Goal: Information Seeking & Learning: Learn about a topic

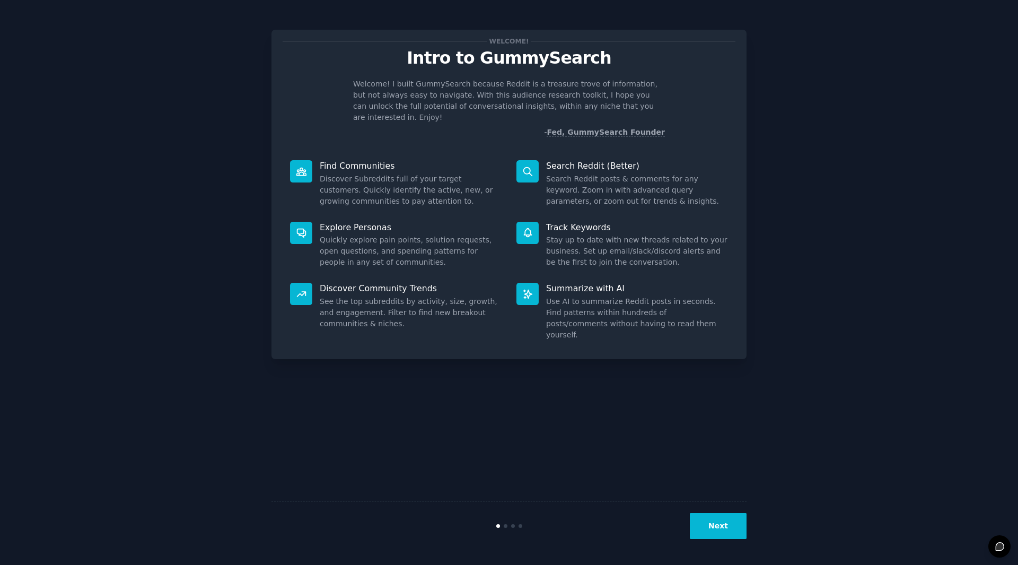
click at [726, 530] on button "Next" at bounding box center [718, 526] width 57 height 26
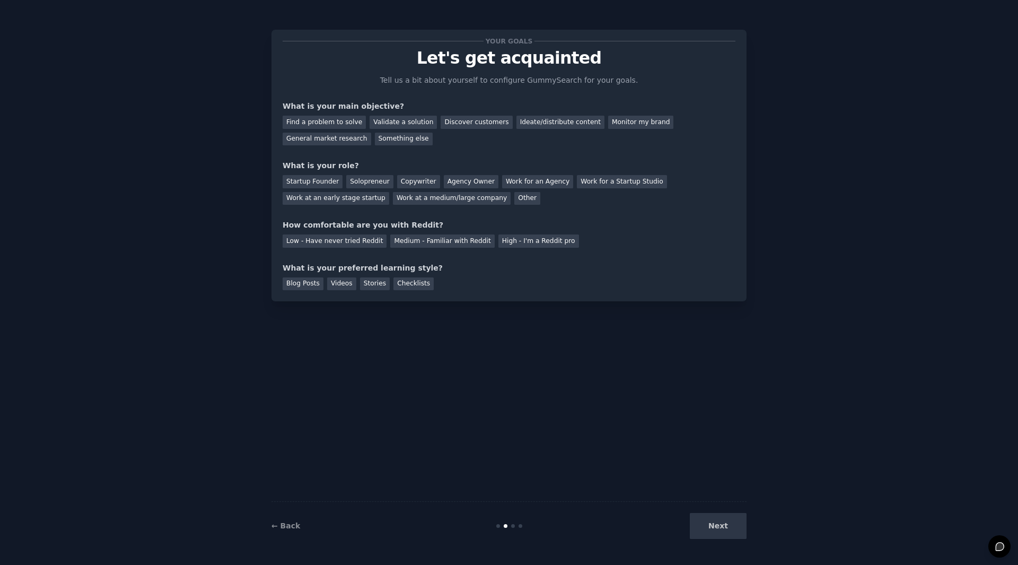
click at [844, 396] on div "Your goals Let's get acquainted Tell us a bit about yourself to configure Gummy…" at bounding box center [509, 282] width 988 height 535
click at [371, 133] on div "General market research" at bounding box center [327, 139] width 89 height 13
click at [608, 122] on div "Monitor my brand" at bounding box center [640, 122] width 65 height 13
click at [371, 133] on div "General market research" at bounding box center [327, 139] width 89 height 13
click at [393, 201] on div "Work at a medium/large company" at bounding box center [452, 198] width 118 height 13
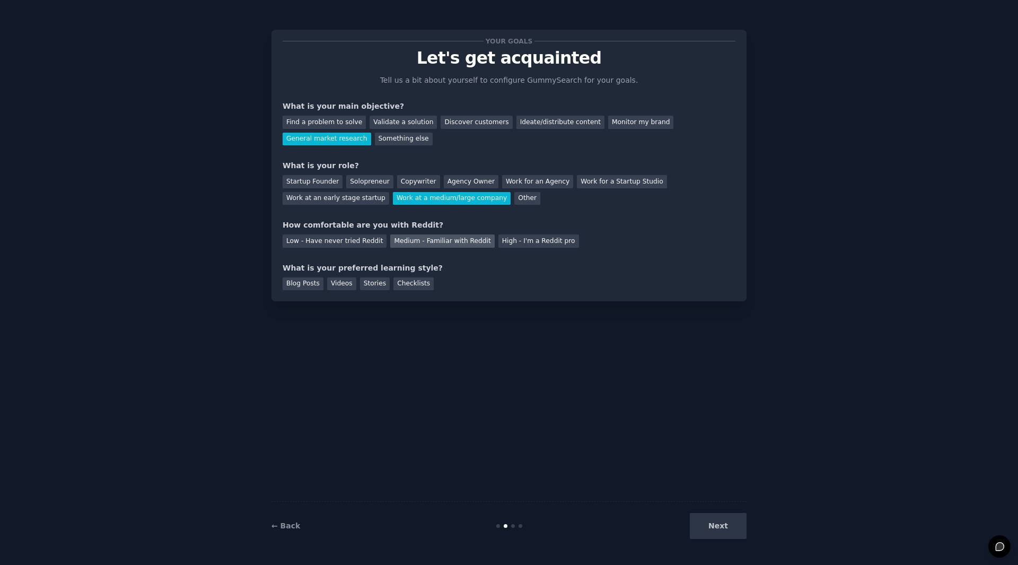
click at [451, 244] on div "Medium - Familiar with Reddit" at bounding box center [442, 240] width 104 height 13
click at [410, 286] on div "Checklists" at bounding box center [413, 283] width 40 height 13
click at [724, 532] on button "Next" at bounding box center [718, 526] width 57 height 26
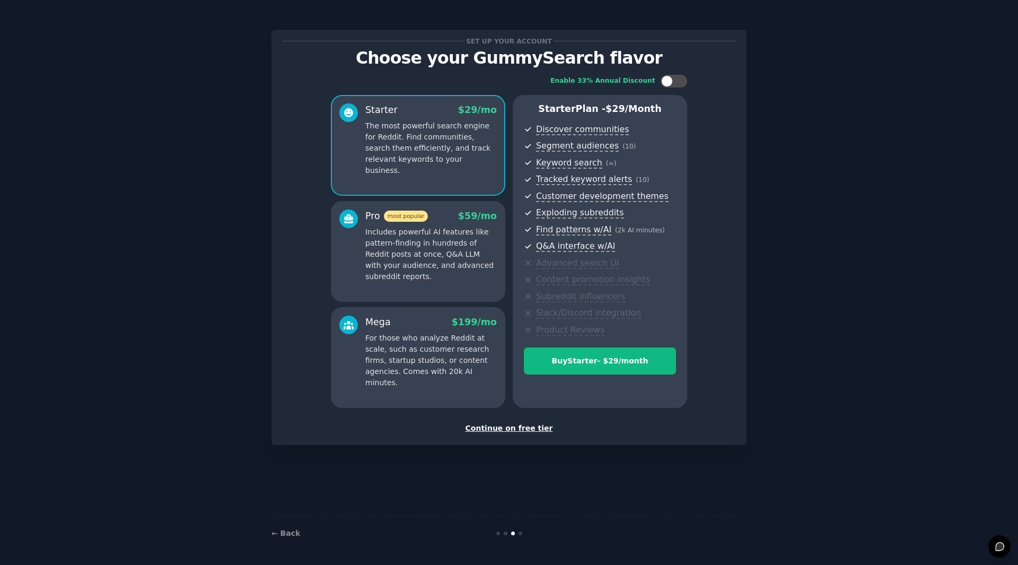
click at [477, 252] on p "Includes powerful AI features like pattern-finding in hundreds of Reddit posts …" at bounding box center [430, 254] width 131 height 56
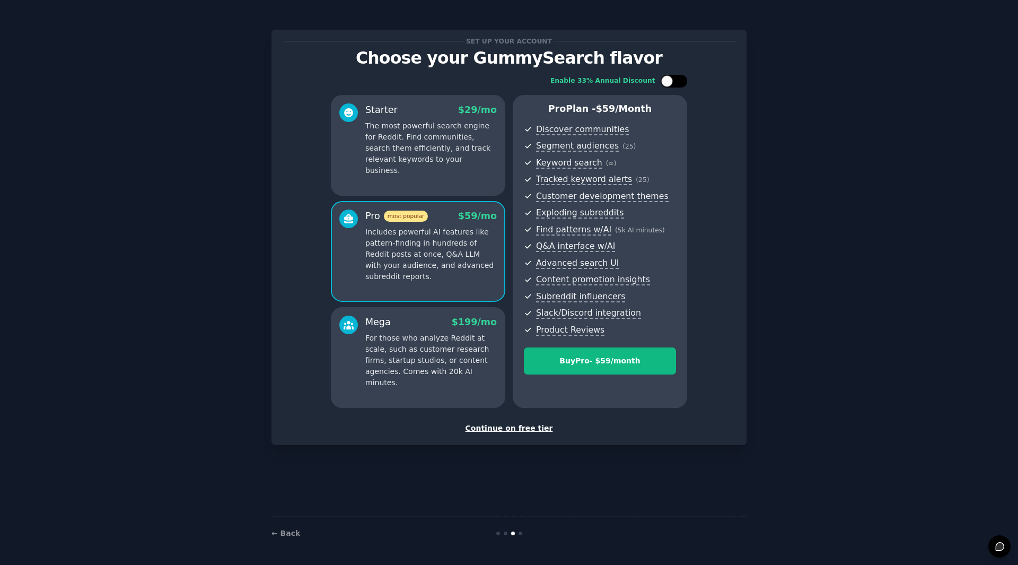
click at [672, 82] on div at bounding box center [667, 81] width 12 height 12
click at [670, 80] on icon at bounding box center [668, 81] width 6 height 6
checkbox input "false"
click at [580, 366] on div "Buy Pro - $ 59 /month" at bounding box center [599, 360] width 151 height 11
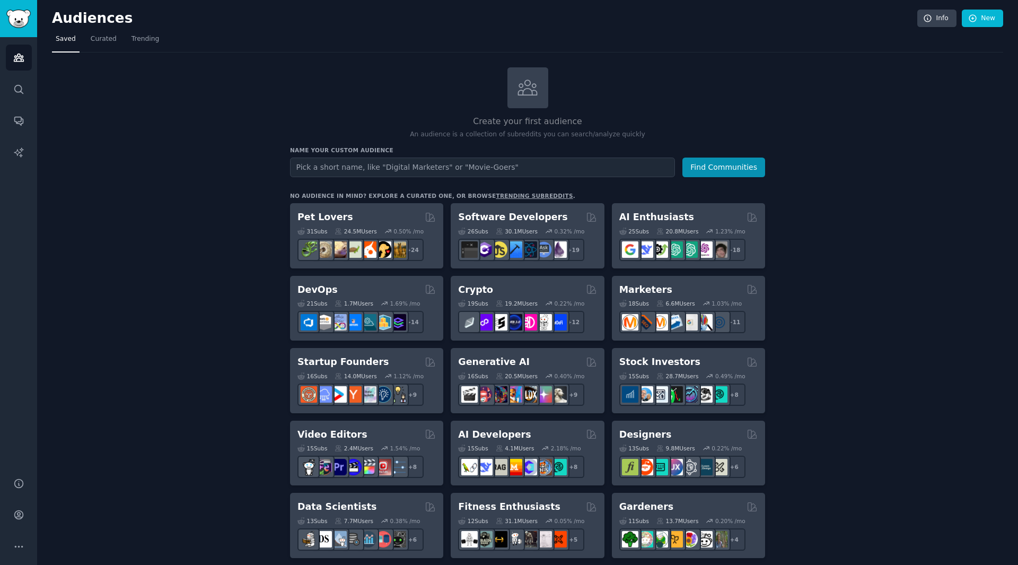
click at [19, 513] on icon "Sidebar" at bounding box center [18, 514] width 11 height 11
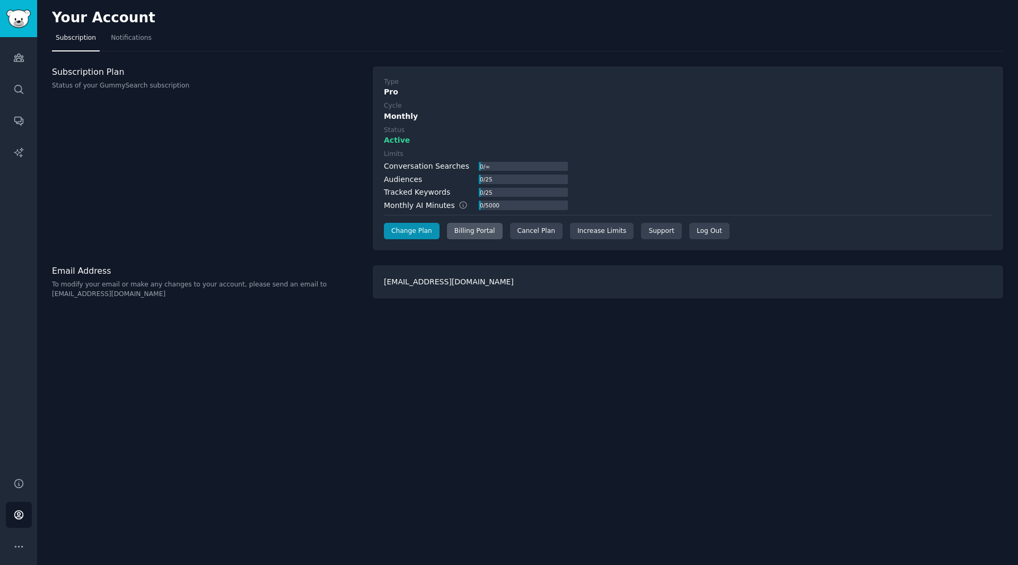
click at [463, 234] on div "Billing Portal" at bounding box center [475, 231] width 56 height 17
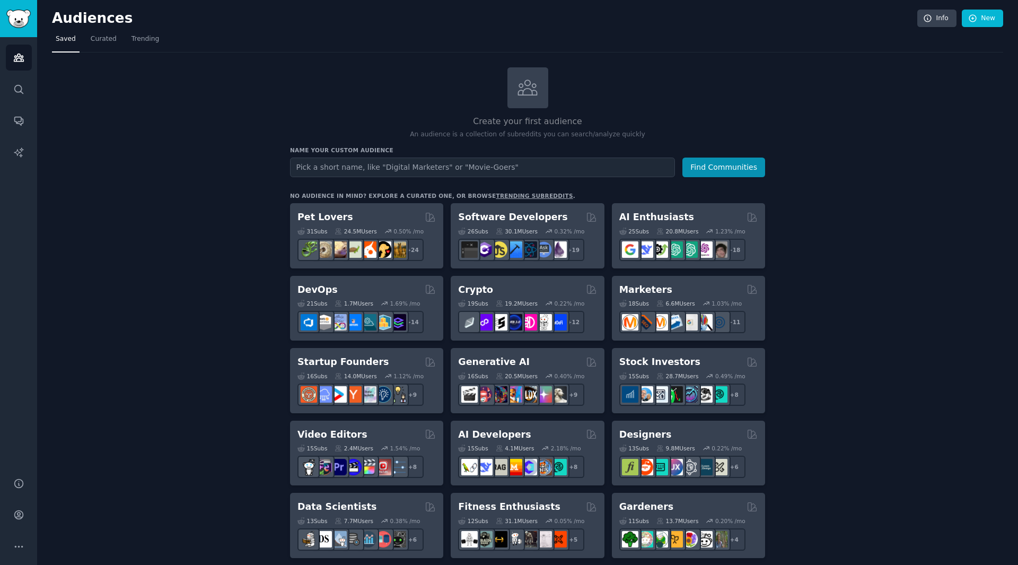
click at [308, 162] on input "text" at bounding box center [482, 167] width 385 height 20
paste input "Tank Printer Buyers"
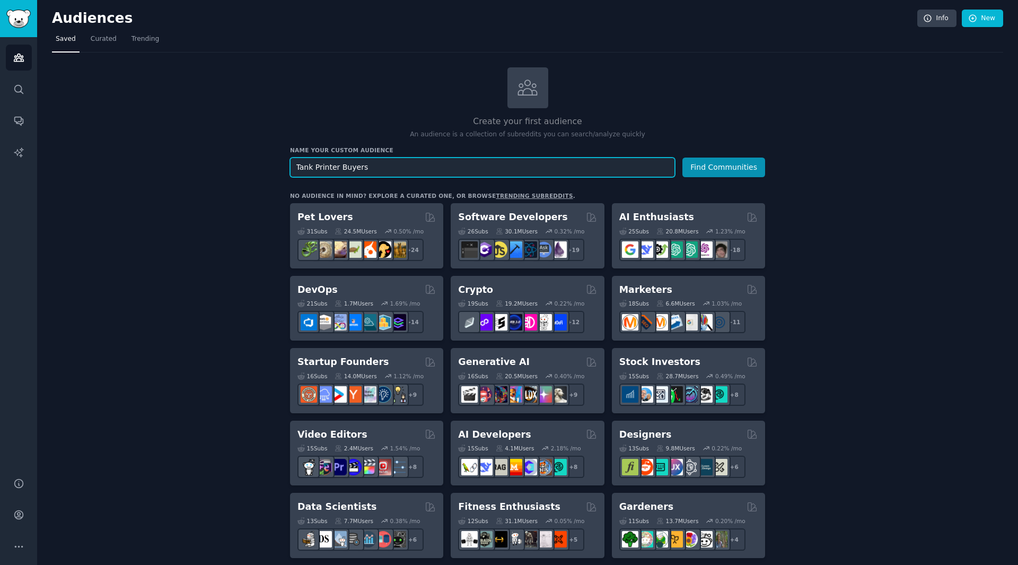
type input "Tank Printer Buyers"
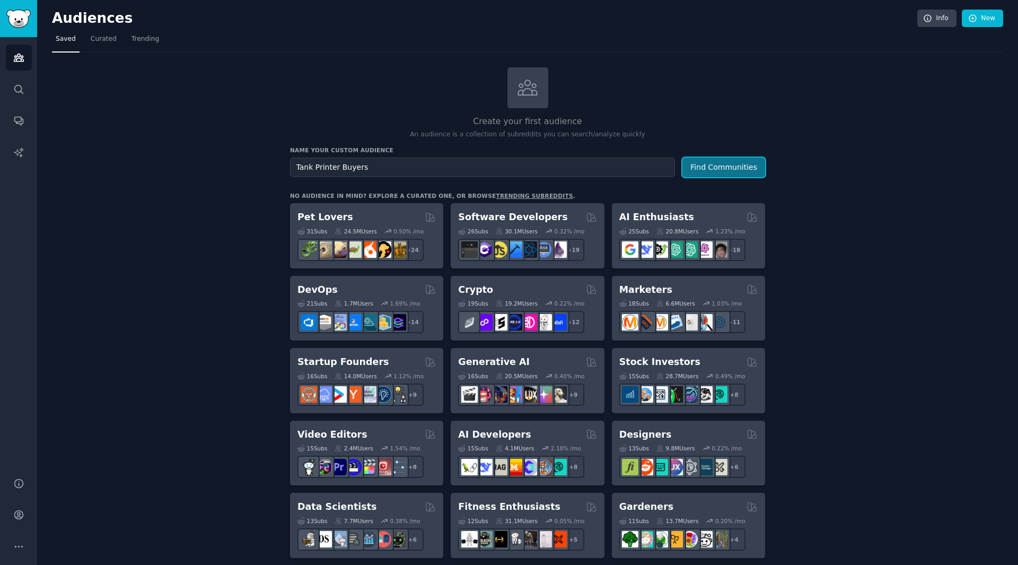
click at [729, 170] on button "Find Communities" at bounding box center [723, 167] width 83 height 20
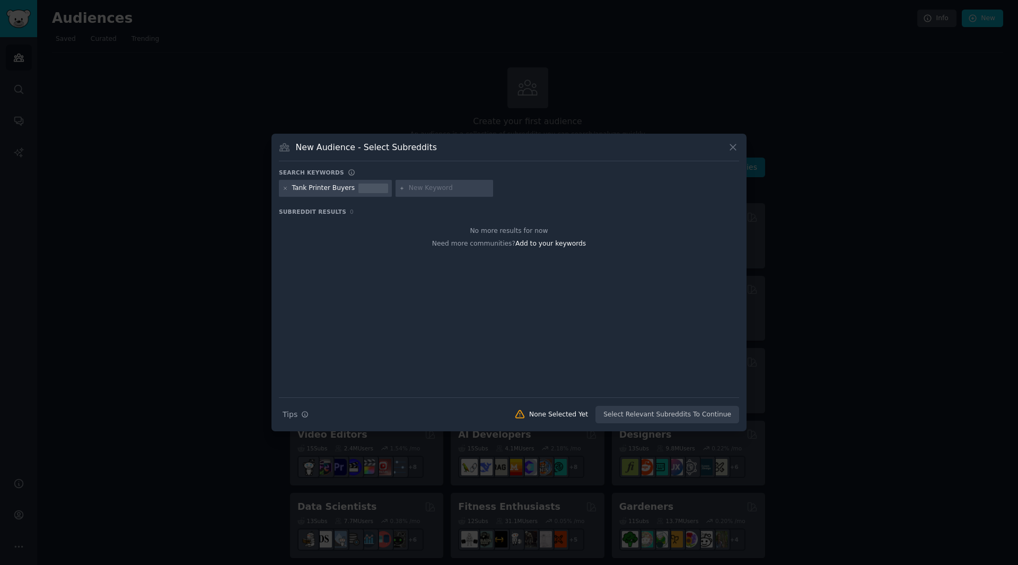
click at [379, 234] on div "No more results for now" at bounding box center [509, 231] width 460 height 10
click at [432, 190] on input "text" at bounding box center [449, 188] width 81 height 10
paste input "HP Smart Tank"
type input "HP Smart Tank"
click at [553, 200] on div "Tank Printer Buyers HP Smart Tank" at bounding box center [509, 190] width 460 height 21
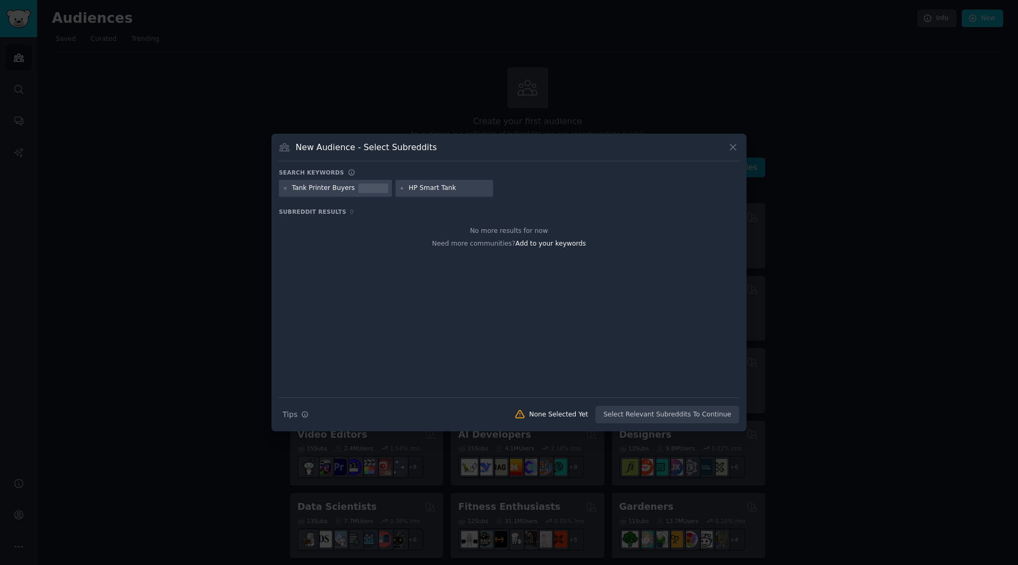
click at [529, 189] on div "Tank Printer Buyers HP Smart Tank" at bounding box center [509, 190] width 460 height 21
click at [401, 257] on div "No more results for now Need more communities? Add to your keywords" at bounding box center [509, 308] width 460 height 178
click at [388, 250] on div "No more results for now Need more communities? Add to your keywords" at bounding box center [509, 237] width 460 height 37
click at [399, 189] on icon at bounding box center [402, 189] width 6 height 6
click at [406, 268] on div "No more results for now Need more communities? Add to your keywords" at bounding box center [509, 308] width 460 height 178
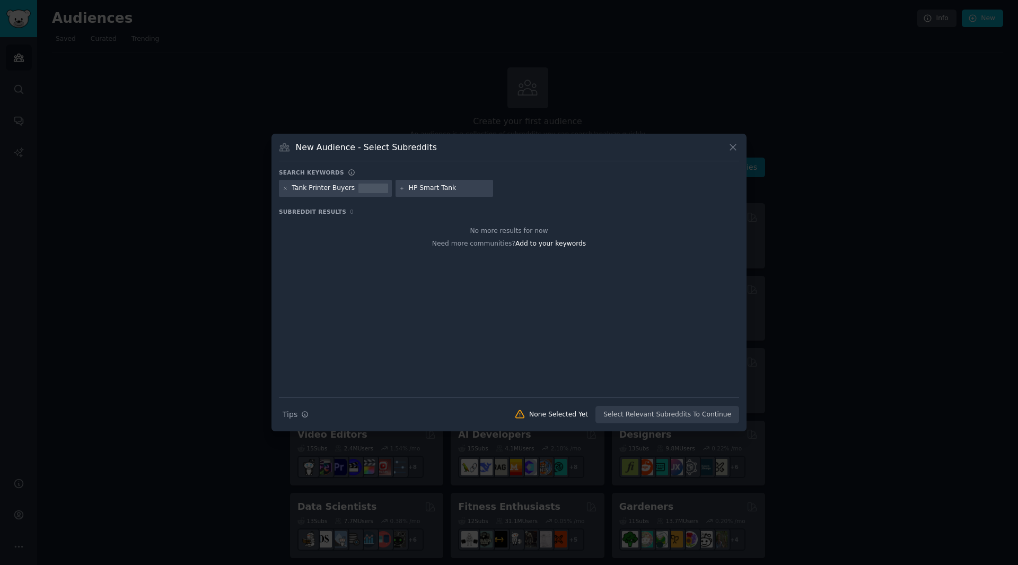
click at [446, 285] on div "No more results for now Need more communities? Add to your keywords" at bounding box center [509, 308] width 460 height 178
click at [321, 190] on div "Tank Printer Buyers" at bounding box center [323, 188] width 63 height 10
click at [325, 212] on span "Subreddit Results" at bounding box center [312, 211] width 67 height 7
click at [411, 184] on input "HP Smart Tank" at bounding box center [449, 188] width 81 height 10
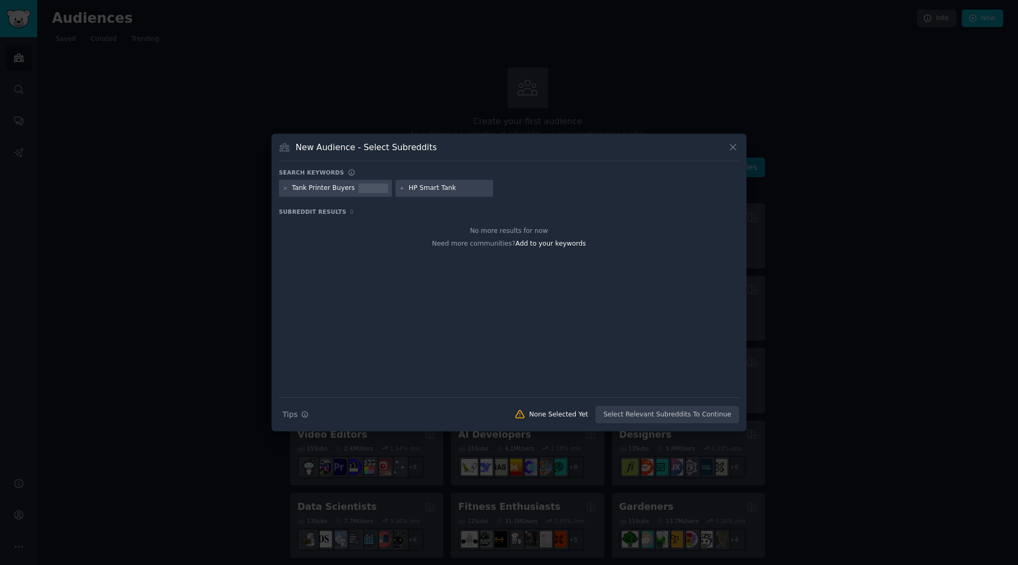
click at [411, 184] on input "HP Smart Tank" at bounding box center [449, 188] width 81 height 10
click at [441, 187] on input "HP Smart Tank" at bounding box center [449, 188] width 81 height 10
click at [442, 188] on input "HP Smart Tank" at bounding box center [449, 188] width 81 height 10
click at [286, 188] on icon at bounding box center [286, 189] width 6 height 6
click at [331, 189] on input "HP Smart Tank" at bounding box center [332, 188] width 81 height 10
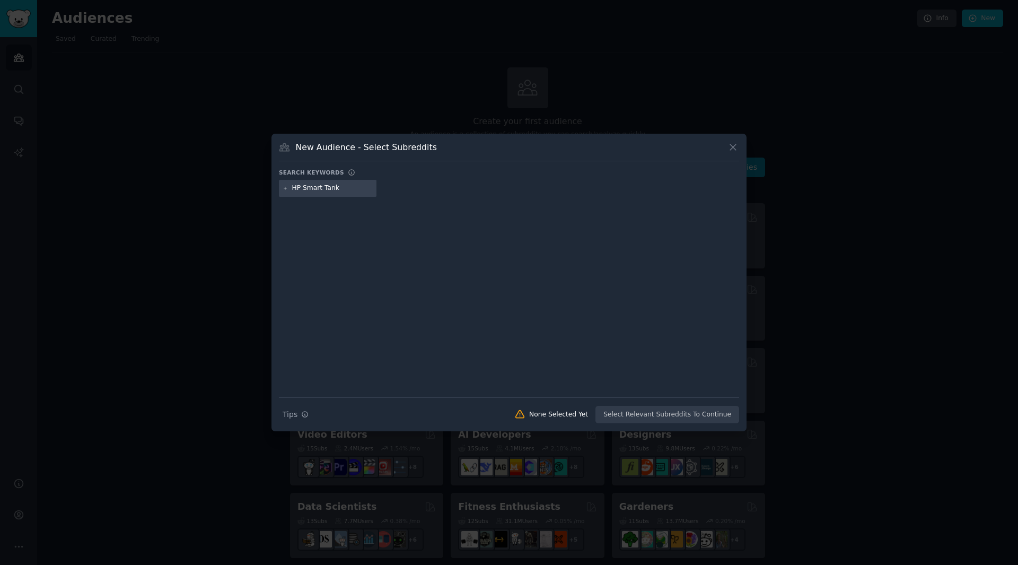
click at [425, 198] on div "HP Smart Tank" at bounding box center [509, 190] width 460 height 21
click at [432, 189] on div "HP Smart Tank" at bounding box center [509, 190] width 460 height 21
click at [435, 191] on div "HP Smart Tank" at bounding box center [509, 190] width 460 height 21
click at [469, 205] on div at bounding box center [509, 289] width 460 height 178
click at [640, 410] on div "Search Tips Tips None Selected Yet Select Relevant Subreddits To Continue" at bounding box center [509, 410] width 460 height 27
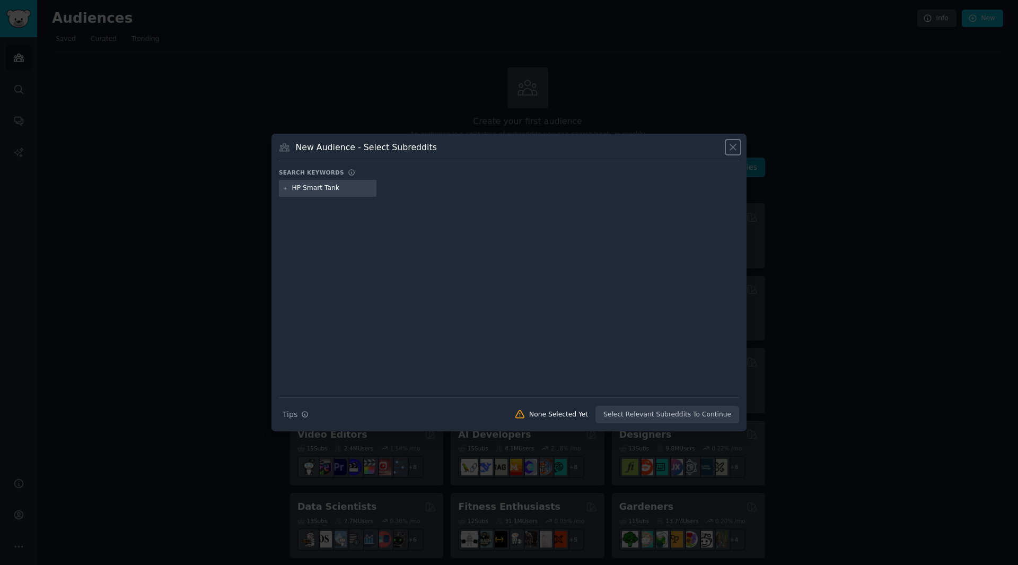
click at [737, 149] on icon at bounding box center [732, 147] width 11 height 11
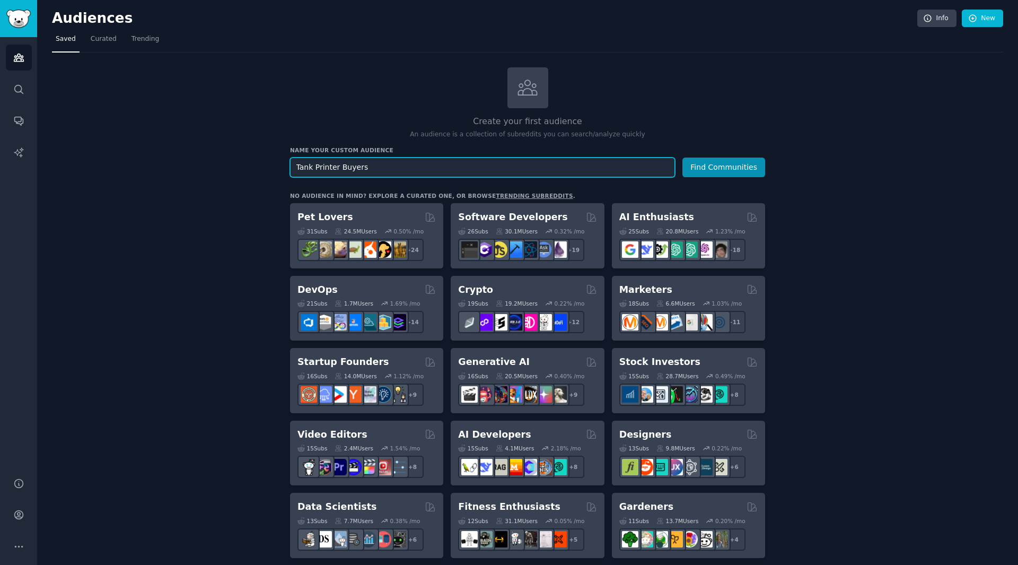
click at [465, 166] on input "Tank Printer Buyers" at bounding box center [482, 167] width 385 height 20
click at [537, 90] on icon at bounding box center [527, 87] width 22 height 22
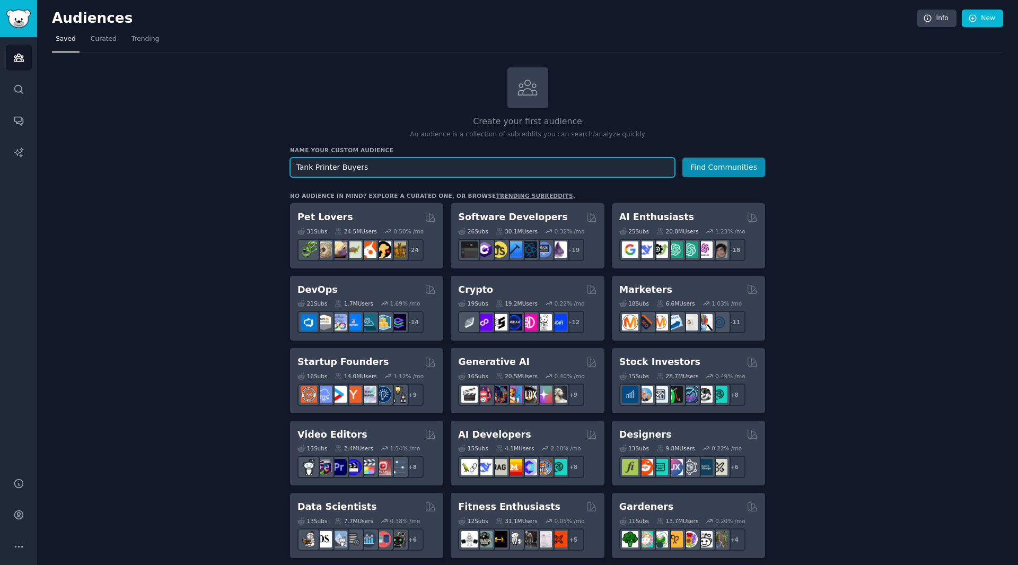
click at [335, 163] on input "Tank Printer Buyers" at bounding box center [482, 167] width 385 height 20
click at [335, 164] on input "Tank Printer Buyers" at bounding box center [482, 167] width 385 height 20
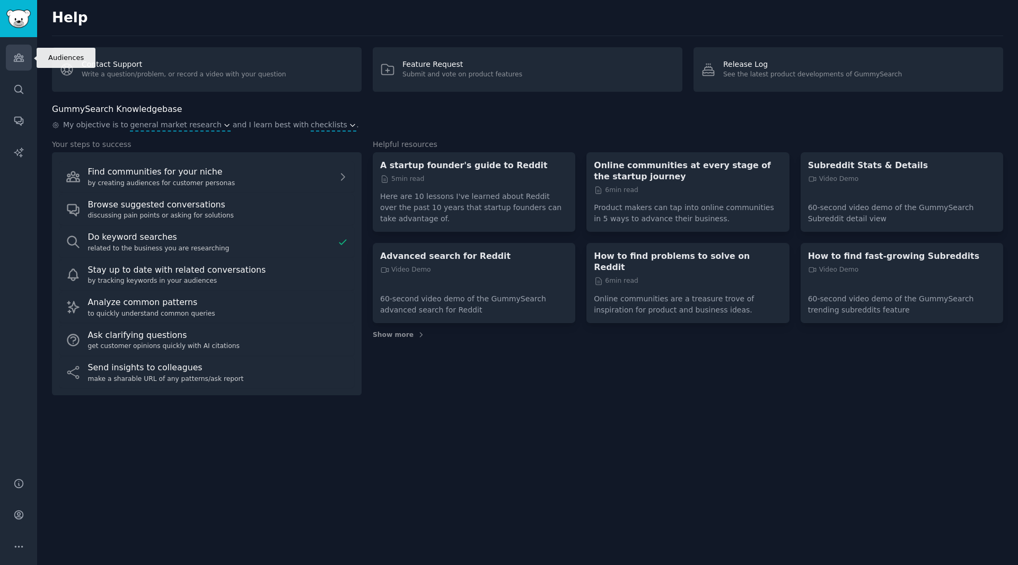
click at [21, 52] on icon "Sidebar" at bounding box center [18, 57] width 11 height 11
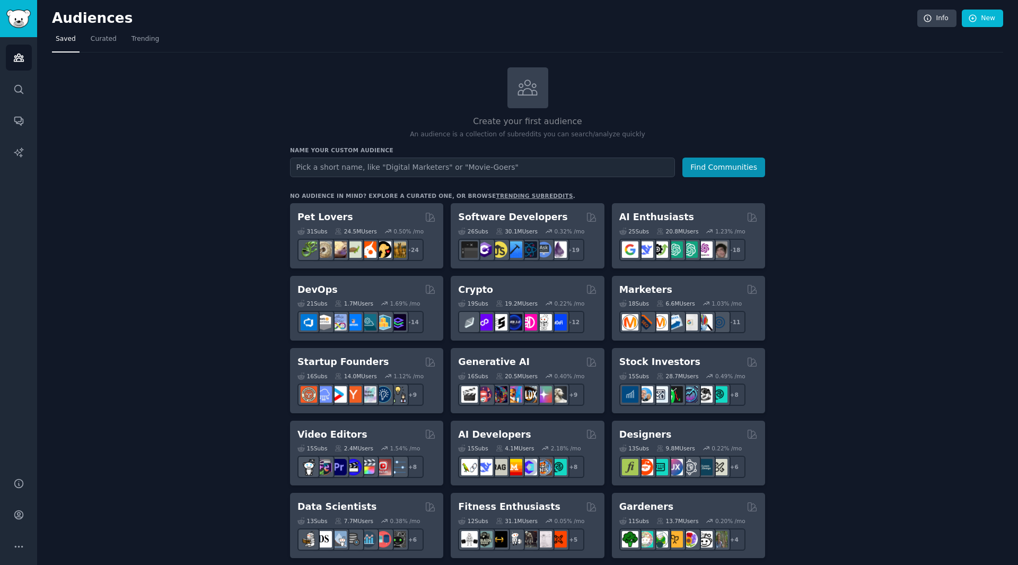
click at [502, 170] on input "text" at bounding box center [482, 167] width 385 height 20
type input "Tank Printer Buyers"
click at [733, 159] on button "Find Communities" at bounding box center [723, 167] width 83 height 20
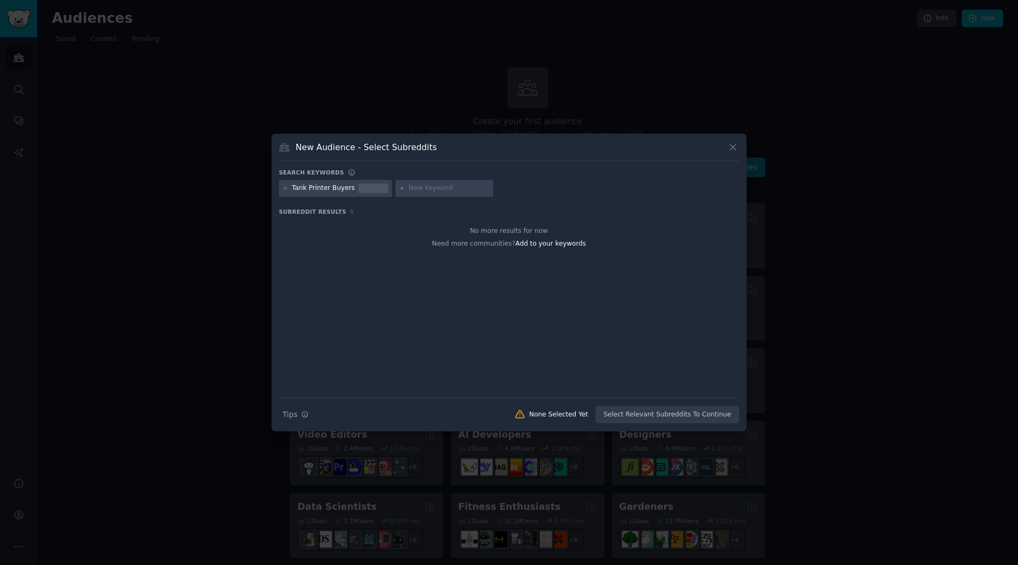
click at [453, 191] on input "text" at bounding box center [449, 188] width 81 height 10
paste input "HP Smart Tank"
type input "HP Smart Tank"
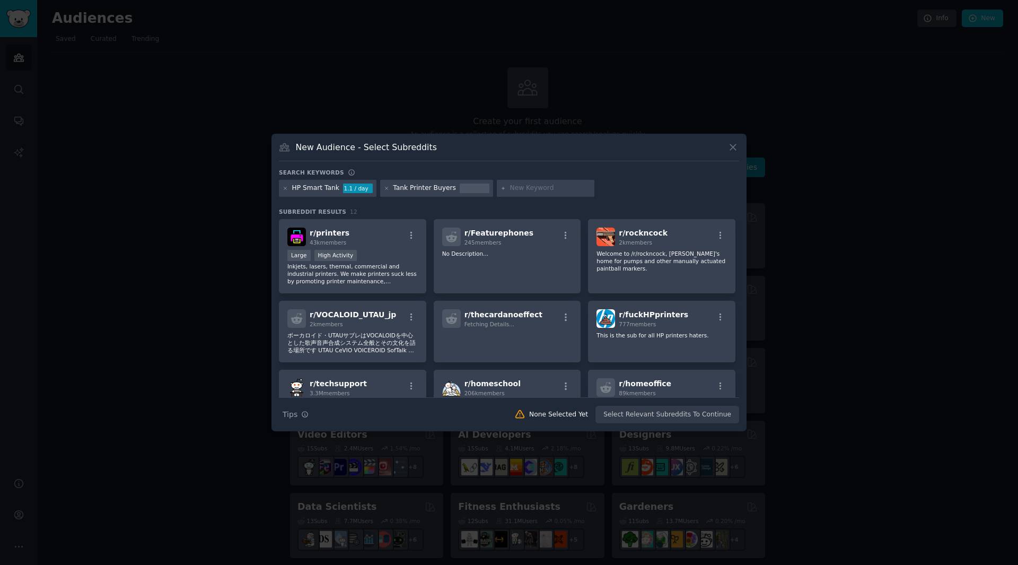
paste input "Epson EcoTank"
type input "Epson EcoTank"
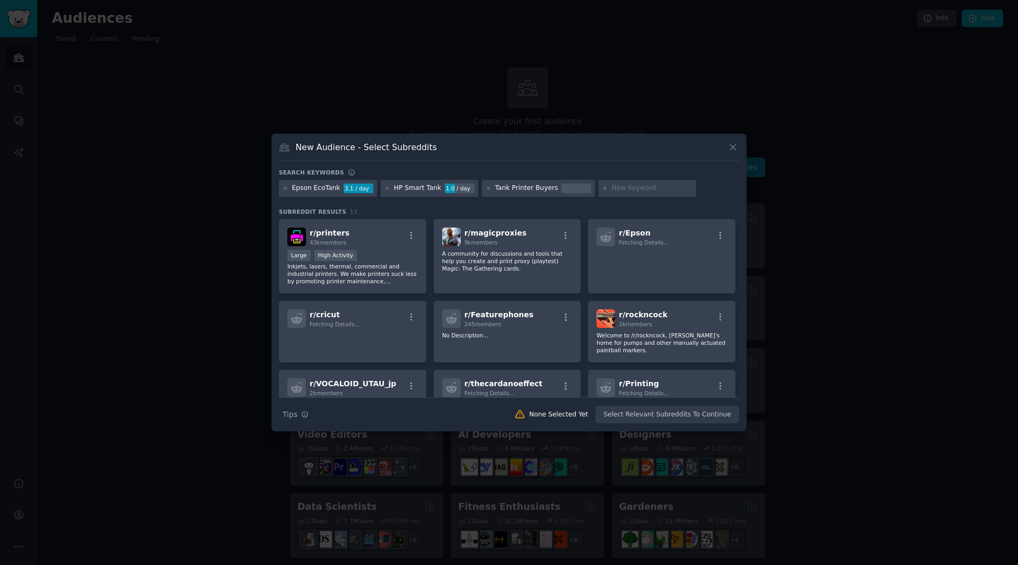
paste input "tank printer"
type input "tank printer"
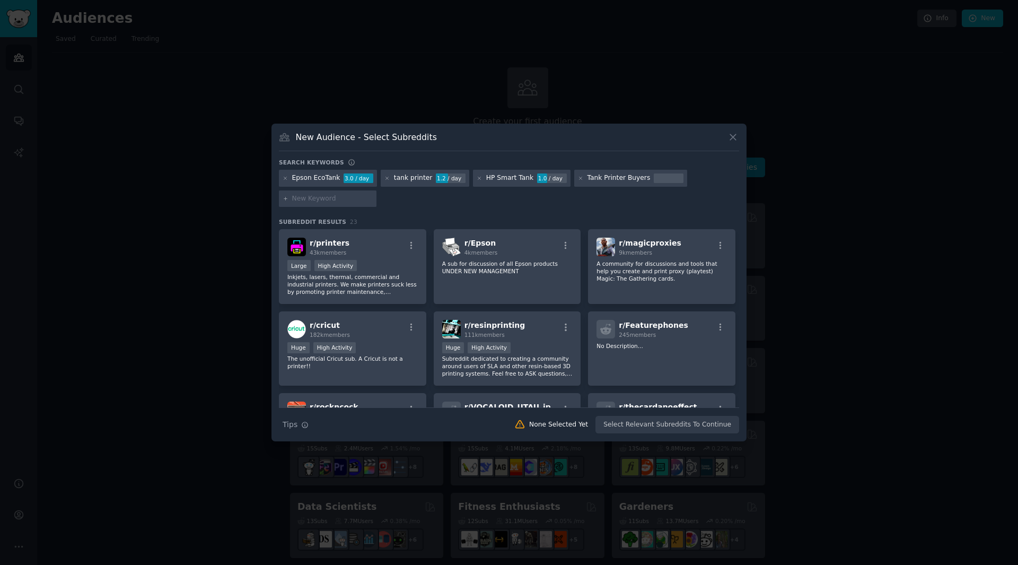
paste input "ink tank printer"
type input "ink tank printer"
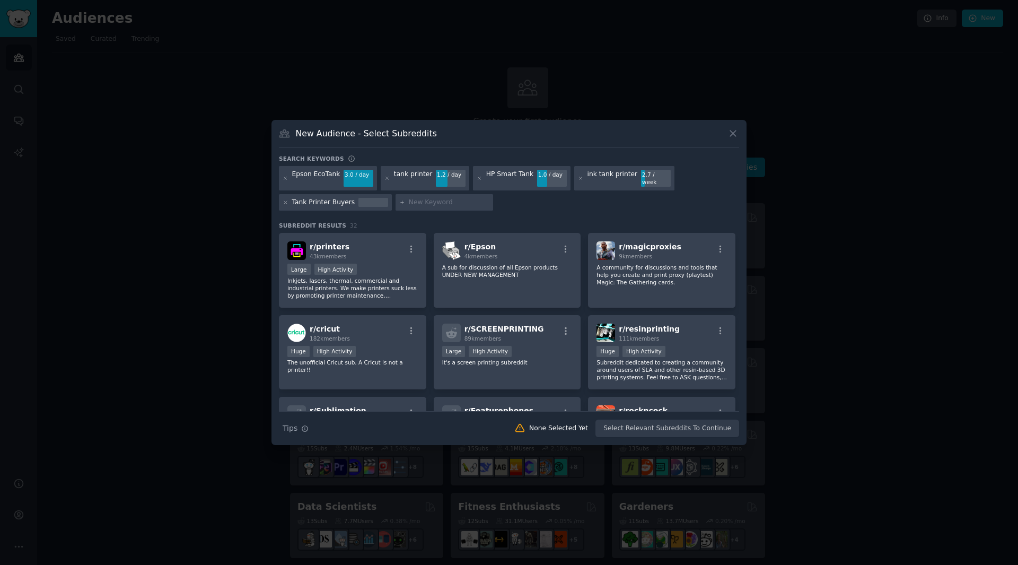
paste input "cartridge-free printer"
type input "cartridge-free printer"
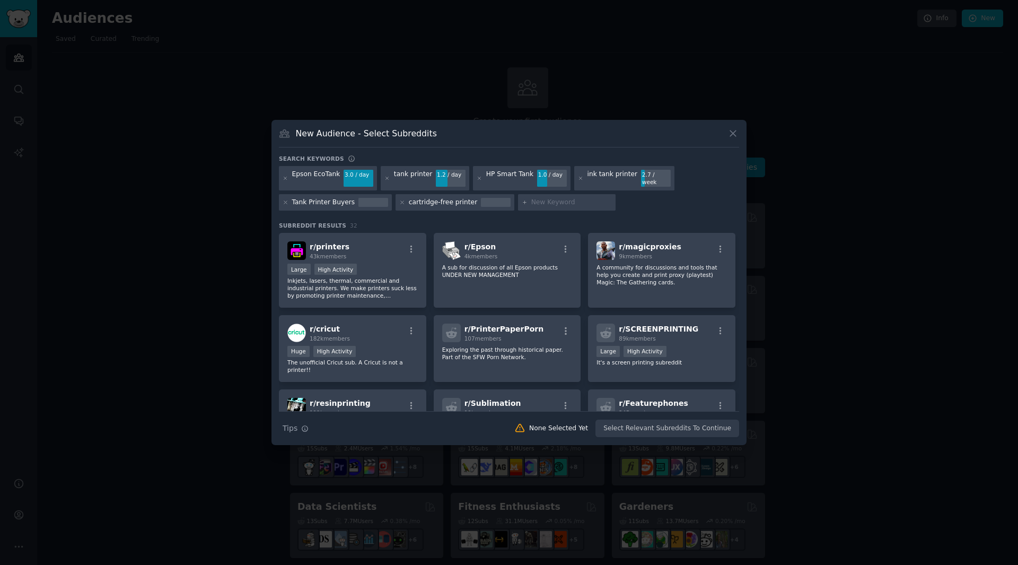
paste input "refillable ink printer"
type input "refillable ink printer"
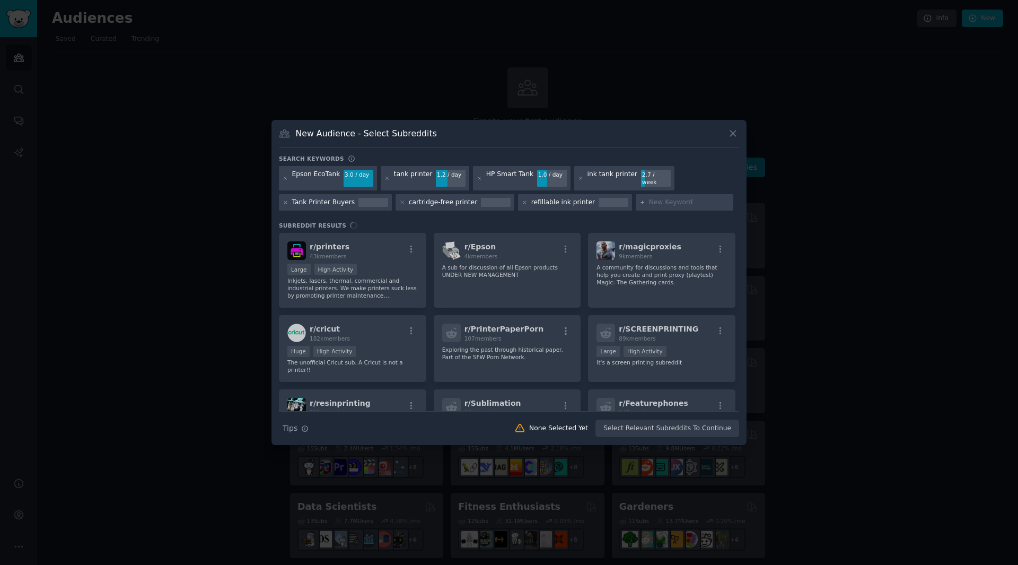
click at [689, 213] on div "Search keywords Epson EcoTank 3.0 / day tank printer 1.2 / day HP Smart Tank 1.…" at bounding box center [509, 296] width 460 height 283
click at [683, 222] on h3 "Subreddit Results" at bounding box center [509, 225] width 460 height 7
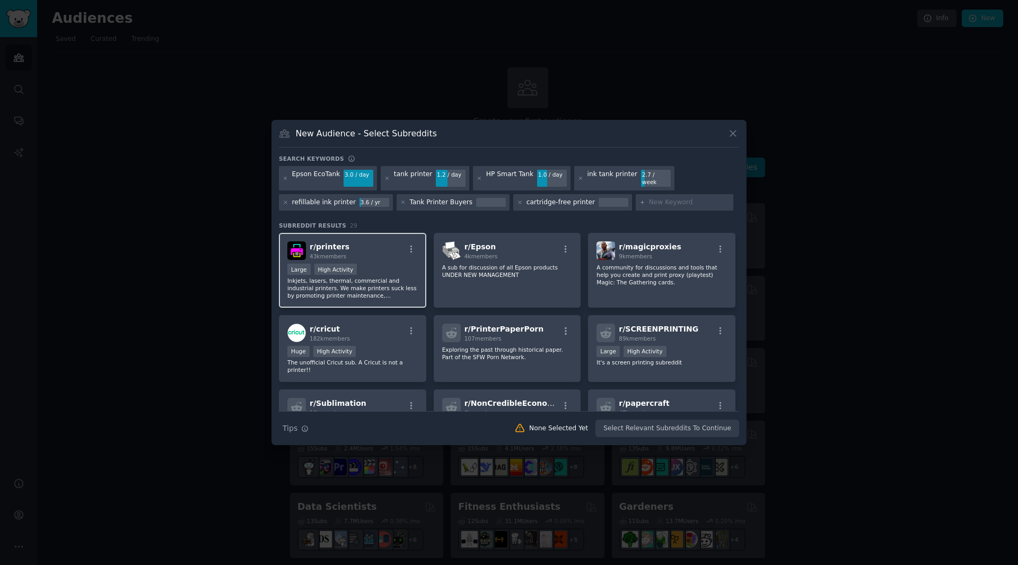
click at [373, 241] on div "r/ printers 43k members" at bounding box center [352, 250] width 130 height 19
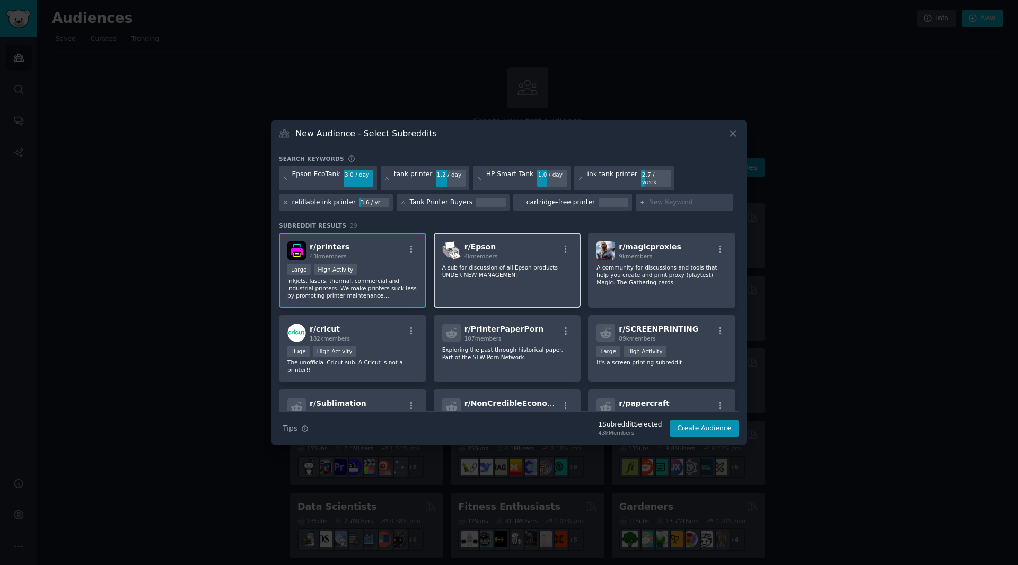
click at [503, 257] on div "r/ Epson 4k members A sub for discussion of all Epson products UNDER NEW MANAGE…" at bounding box center [507, 270] width 147 height 75
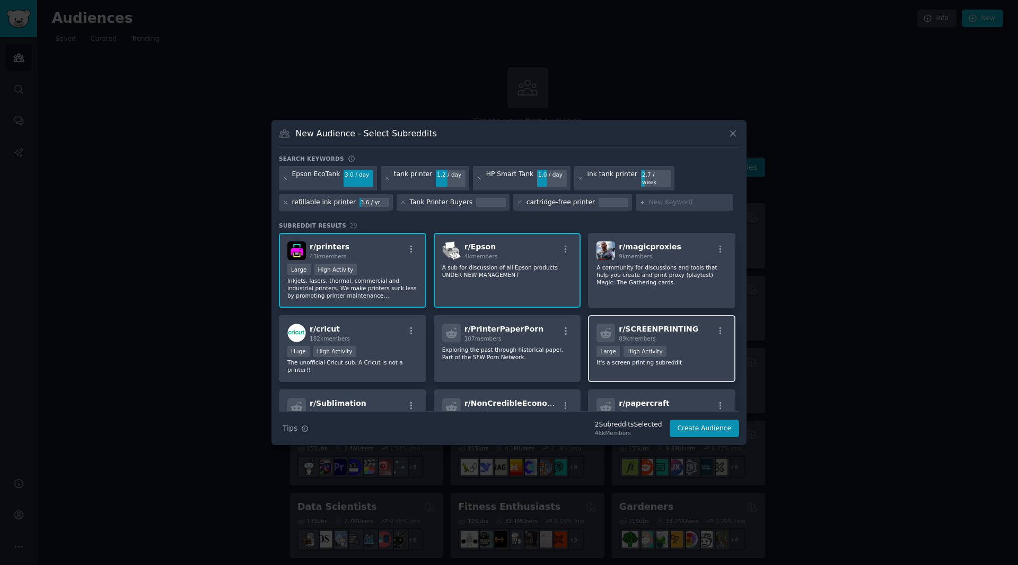
click at [664, 328] on span "r/ SCREENPRINTING" at bounding box center [659, 328] width 80 height 8
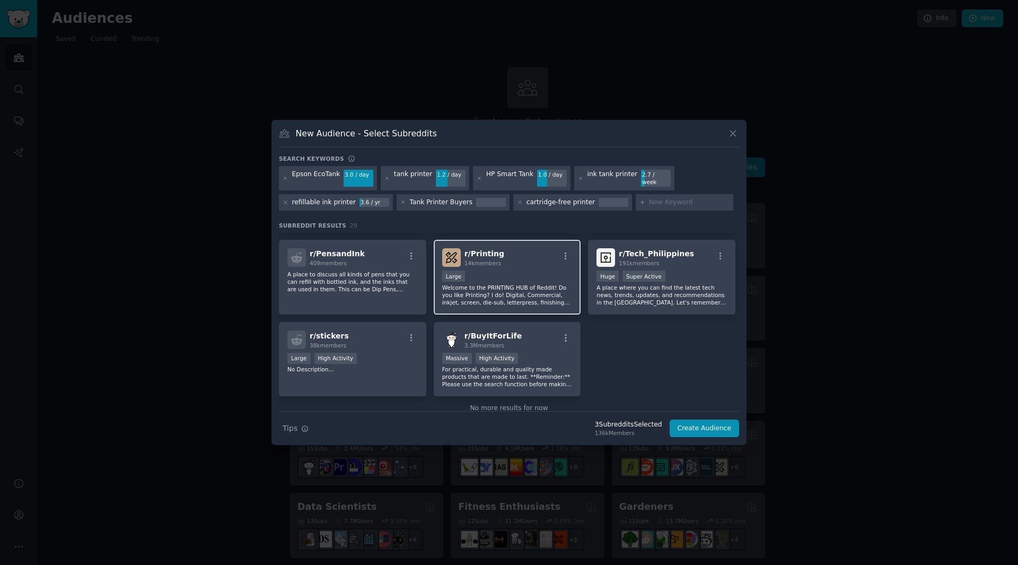
scroll to position [615, 0]
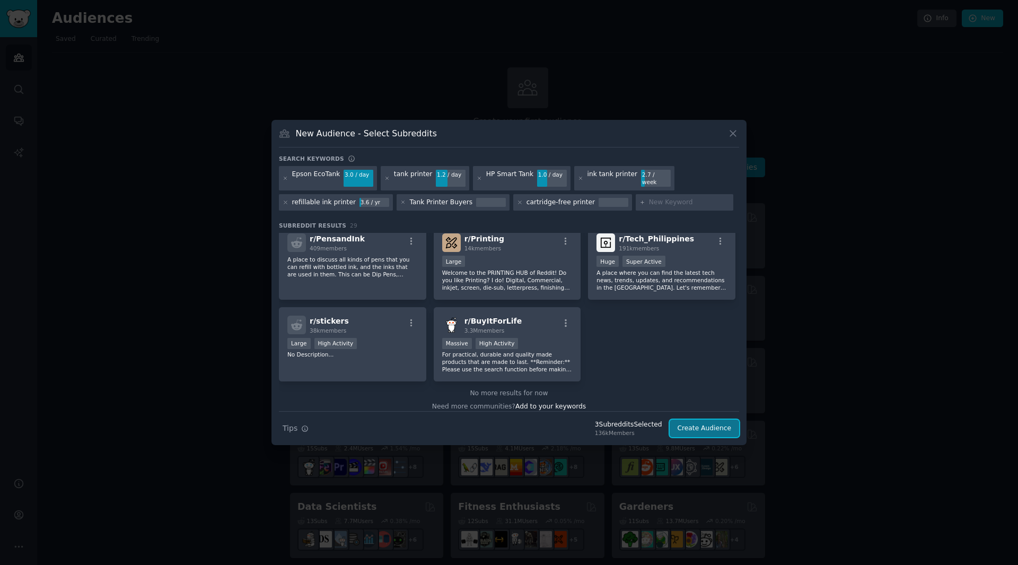
click at [705, 427] on button "Create Audience" at bounding box center [705, 428] width 70 height 18
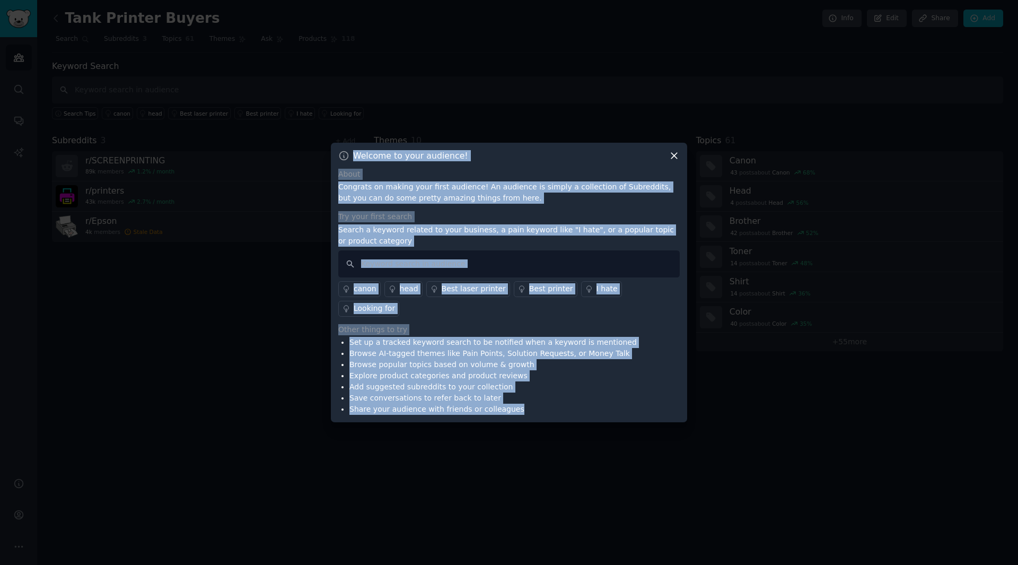
drag, startPoint x: 526, startPoint y: 403, endPoint x: 353, endPoint y: 168, distance: 293.1
click at [353, 168] on div "Welcome to your audience! About Congrats on making your first audience! An audi…" at bounding box center [509, 283] width 356 height 280
copy div "Welcome to your audience! About Congrats on making your first audience! An audi…"
click at [605, 394] on div "Set up a tracked keyword search to be notified when a keyword is mentioned Brow…" at bounding box center [508, 376] width 341 height 78
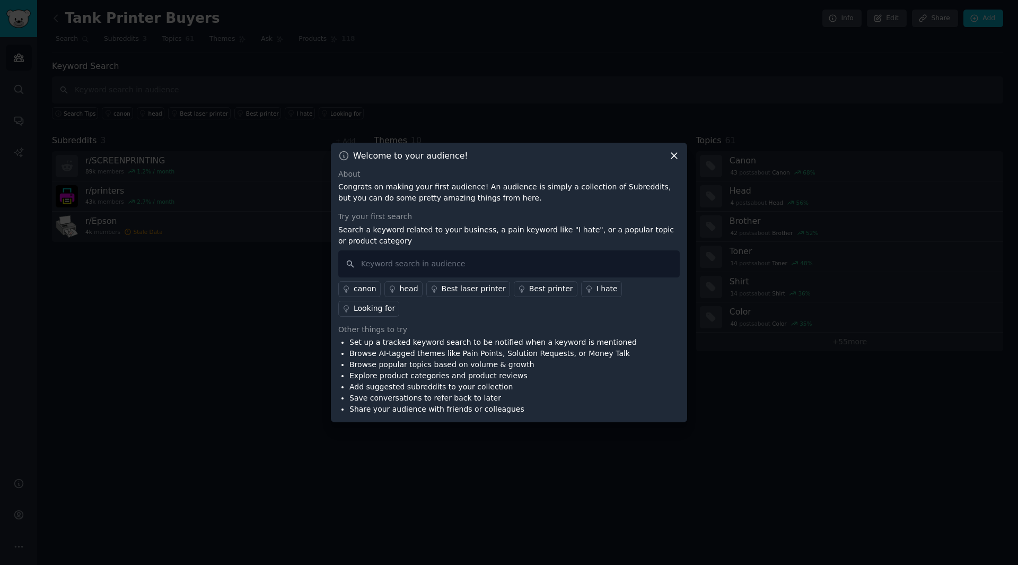
click at [676, 161] on icon at bounding box center [673, 155] width 11 height 11
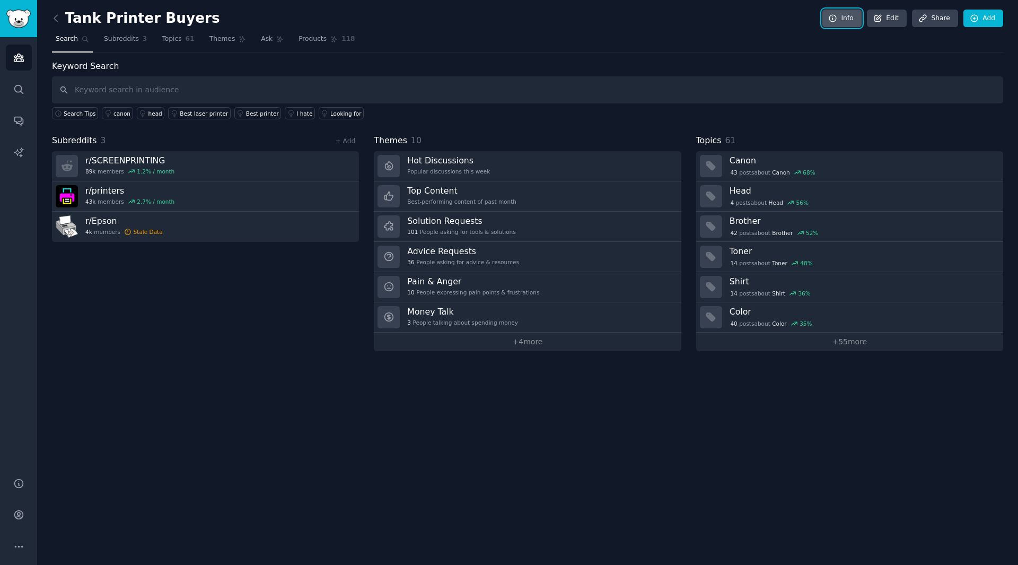
click at [846, 17] on link "Info" at bounding box center [841, 19] width 39 height 18
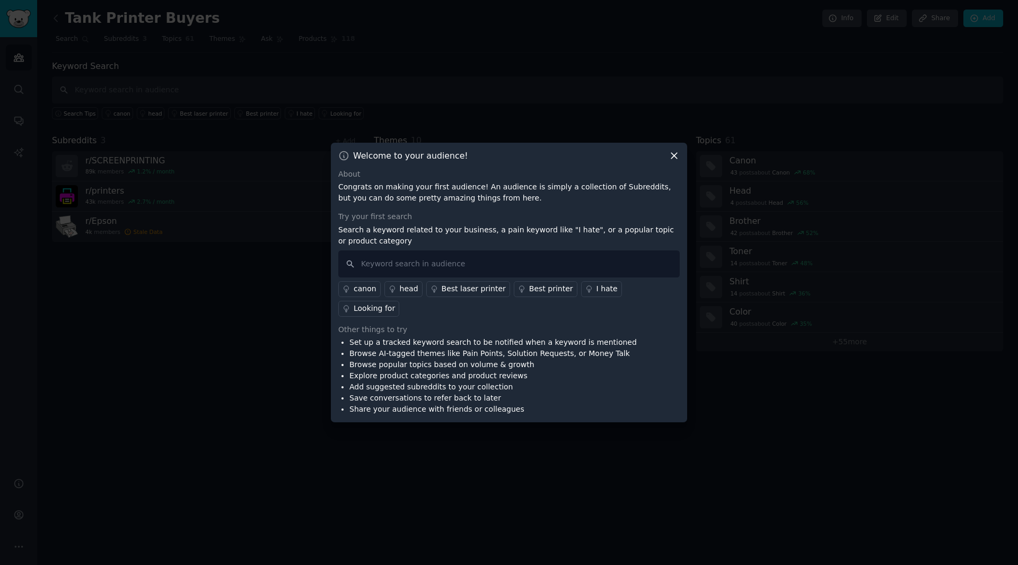
click at [674, 161] on icon at bounding box center [673, 155] width 11 height 11
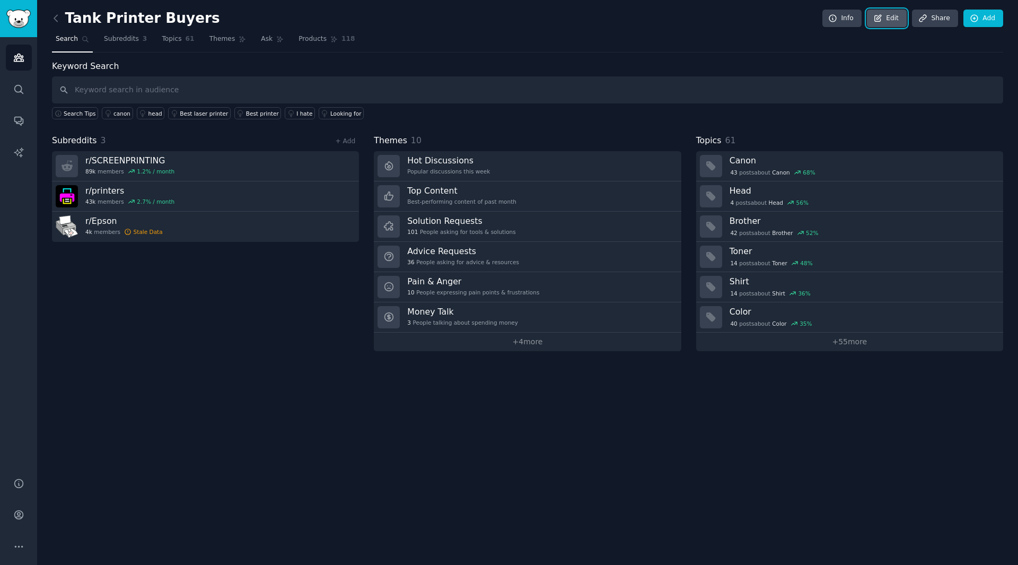
click at [897, 19] on link "Edit" at bounding box center [887, 19] width 40 height 18
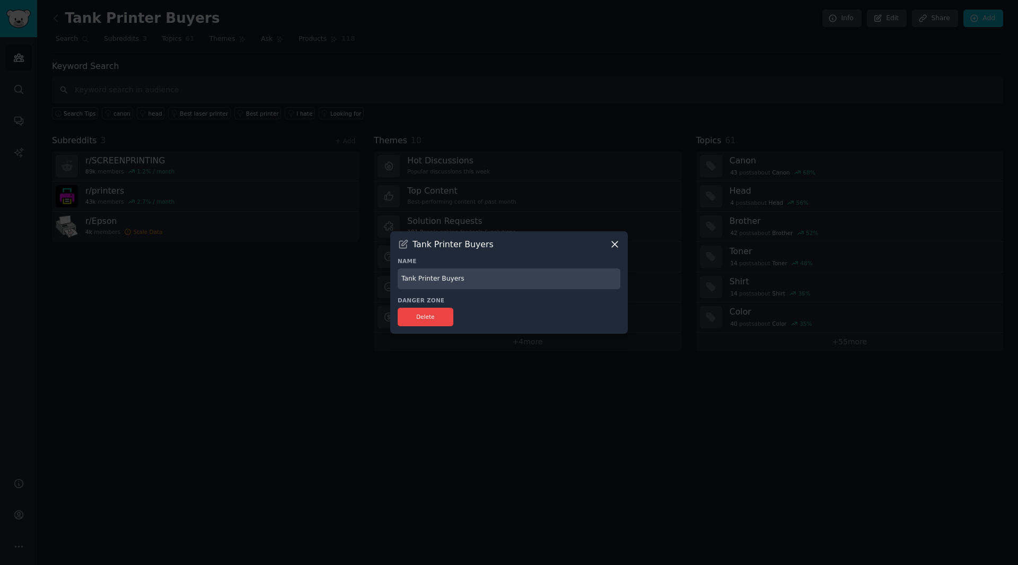
click at [618, 245] on icon at bounding box center [614, 244] width 11 height 11
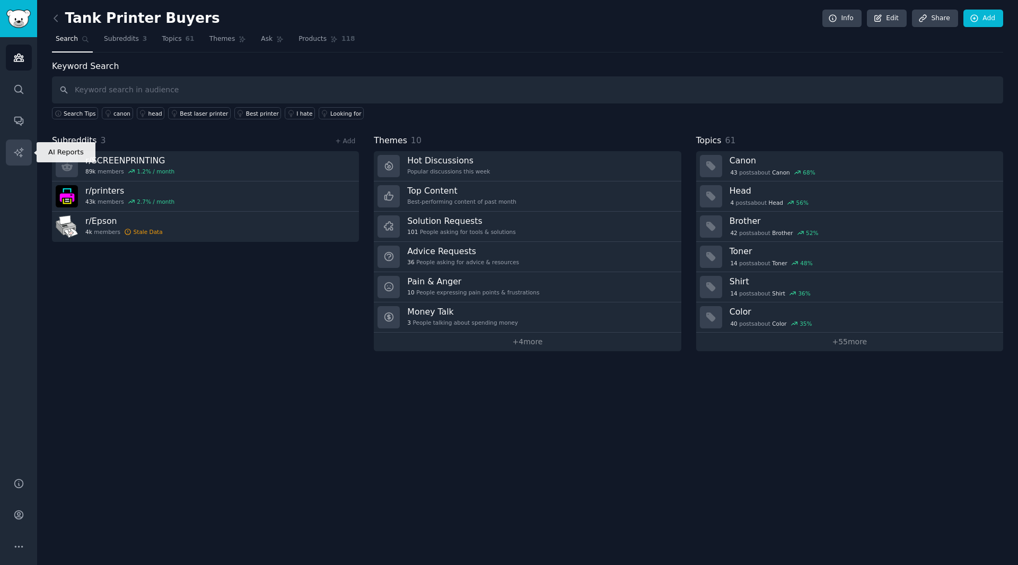
click at [20, 149] on icon "Sidebar" at bounding box center [18, 151] width 9 height 9
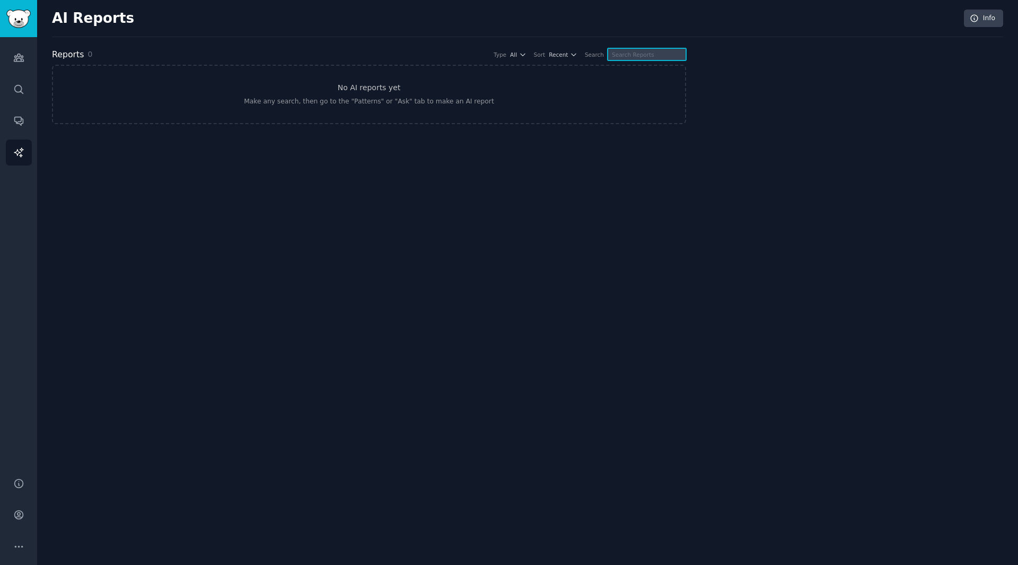
click at [648, 56] on input "text" at bounding box center [647, 54] width 78 height 12
click at [496, 68] on link "No AI reports yet Make any search, then go to the "Patterns" or "Ask" tab to ma…" at bounding box center [369, 94] width 634 height 59
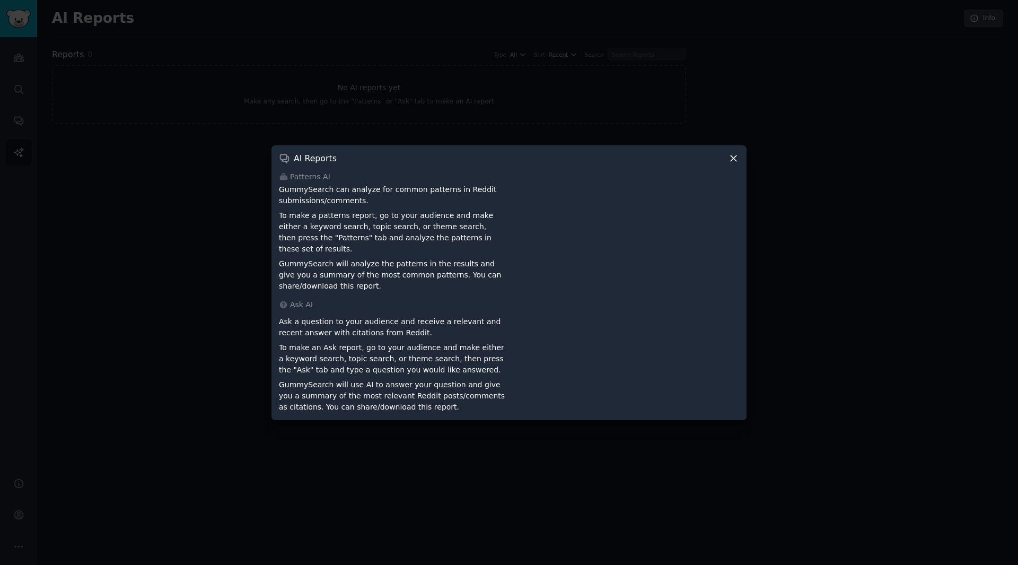
click at [733, 162] on icon at bounding box center [733, 158] width 11 height 11
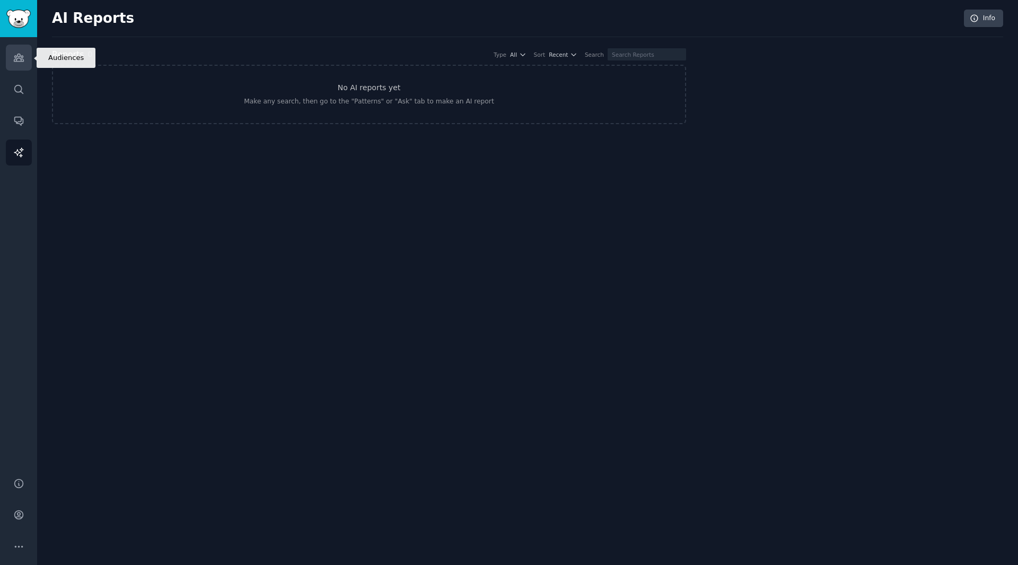
click at [22, 64] on link "Audiences" at bounding box center [19, 58] width 26 height 26
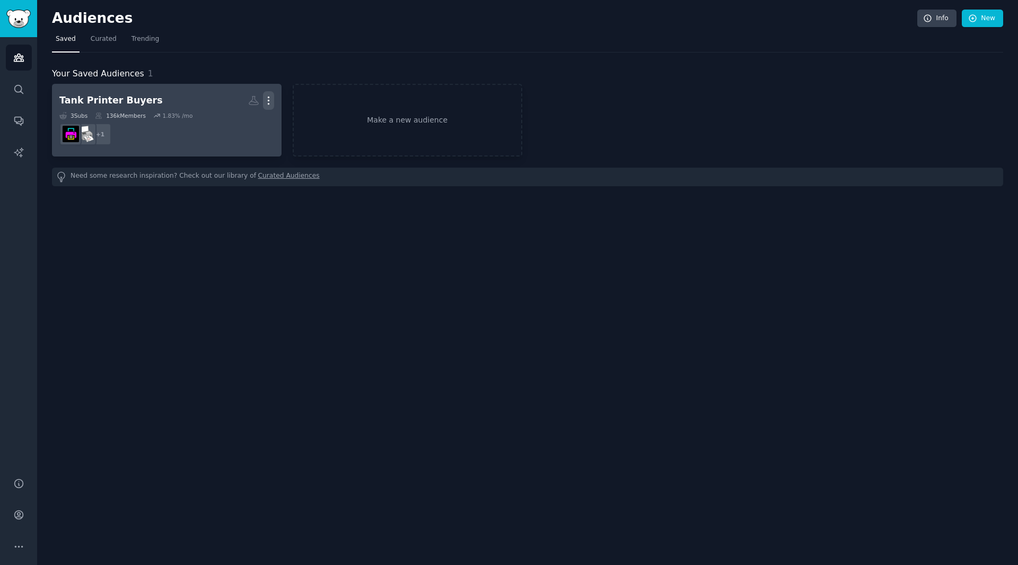
click at [266, 101] on icon "button" at bounding box center [268, 100] width 11 height 11
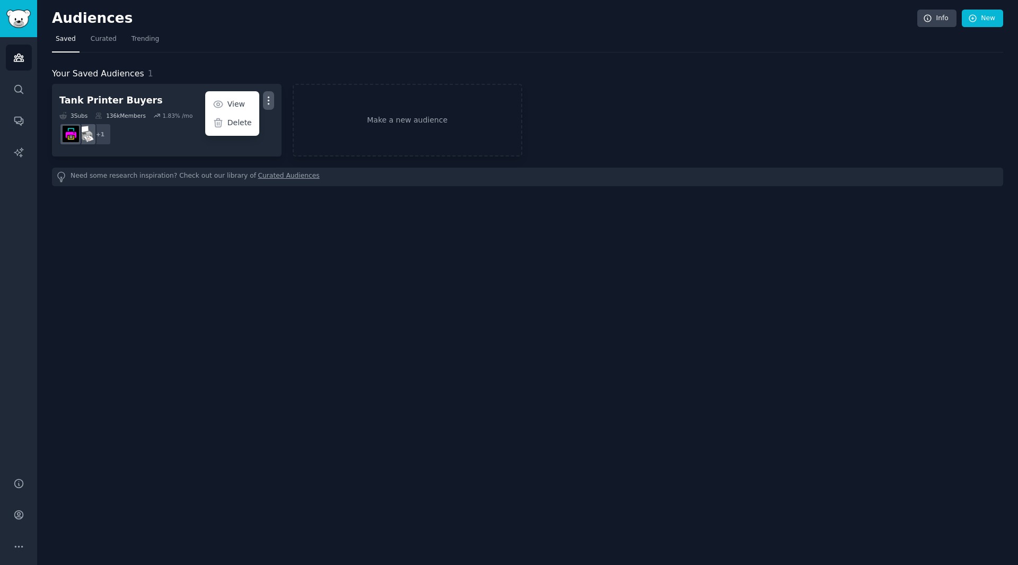
click at [284, 63] on div "Your Saved Audiences 1 Tank Printer Buyers Custom Audience More View Delete 3 S…" at bounding box center [527, 119] width 951 height 134
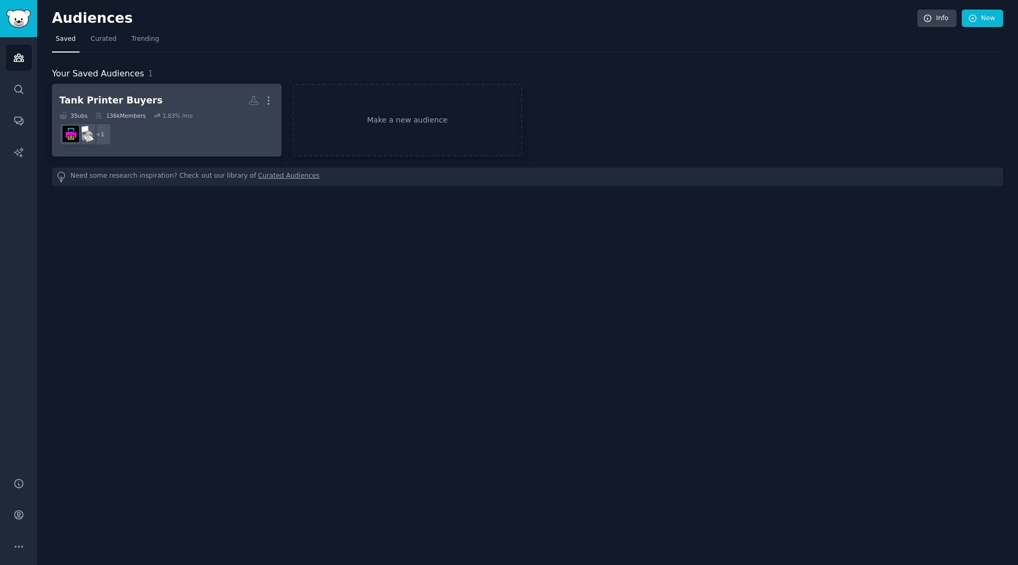
click at [228, 140] on dd "+ 1" at bounding box center [166, 134] width 215 height 30
click at [222, 137] on dd "+ 1" at bounding box center [166, 134] width 215 height 30
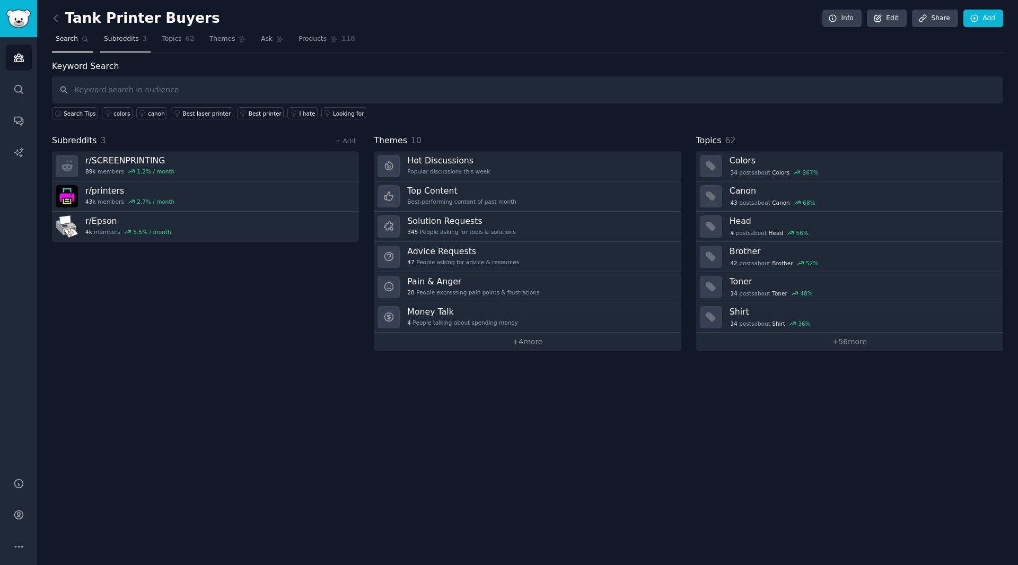
click at [126, 42] on span "Subreddits" at bounding box center [121, 39] width 35 height 10
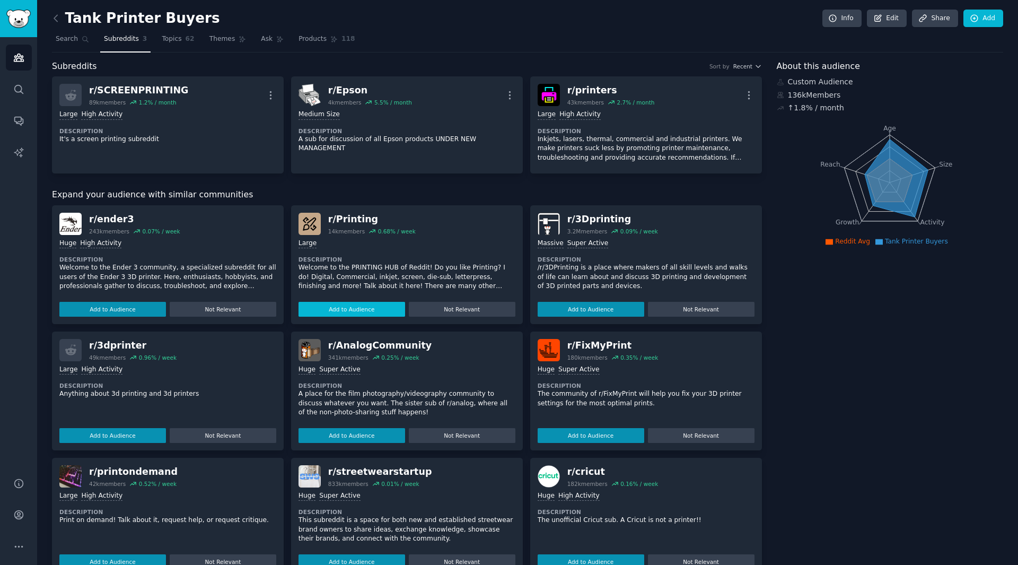
click at [356, 312] on button "Add to Audience" at bounding box center [351, 309] width 107 height 15
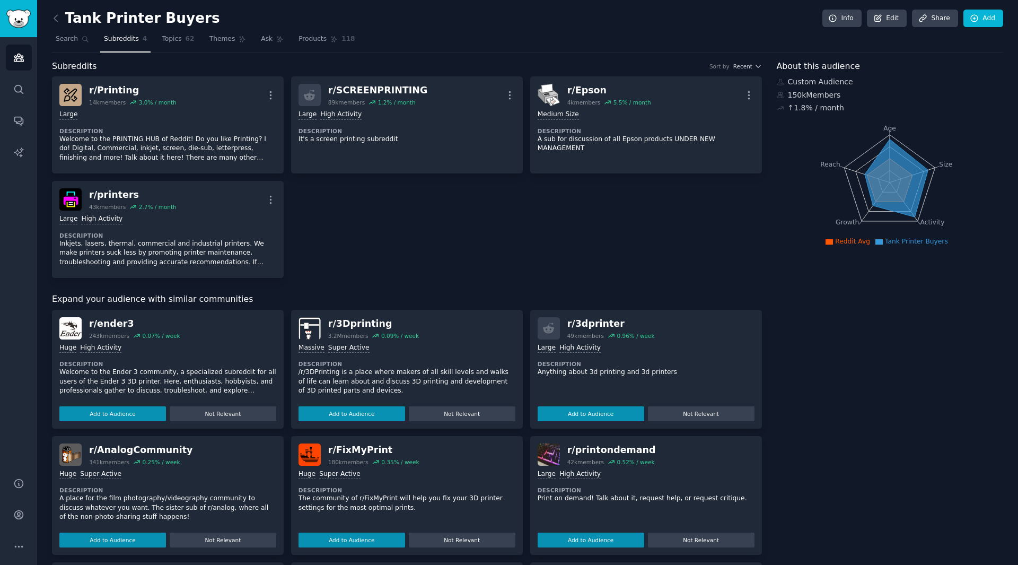
click at [413, 243] on div "r/ Printing 14k members 3.0 % / month More Large Description Welcome to the PRI…" at bounding box center [407, 176] width 710 height 201
click at [172, 38] on span "Topics" at bounding box center [172, 39] width 20 height 10
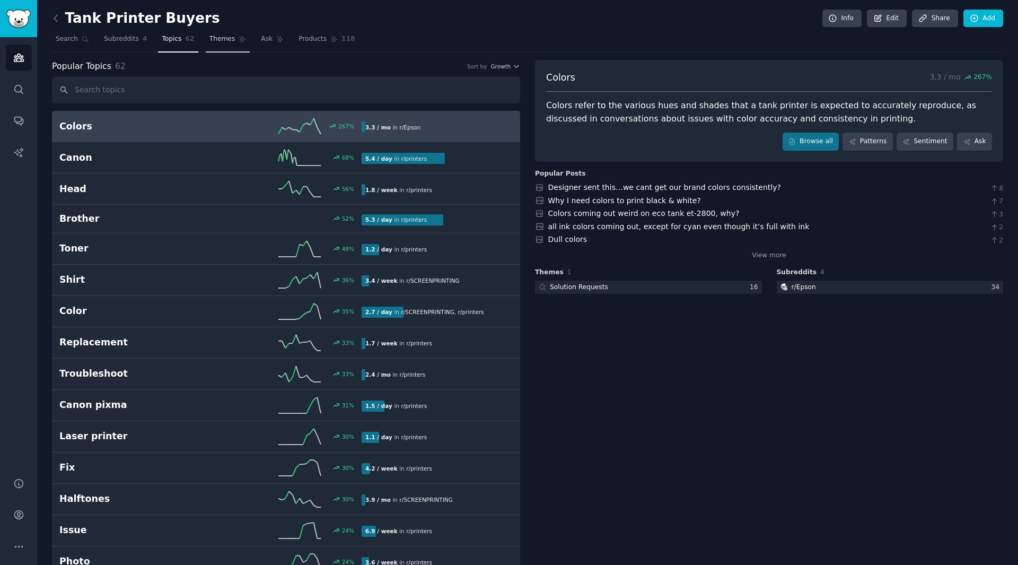
click at [222, 42] on span "Themes" at bounding box center [222, 39] width 26 height 10
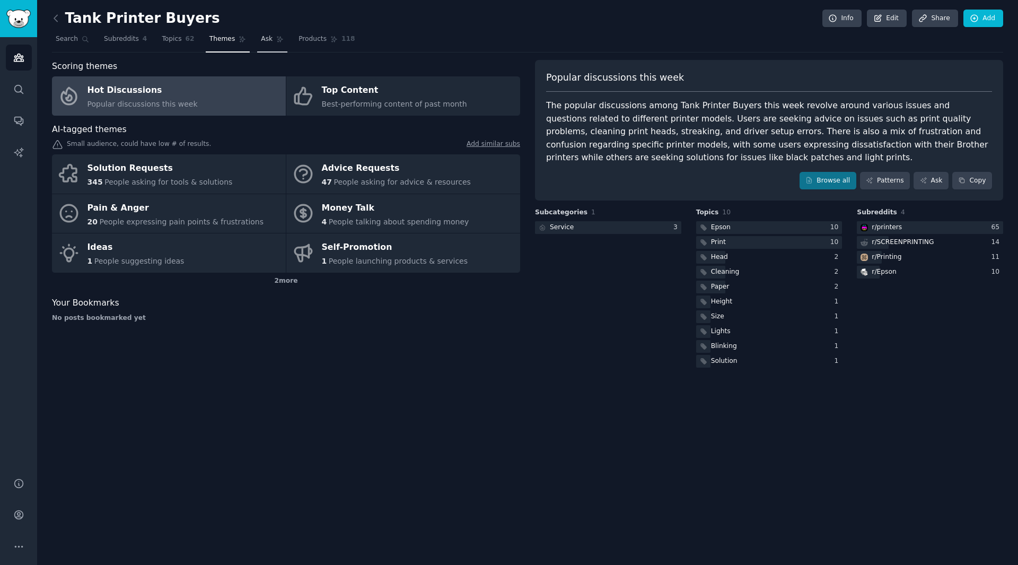
click at [261, 38] on span "Ask" at bounding box center [267, 39] width 12 height 10
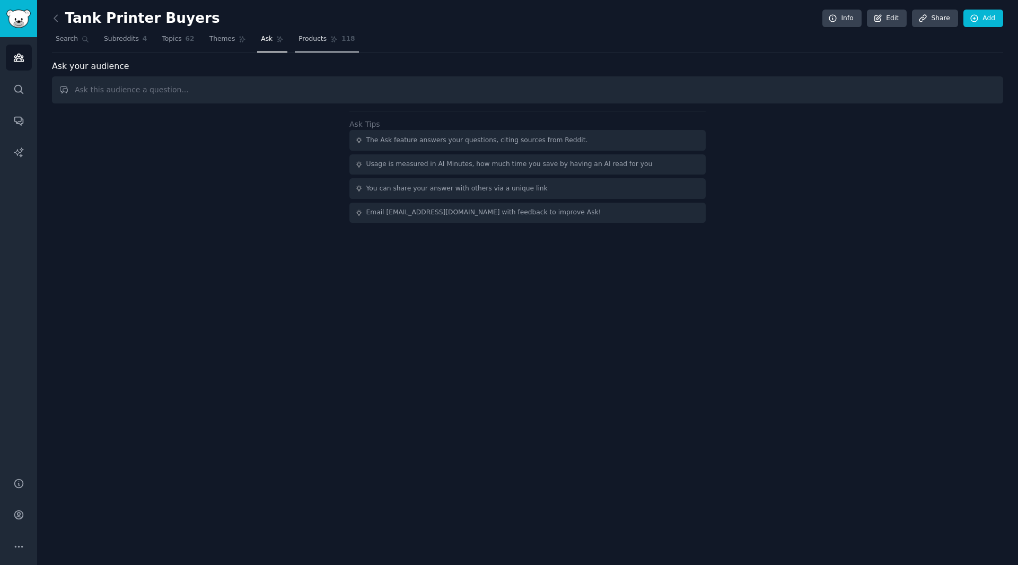
click at [298, 43] on span "Products" at bounding box center [312, 39] width 28 height 10
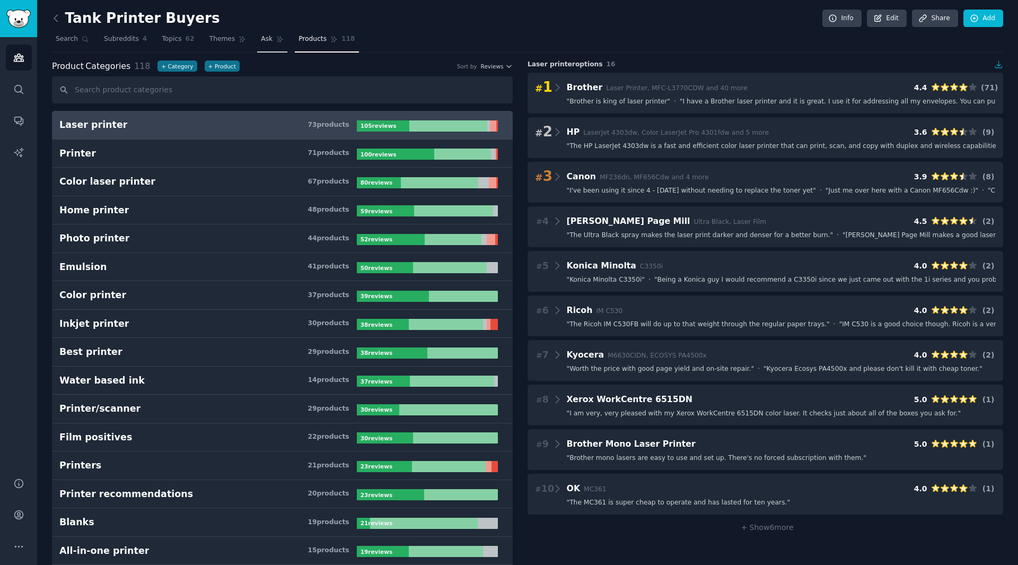
click at [260, 43] on link "Ask" at bounding box center [272, 42] width 30 height 22
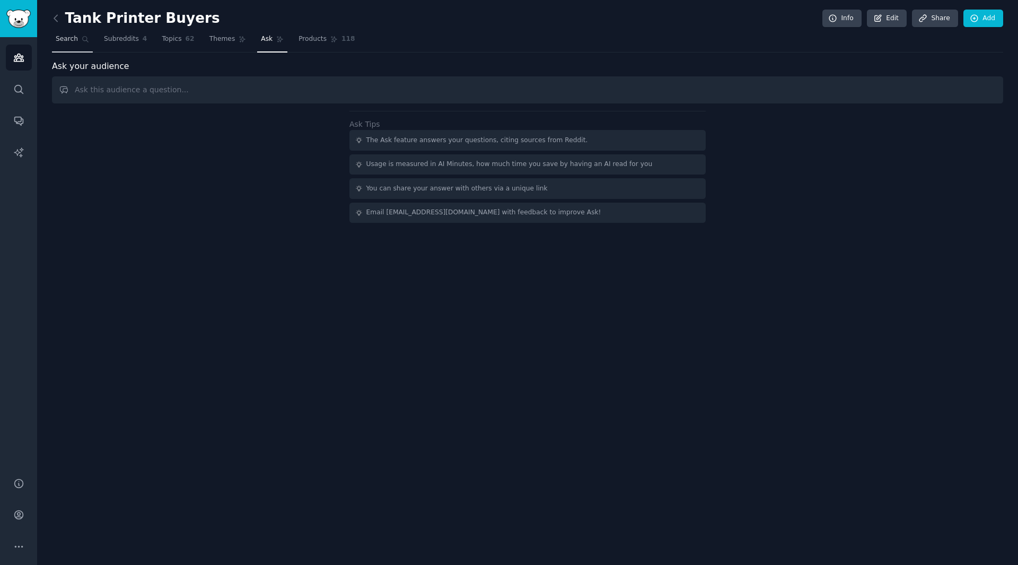
click at [69, 40] on span "Search" at bounding box center [67, 39] width 22 height 10
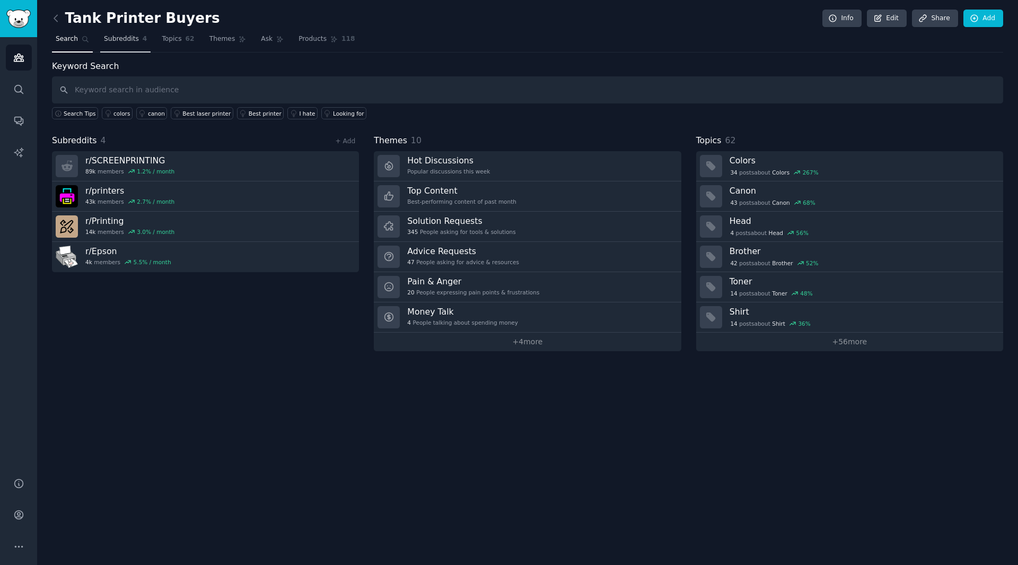
click at [123, 35] on span "Subreddits" at bounding box center [121, 39] width 35 height 10
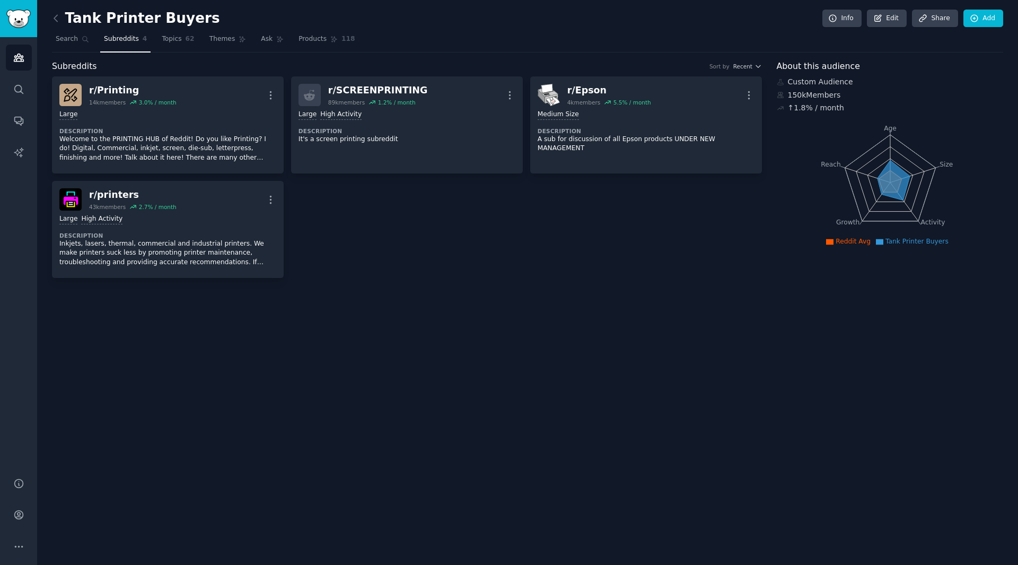
click at [163, 23] on h2 "Tank Printer Buyers" at bounding box center [136, 18] width 168 height 17
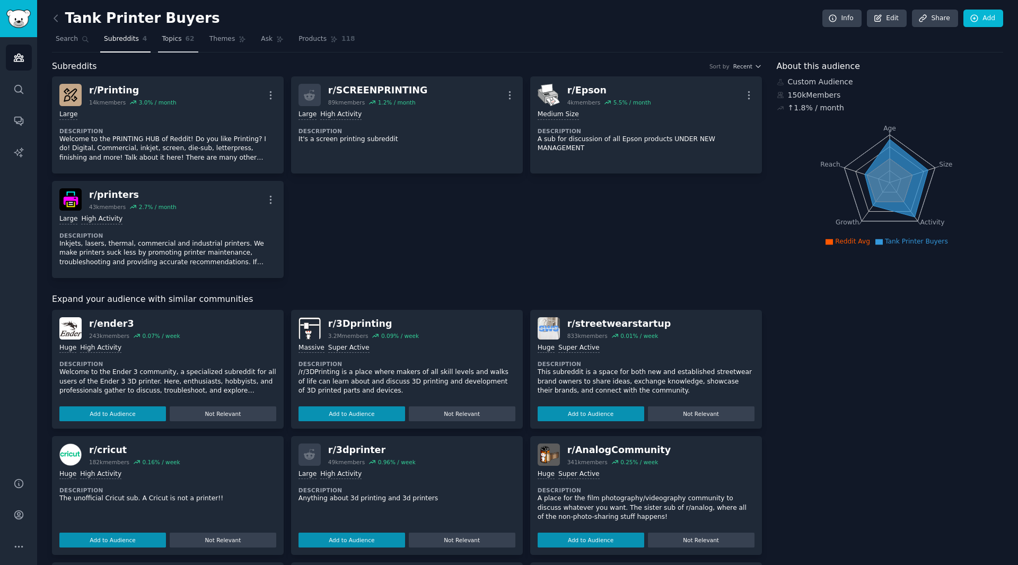
click at [168, 40] on span "Topics" at bounding box center [172, 39] width 20 height 10
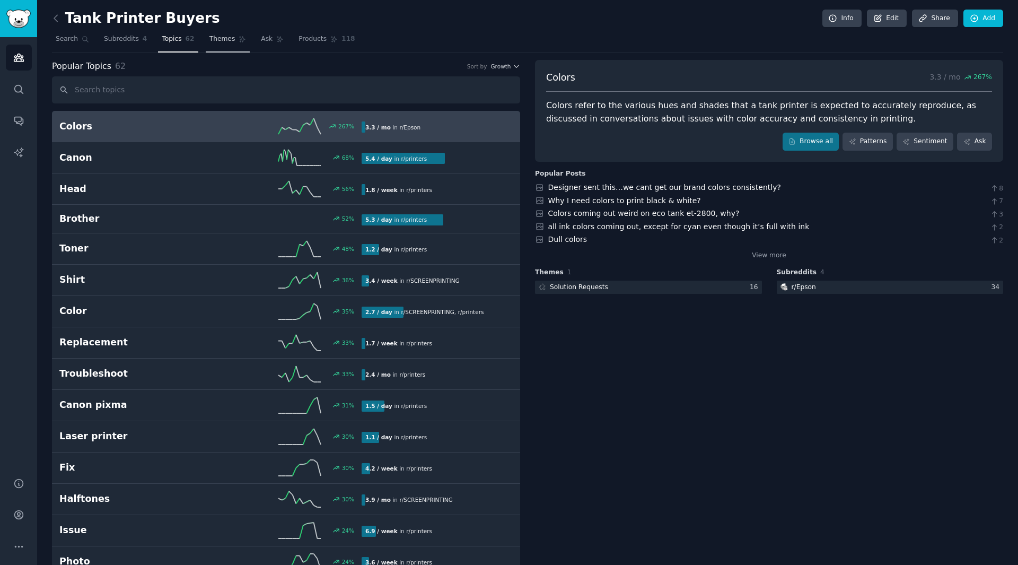
click at [213, 41] on span "Themes" at bounding box center [222, 39] width 26 height 10
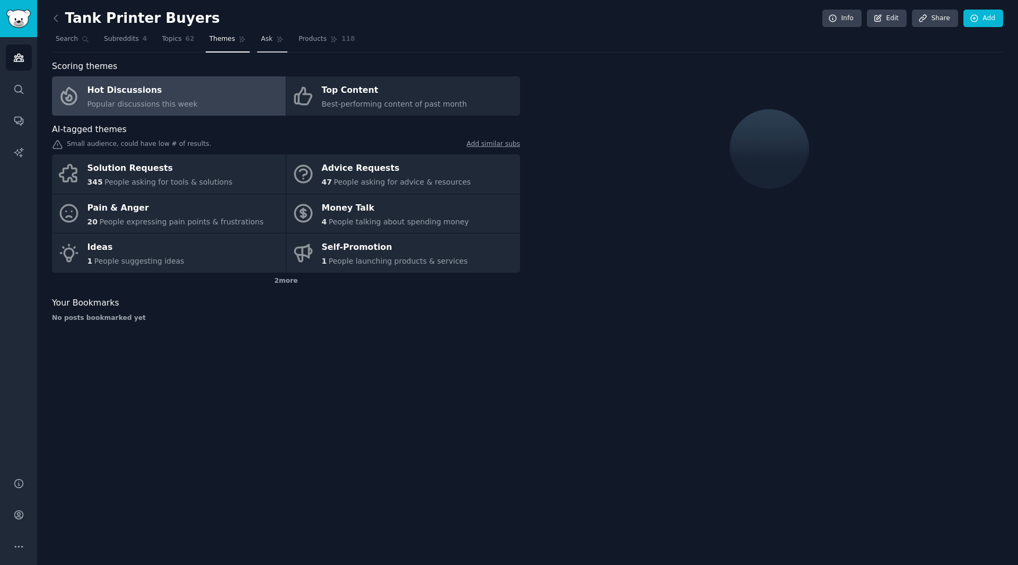
click at [262, 38] on link "Ask" at bounding box center [272, 42] width 30 height 22
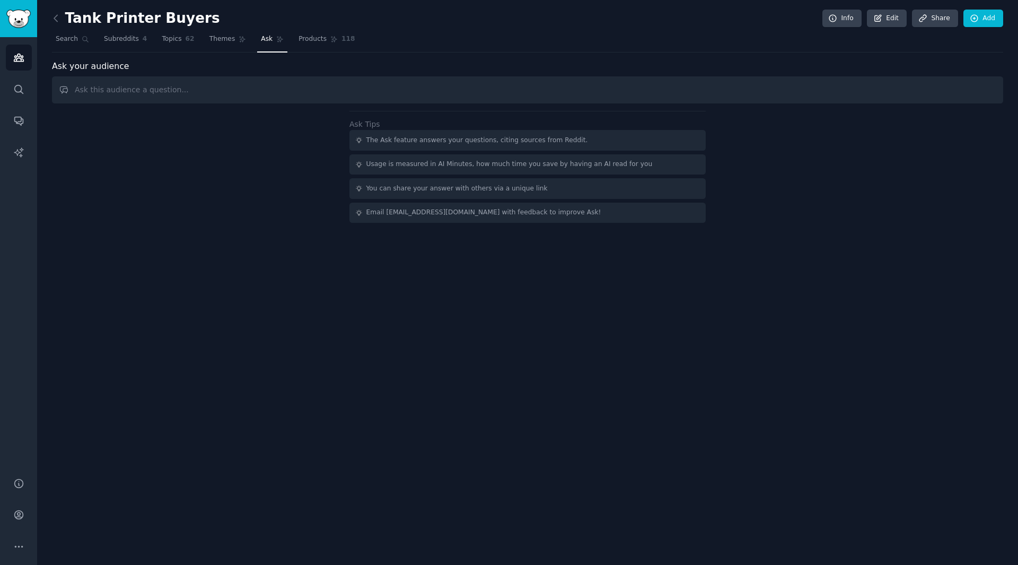
click at [444, 25] on div "Tank Printer Buyers Info Edit Share Add" at bounding box center [527, 21] width 951 height 22
click at [264, 297] on div "Tank Printer Buyers Info Edit Share Add Search Subreddits 4 Topics 62 Themes As…" at bounding box center [527, 282] width 981 height 565
click at [298, 43] on span "Products" at bounding box center [312, 39] width 28 height 10
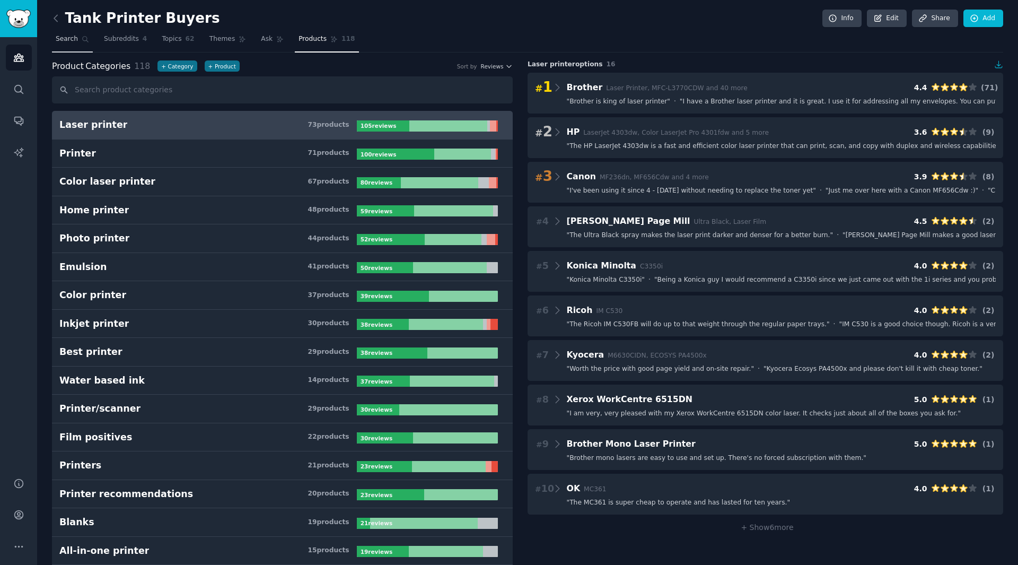
click at [72, 38] on span "Search" at bounding box center [67, 39] width 22 height 10
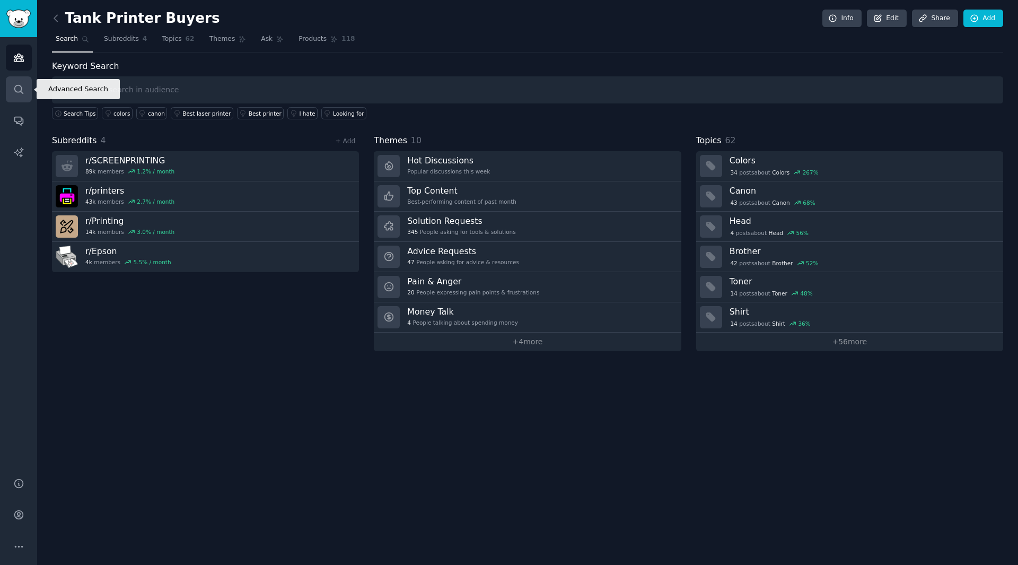
click at [15, 93] on icon "Sidebar" at bounding box center [18, 89] width 11 height 11
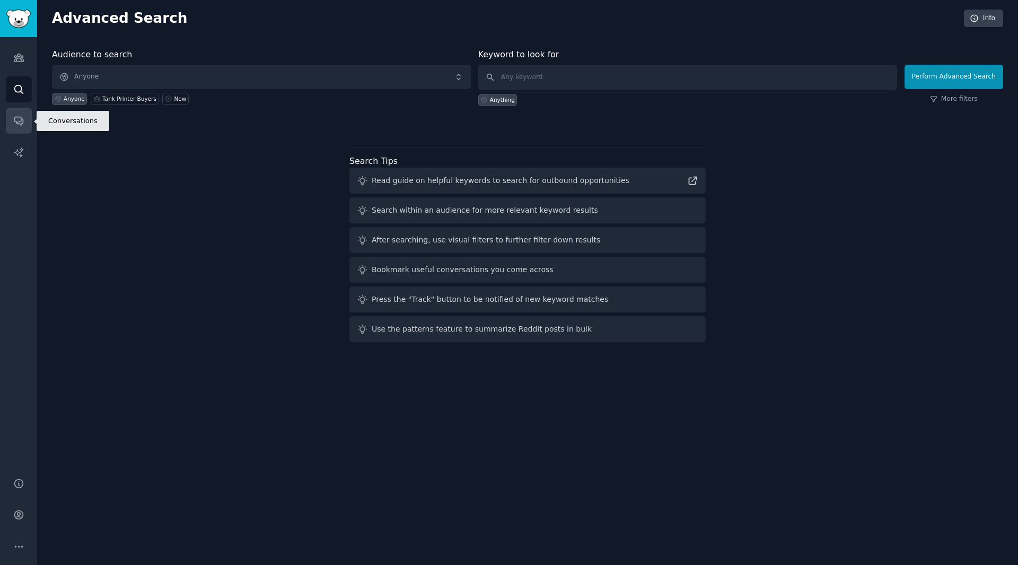
click at [18, 119] on icon "Sidebar" at bounding box center [18, 120] width 11 height 11
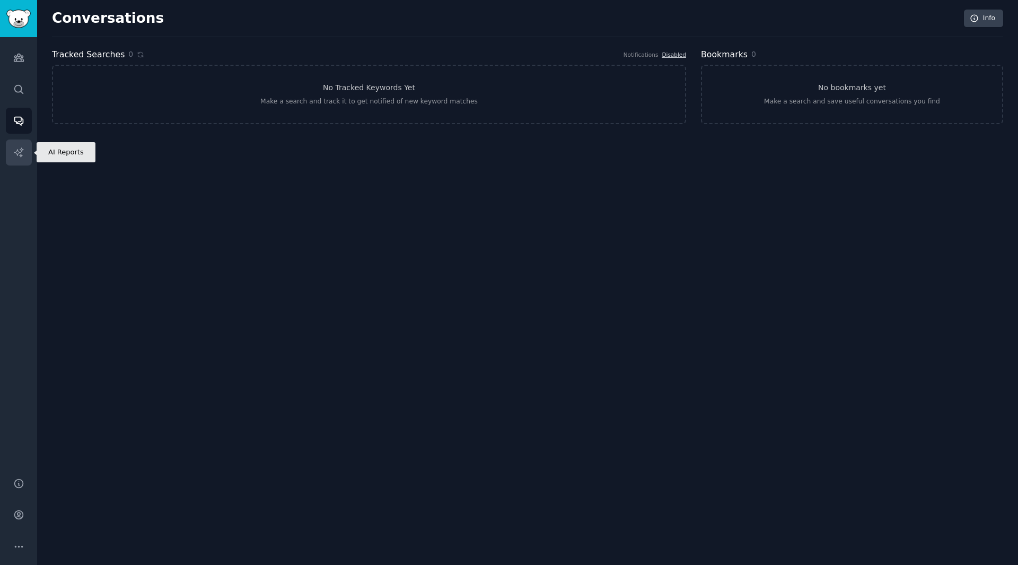
click at [16, 153] on icon "Sidebar" at bounding box center [18, 151] width 9 height 9
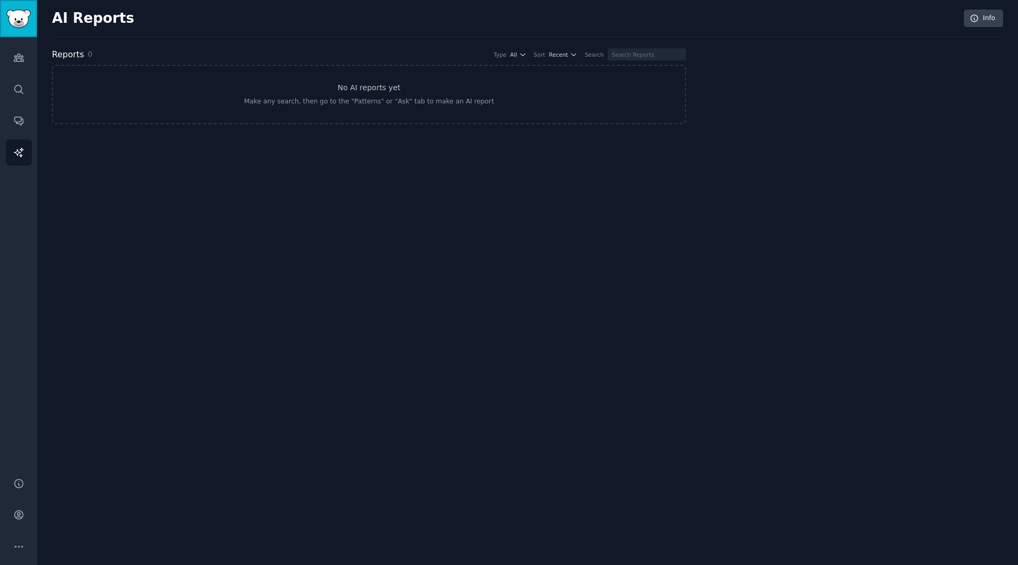
click at [21, 26] on img "Sidebar" at bounding box center [18, 19] width 24 height 19
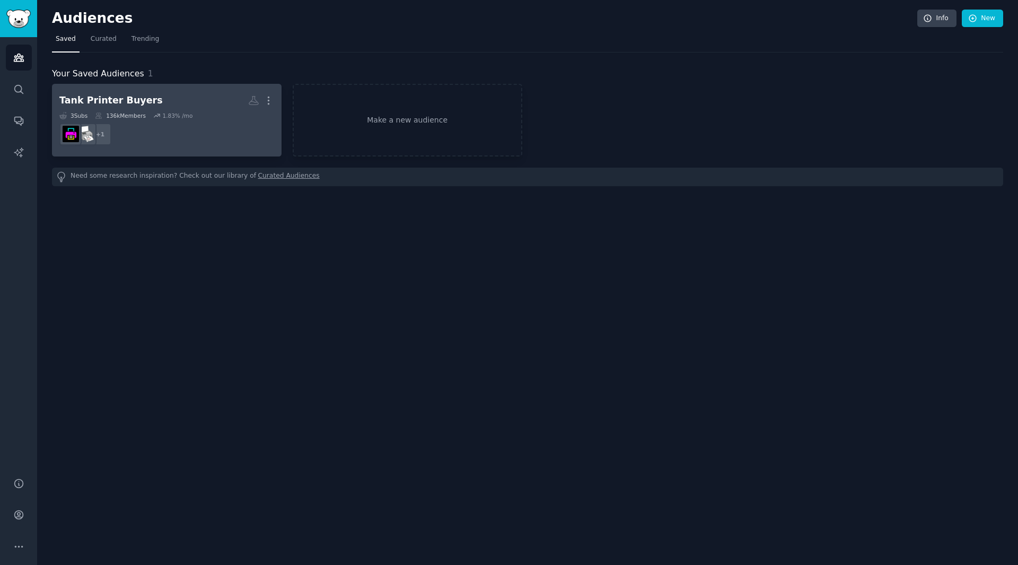
click at [176, 122] on dd "r/SCREENPRINTING + 1" at bounding box center [166, 134] width 215 height 30
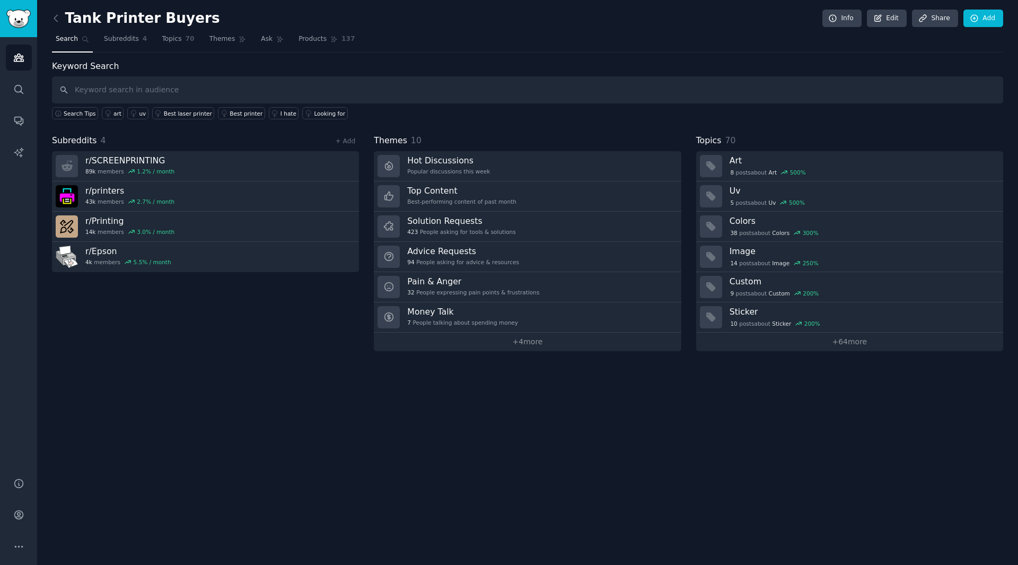
drag, startPoint x: 953, startPoint y: 39, endPoint x: 966, endPoint y: 39, distance: 13.3
click at [956, 39] on nav "Search Subreddits 4 Topics 70 Themes Ask Products 137" at bounding box center [527, 42] width 951 height 22
click at [948, 21] on link "Share" at bounding box center [935, 19] width 46 height 18
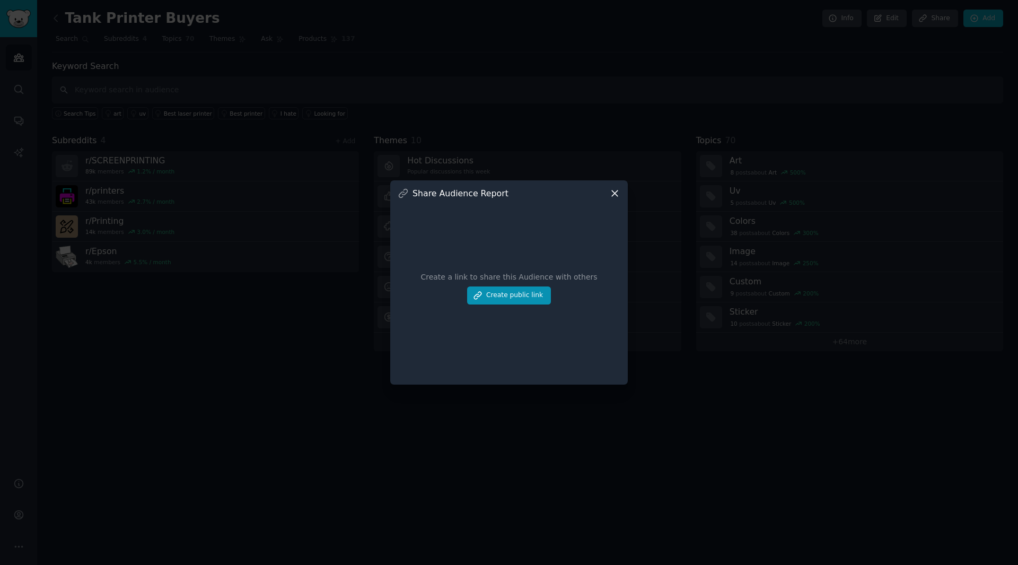
click at [620, 196] on icon at bounding box center [614, 193] width 11 height 11
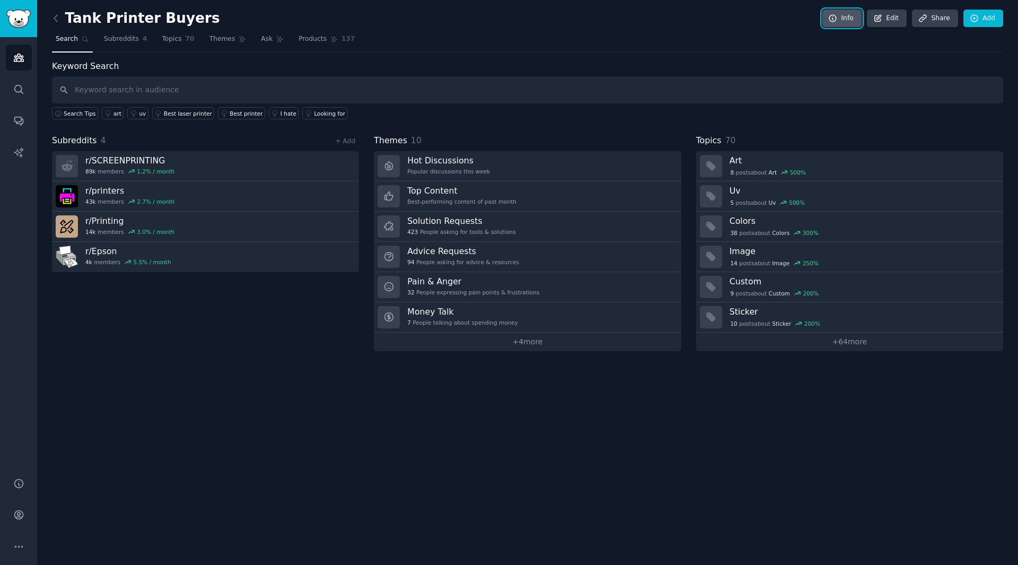
click at [851, 24] on link "Info" at bounding box center [841, 19] width 39 height 18
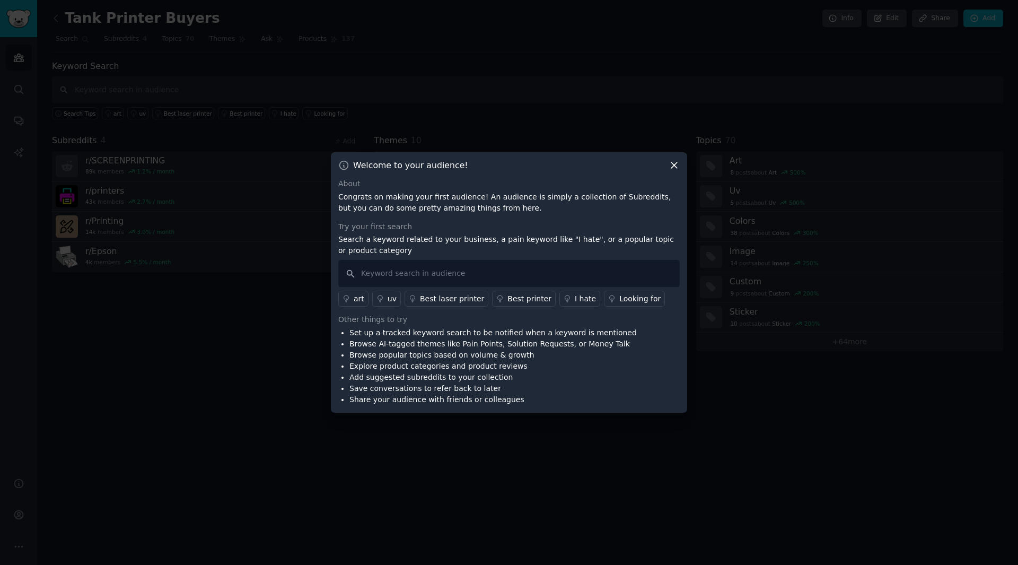
click at [676, 169] on icon at bounding box center [673, 165] width 11 height 11
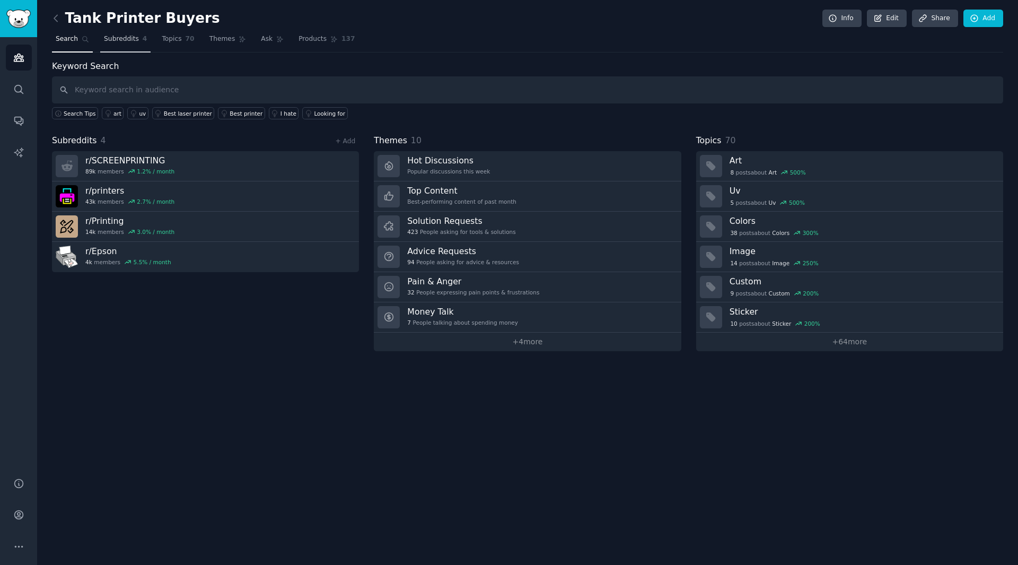
click at [124, 43] on span "Subreddits" at bounding box center [121, 39] width 35 height 10
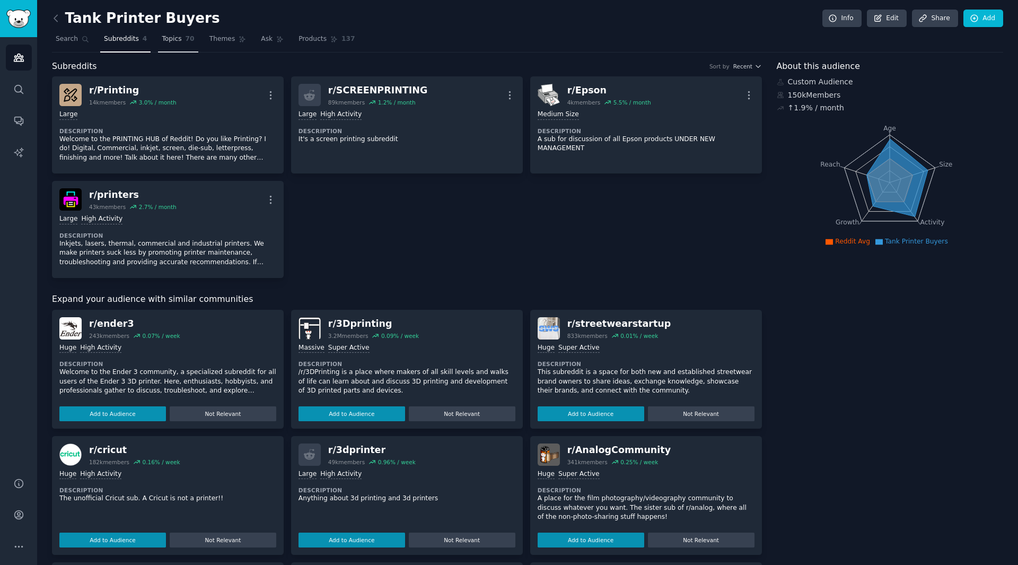
click at [172, 42] on span "Topics" at bounding box center [172, 39] width 20 height 10
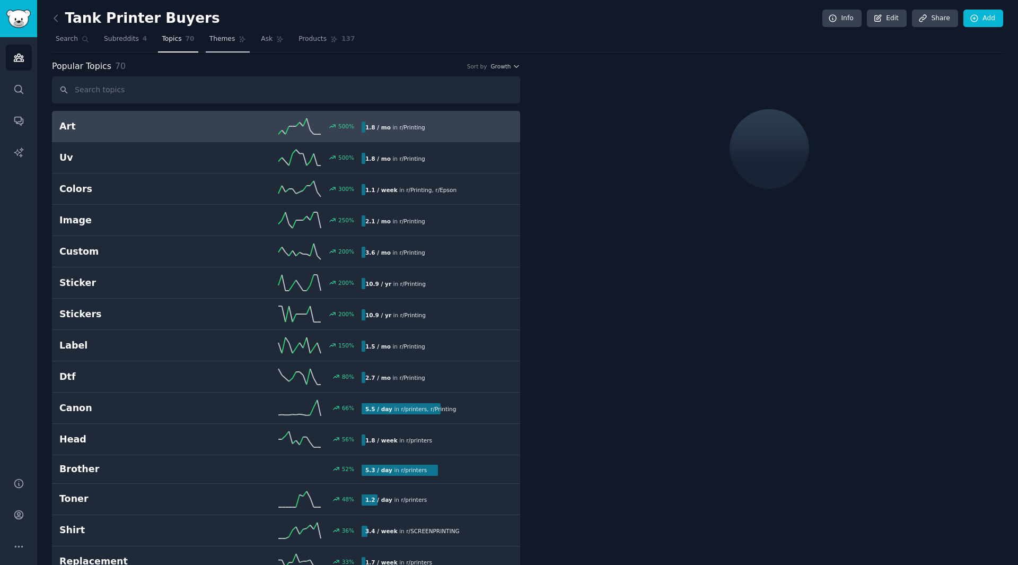
click at [209, 39] on span "Themes" at bounding box center [222, 39] width 26 height 10
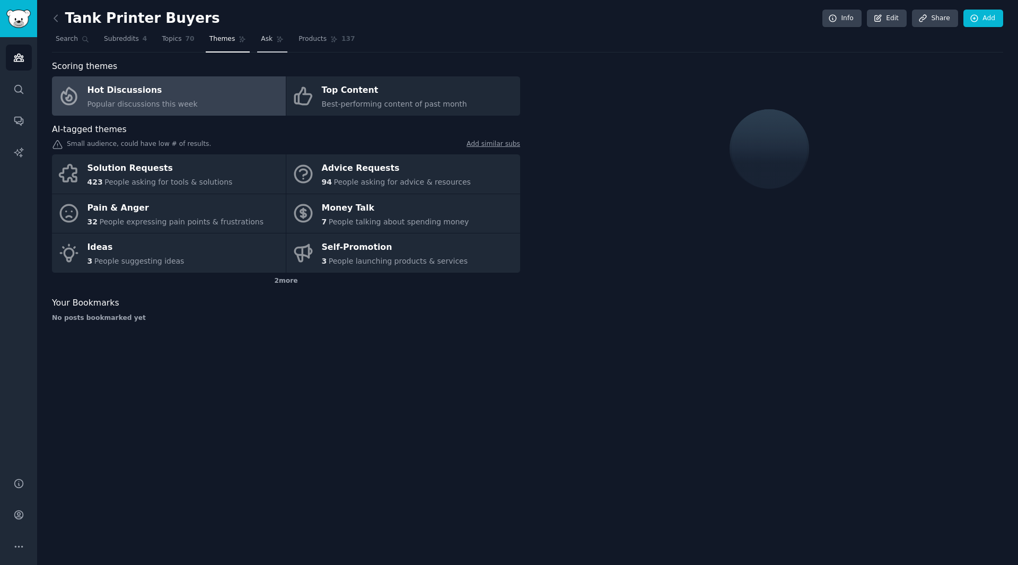
click at [261, 35] on span "Ask" at bounding box center [267, 39] width 12 height 10
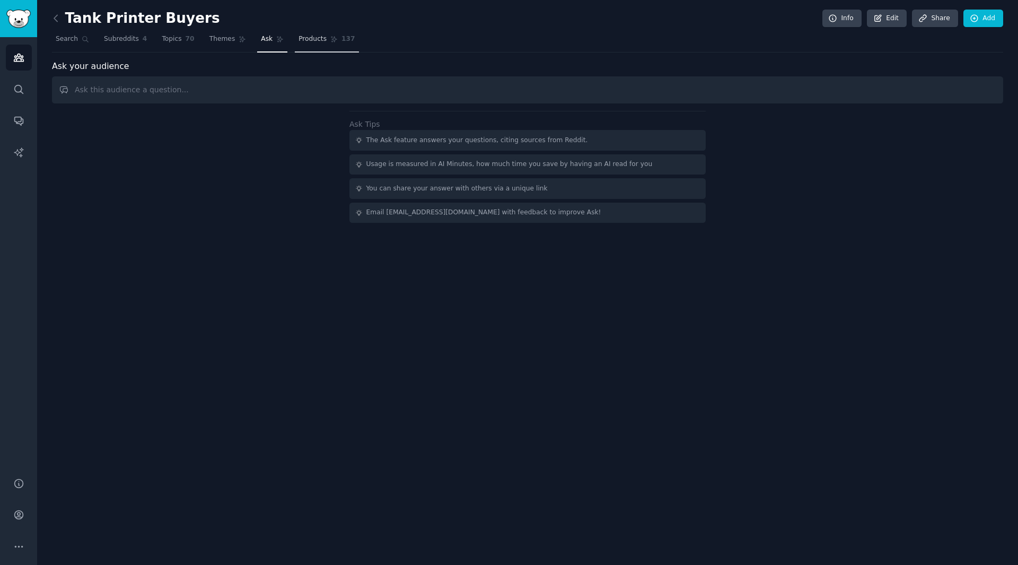
click at [299, 40] on span "Products" at bounding box center [312, 39] width 28 height 10
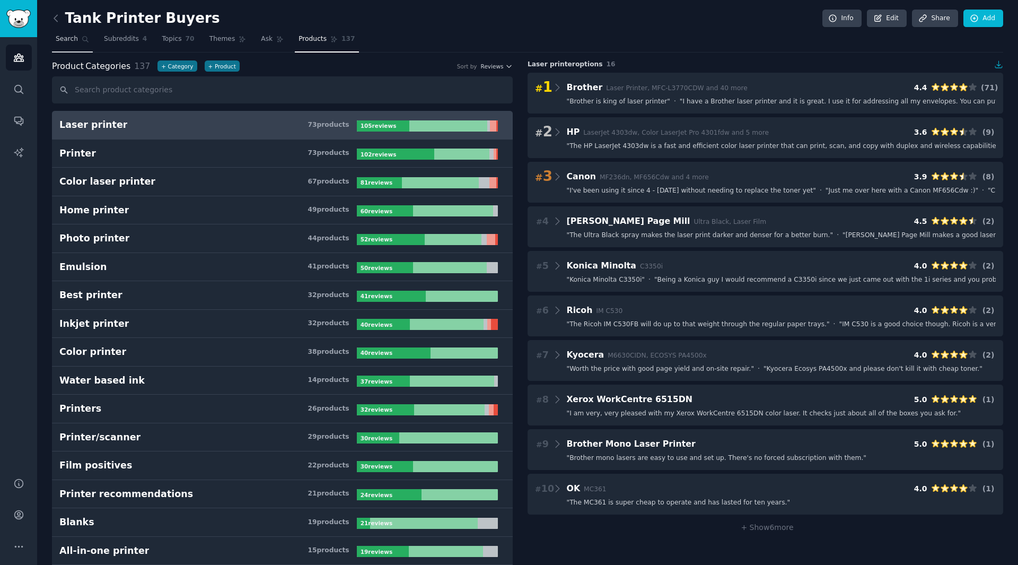
click at [73, 43] on span "Search" at bounding box center [67, 39] width 22 height 10
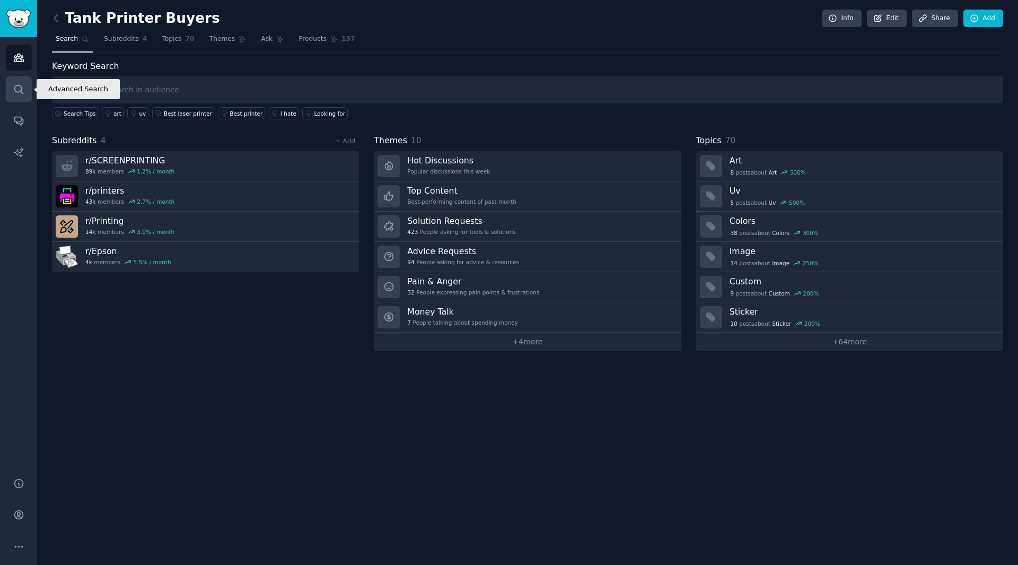
click at [16, 91] on icon "Sidebar" at bounding box center [18, 89] width 8 height 8
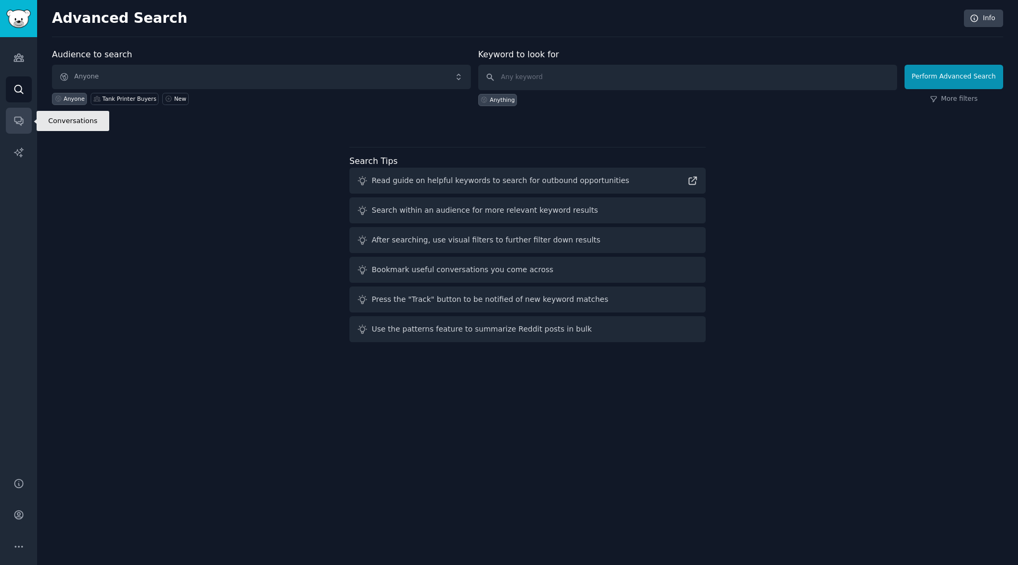
click at [23, 119] on icon "Sidebar" at bounding box center [18, 121] width 8 height 8
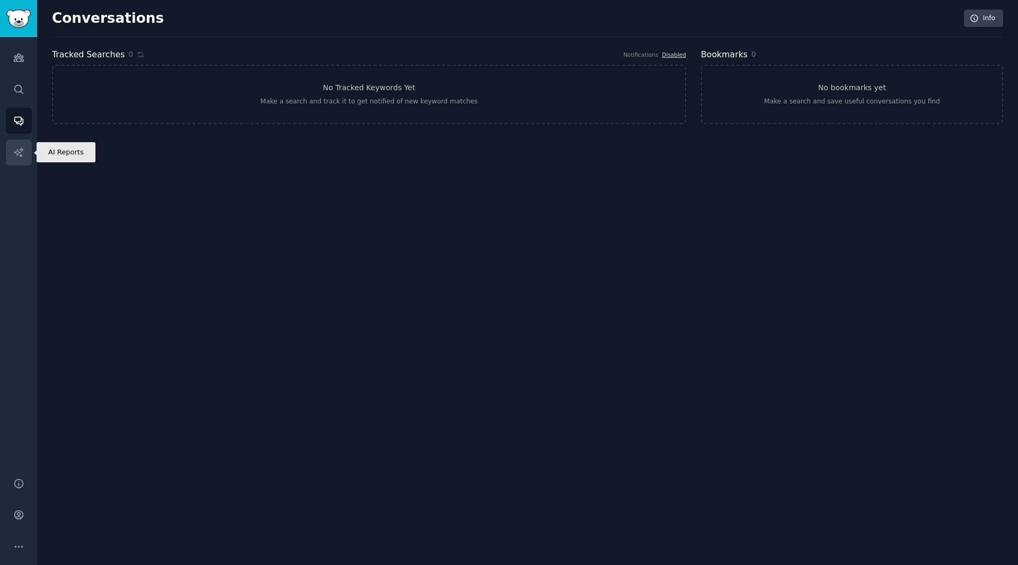
click at [17, 154] on icon "Sidebar" at bounding box center [18, 151] width 9 height 9
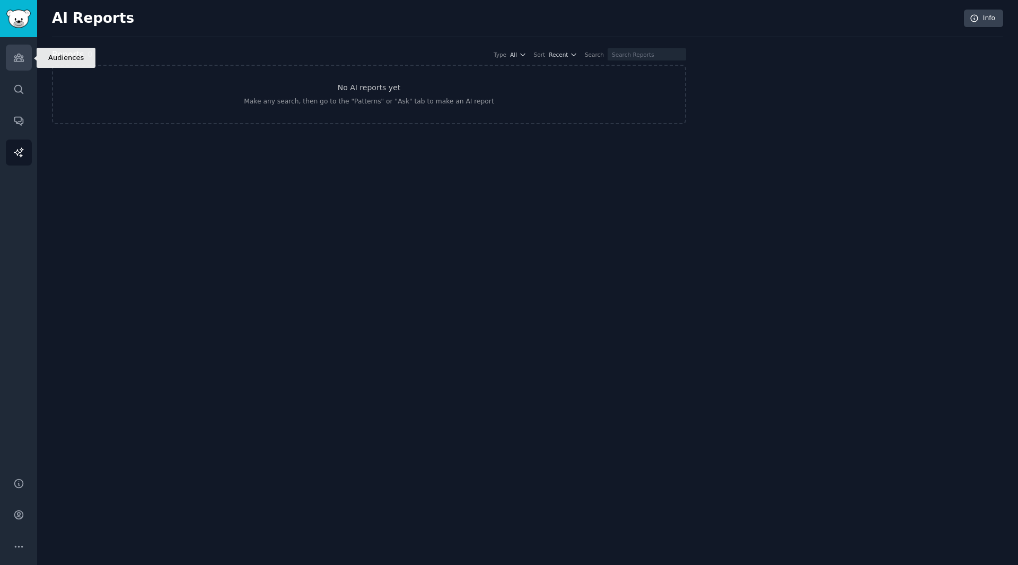
click at [26, 63] on link "Audiences" at bounding box center [19, 58] width 26 height 26
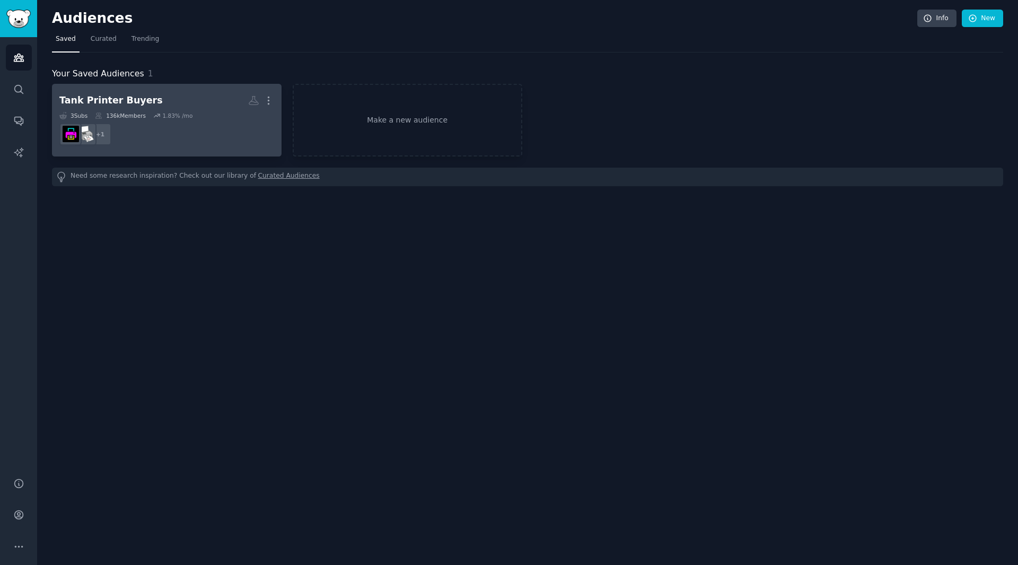
click at [196, 118] on div "3 Sub s 136k Members 1.83 % /mo" at bounding box center [166, 115] width 215 height 7
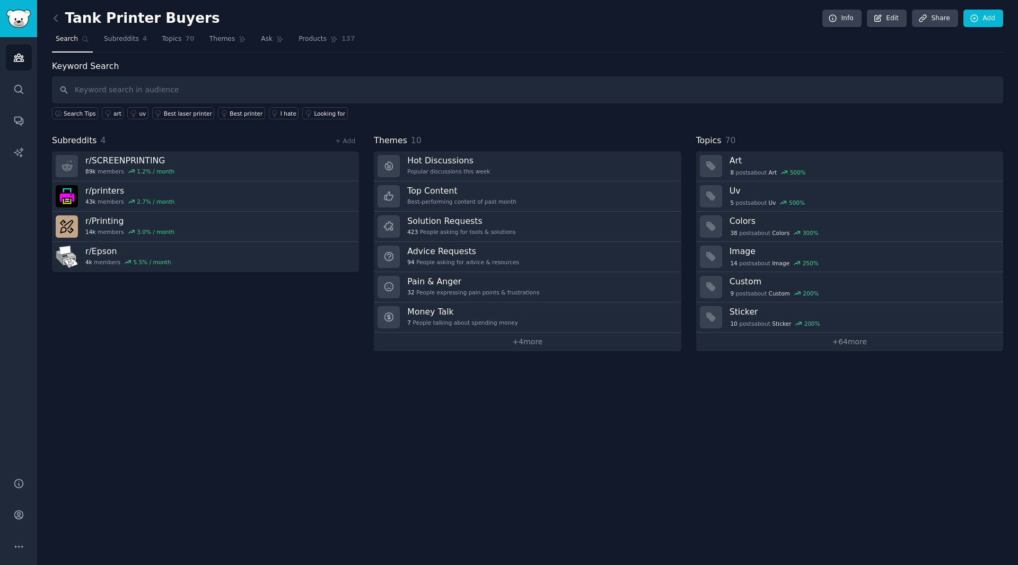
click at [102, 16] on h2 "Tank Printer Buyers" at bounding box center [136, 18] width 168 height 17
click at [102, 15] on h2 "Tank Printer Buyers" at bounding box center [136, 18] width 168 height 17
copy h2 "Tank Printer Buyers"
click at [125, 40] on span "Subreddits" at bounding box center [121, 39] width 35 height 10
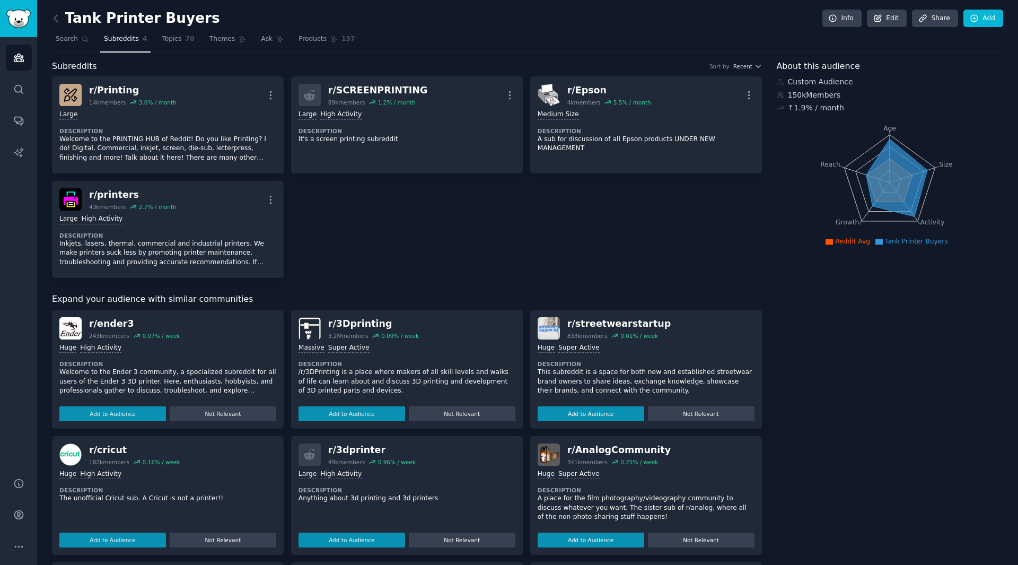
click at [166, 63] on div "Subreddits Sort by Recent" at bounding box center [407, 66] width 710 height 13
drag, startPoint x: 100, startPoint y: 11, endPoint x: 96, endPoint y: 16, distance: 6.2
click at [100, 11] on h2 "Tank Printer Buyers" at bounding box center [136, 18] width 168 height 17
click at [61, 20] on icon at bounding box center [55, 18] width 11 height 11
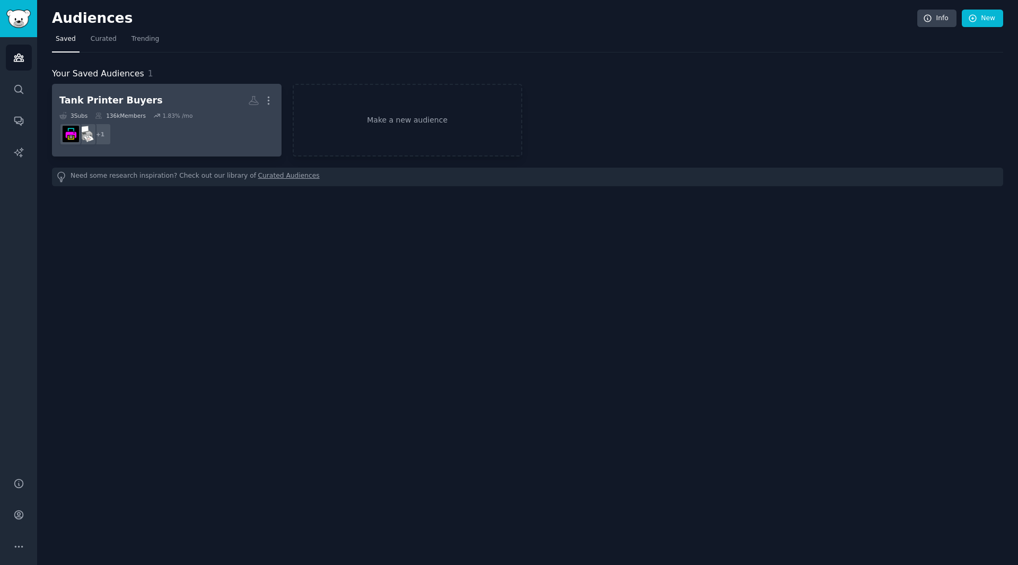
click at [219, 125] on dd "+ 1" at bounding box center [166, 134] width 215 height 30
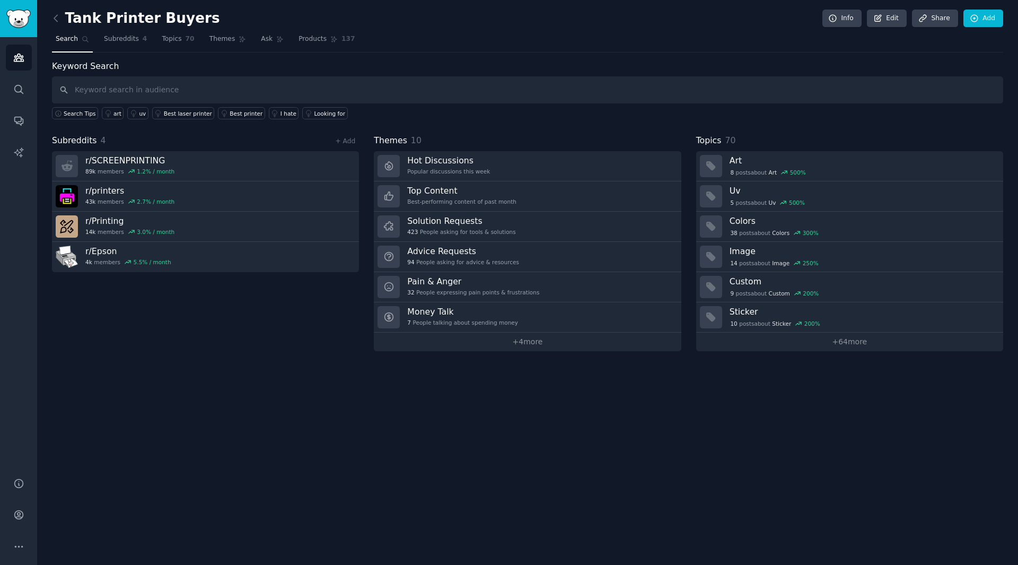
click at [294, 379] on div "Tank Printer Buyers Info Edit Share Add Search Subreddits 4 Topics 70 Themes As…" at bounding box center [527, 282] width 981 height 565
click at [293, 361] on div "Tank Printer Buyers Info Edit Share Add Search Subreddits 4 Topics 70 Themes As…" at bounding box center [527, 282] width 981 height 565
click at [16, 482] on icon "Sidebar" at bounding box center [18, 483] width 11 height 11
click at [850, 19] on link "Info" at bounding box center [841, 19] width 39 height 18
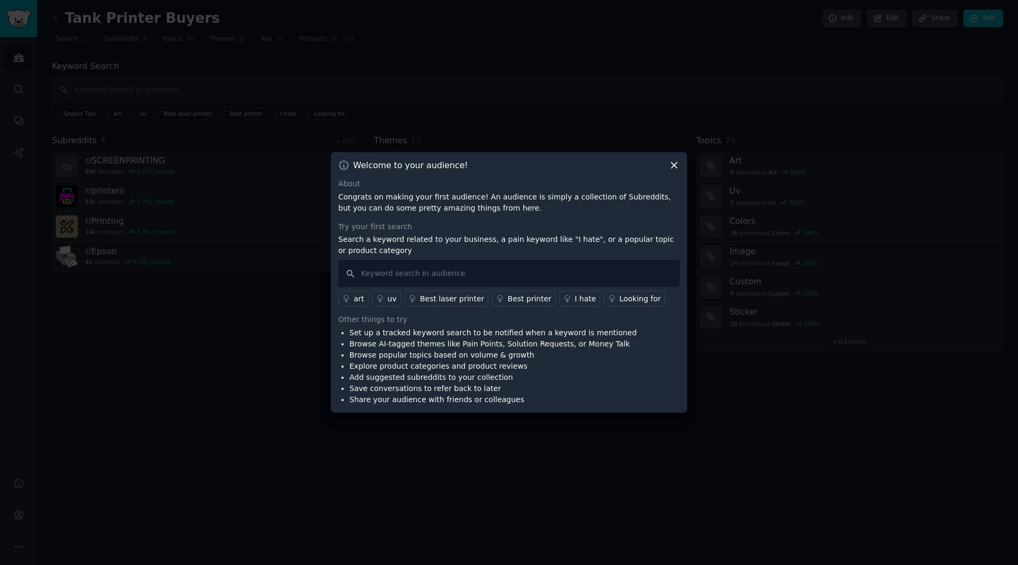
click at [671, 166] on icon at bounding box center [673, 165] width 11 height 11
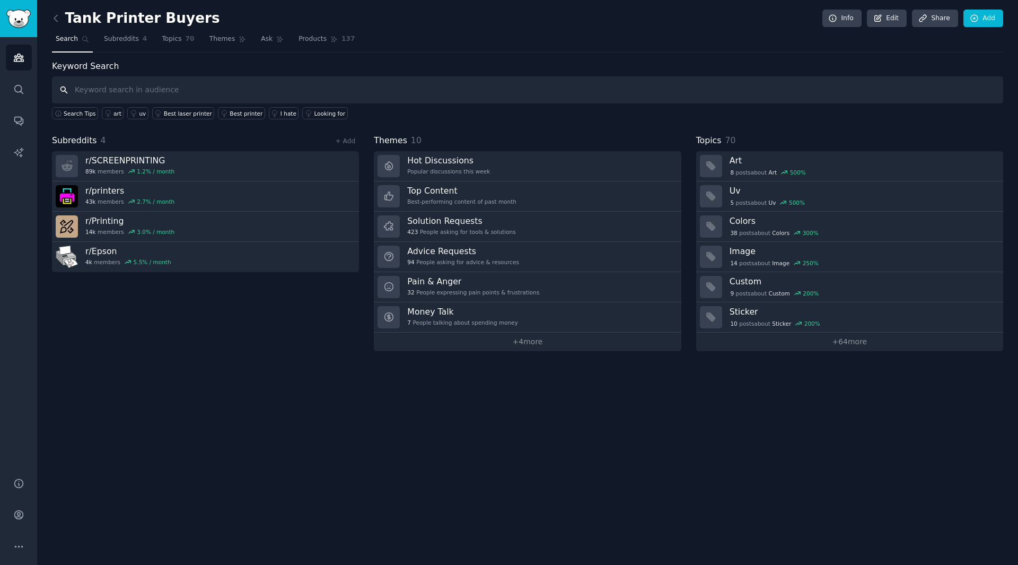
click at [176, 85] on input "text" at bounding box center [527, 89] width 951 height 27
paste input "HP Smart Tank"
type input "HP Smart Tank"
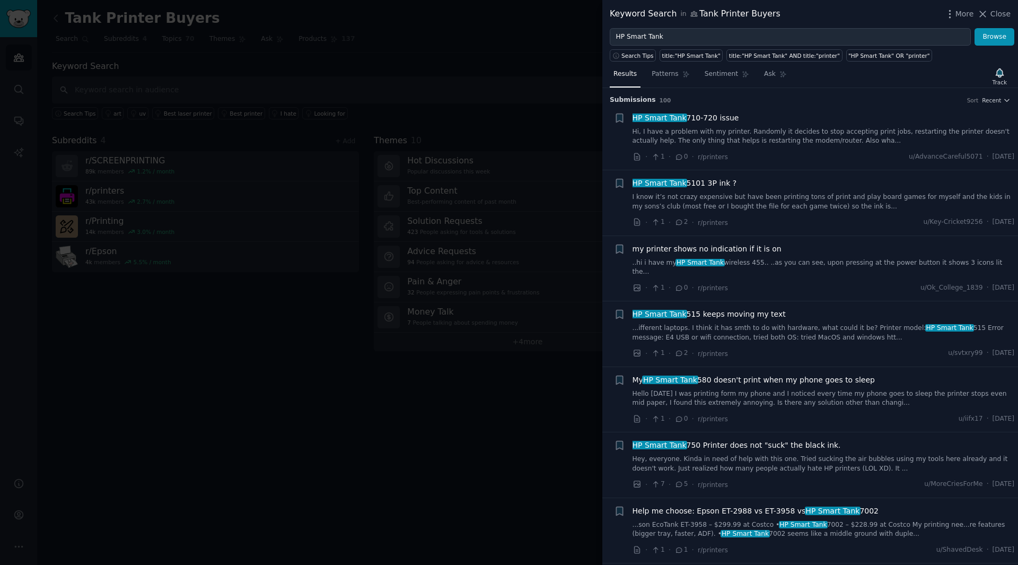
click at [843, 81] on div "Results Patterns Sentiment Ask Track" at bounding box center [810, 76] width 416 height 23
click at [962, 15] on span "More" at bounding box center [964, 13] width 19 height 11
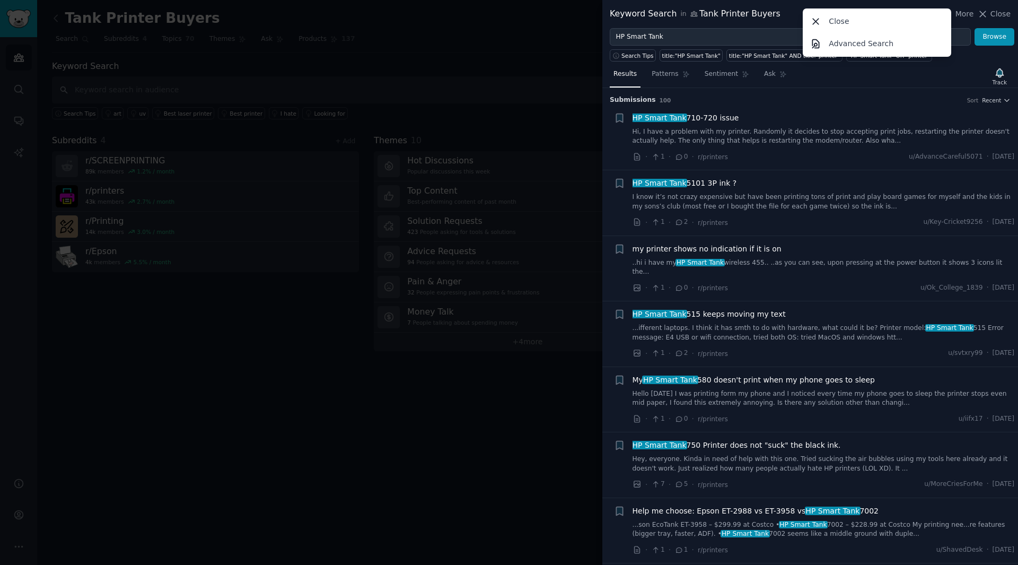
click at [901, 92] on div "Submission s 100 Sort Recent" at bounding box center [810, 96] width 401 height 17
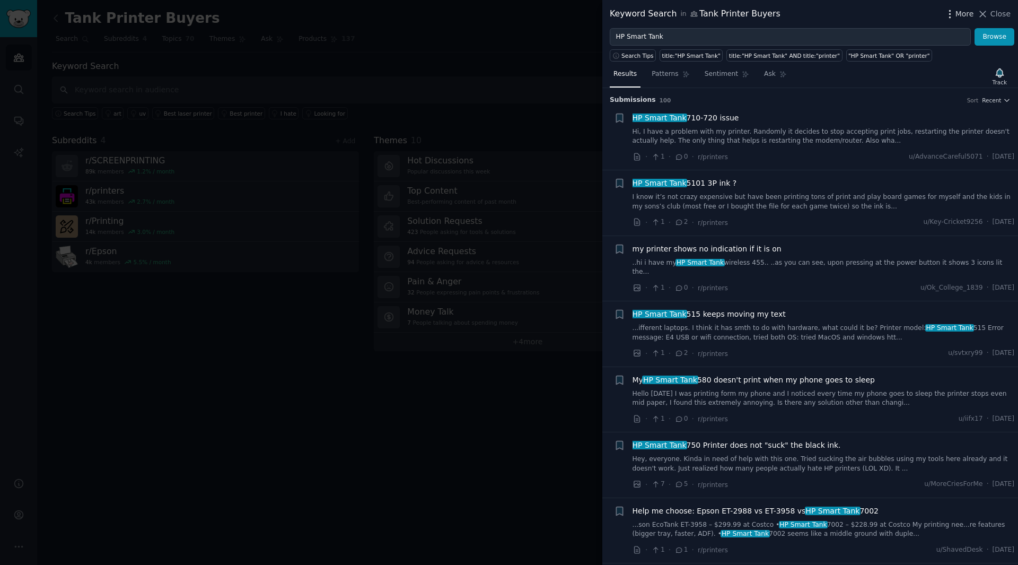
click at [963, 16] on span "More" at bounding box center [964, 13] width 19 height 11
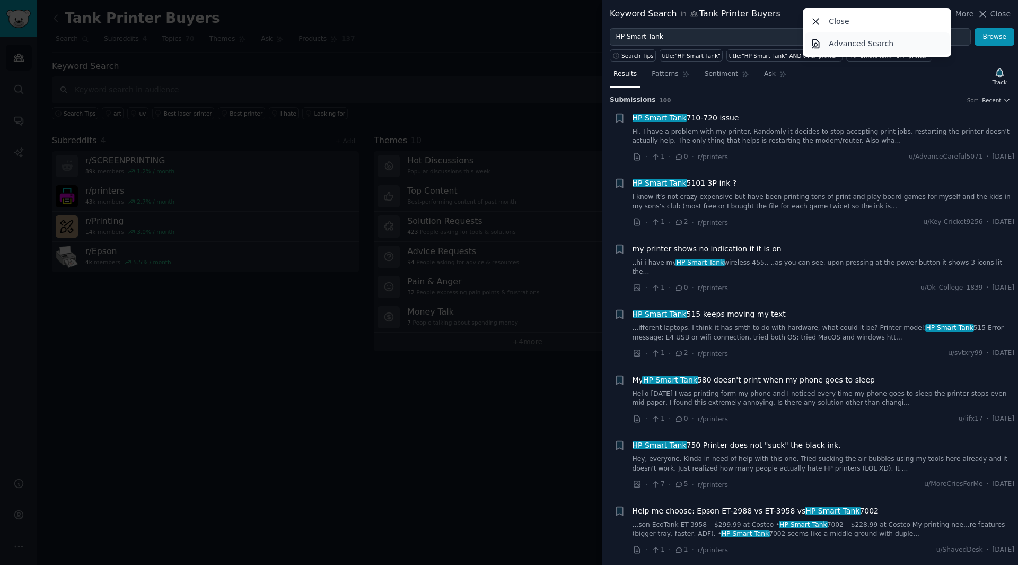
click at [901, 41] on link "Advanced Search" at bounding box center [877, 43] width 145 height 22
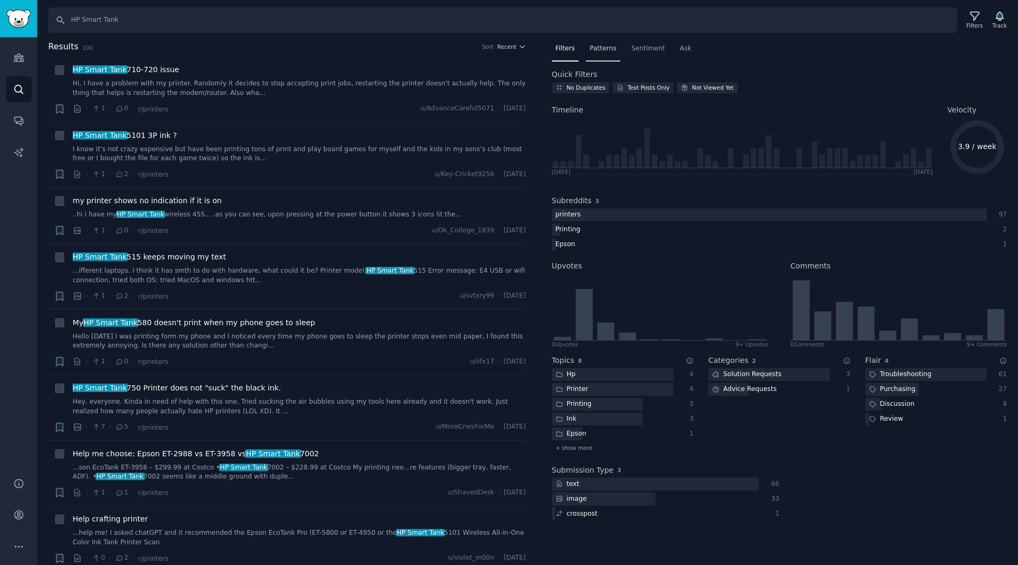
click at [606, 55] on div "Patterns" at bounding box center [603, 51] width 34 height 22
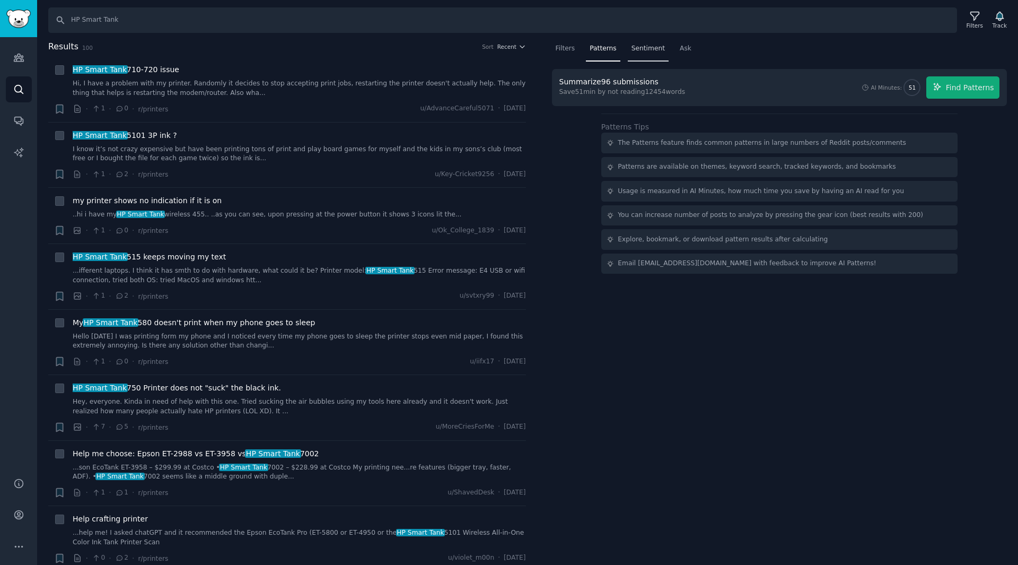
click at [640, 51] on span "Sentiment" at bounding box center [647, 49] width 33 height 10
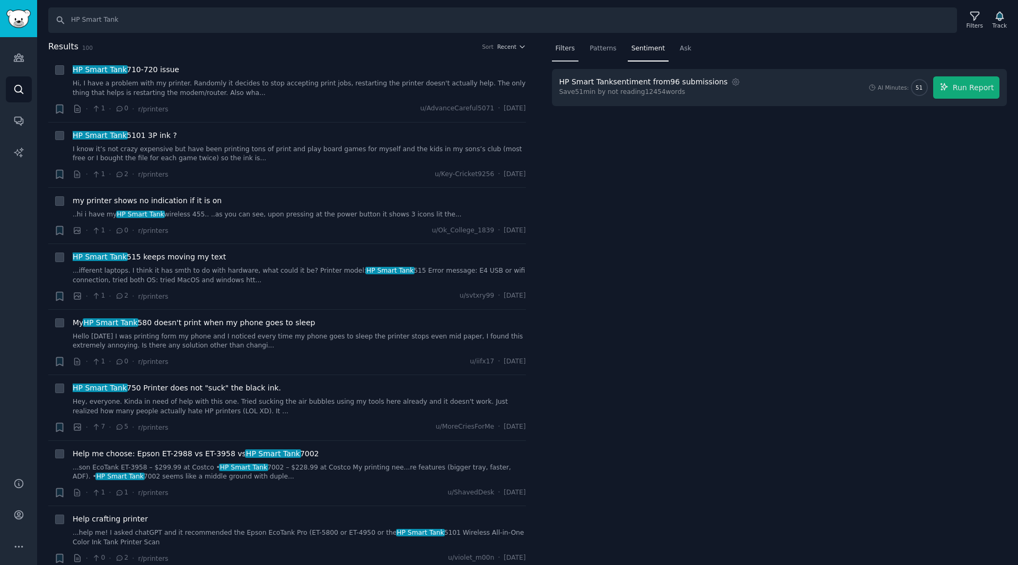
click at [571, 49] on span "Filters" at bounding box center [566, 49] width 20 height 10
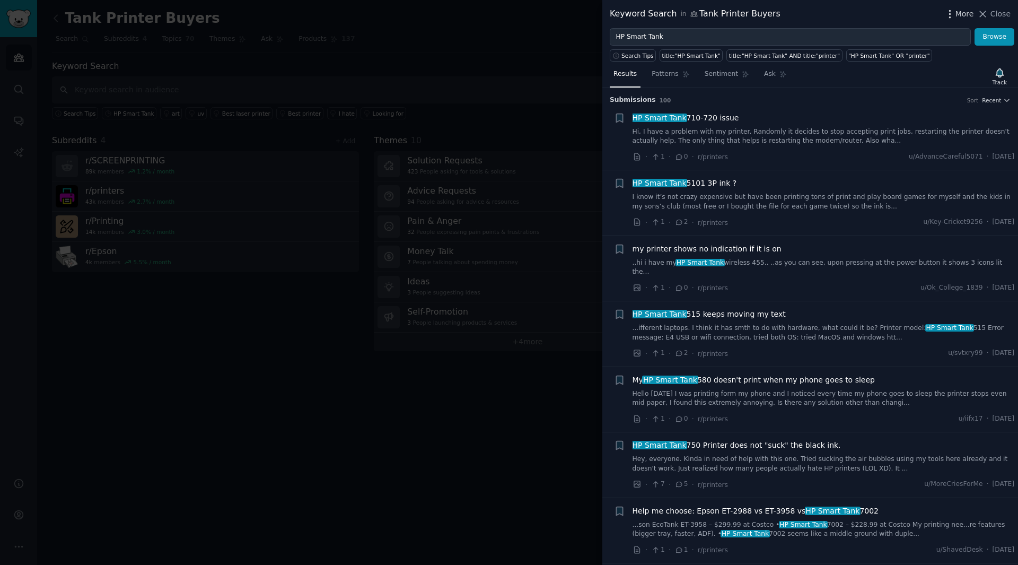
click at [970, 17] on span "More" at bounding box center [964, 13] width 19 height 11
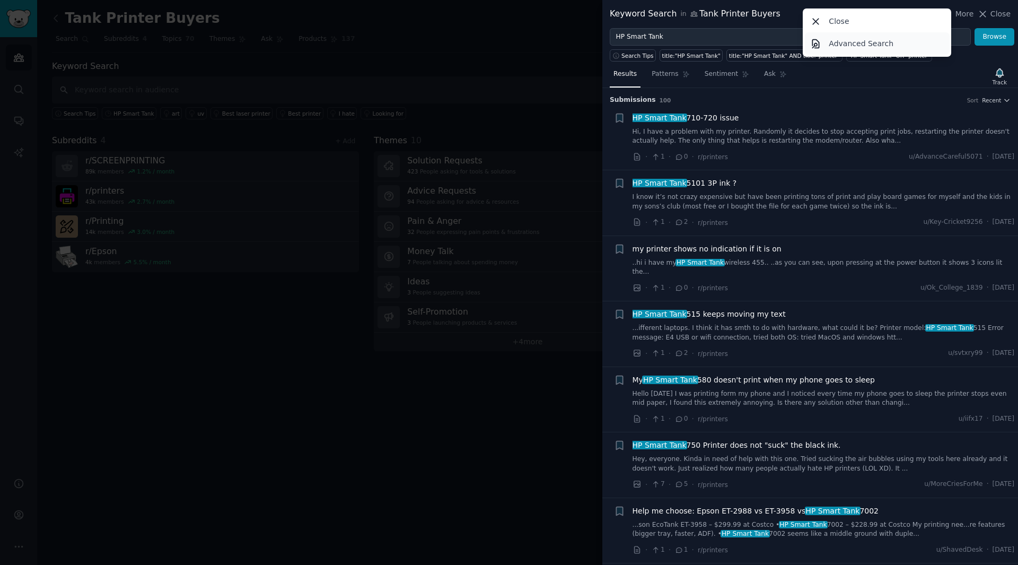
click at [866, 44] on p "Advanced Search" at bounding box center [861, 43] width 65 height 11
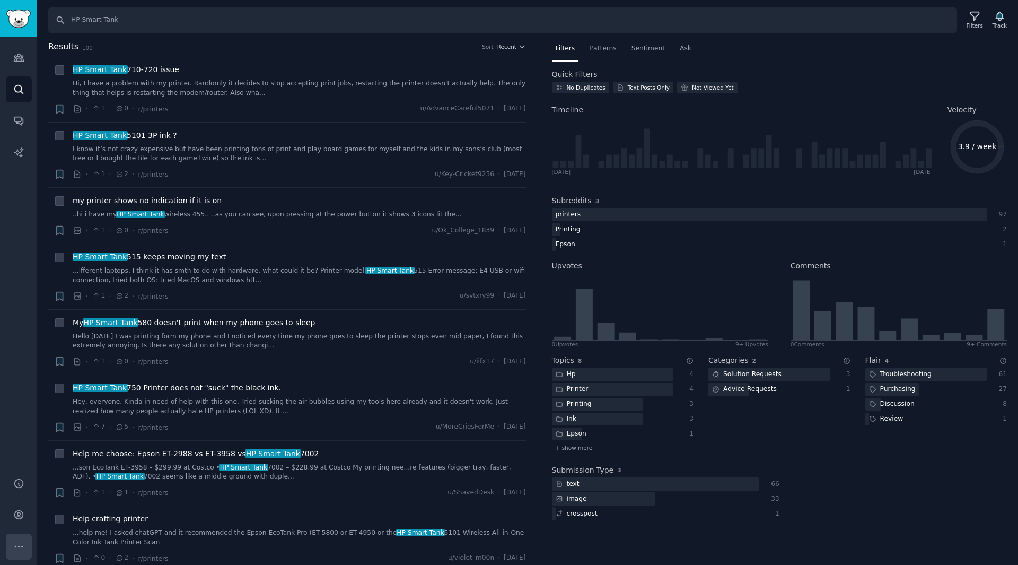
click at [24, 547] on button "More" at bounding box center [19, 546] width 26 height 26
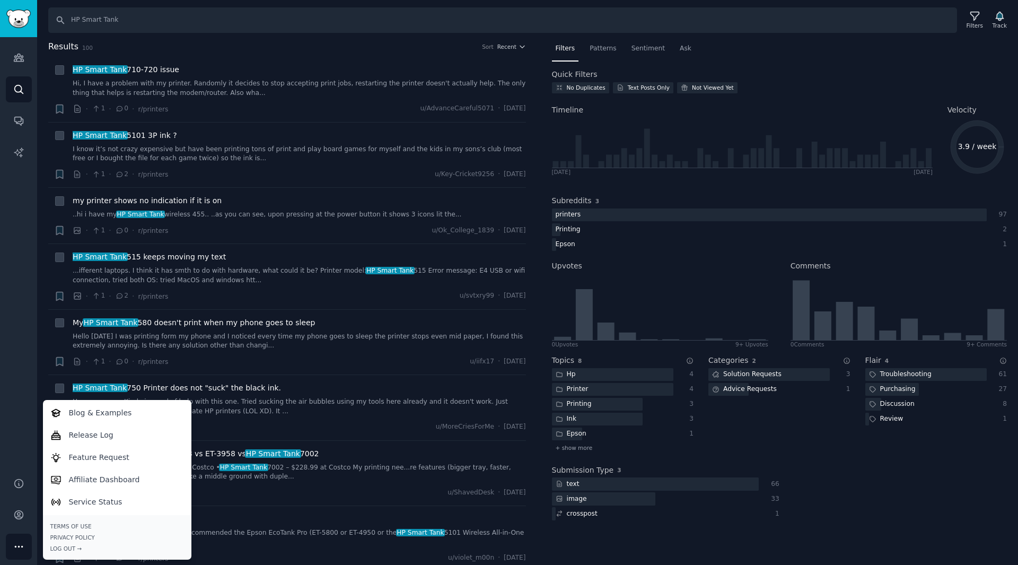
click at [24, 347] on div "Audiences Search Conversations AI Reports" at bounding box center [18, 250] width 37 height 427
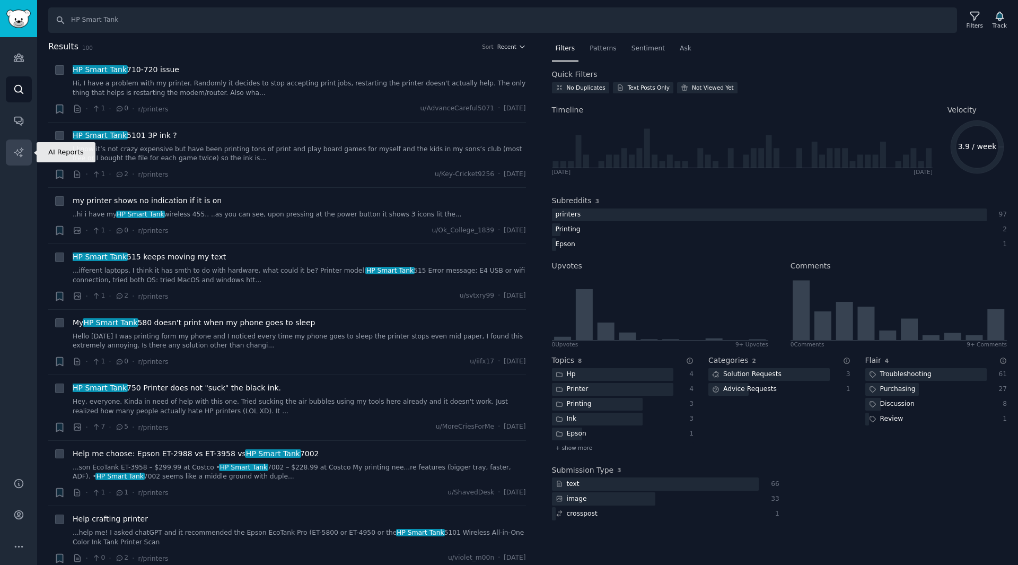
click at [15, 149] on icon "Sidebar" at bounding box center [18, 152] width 11 height 11
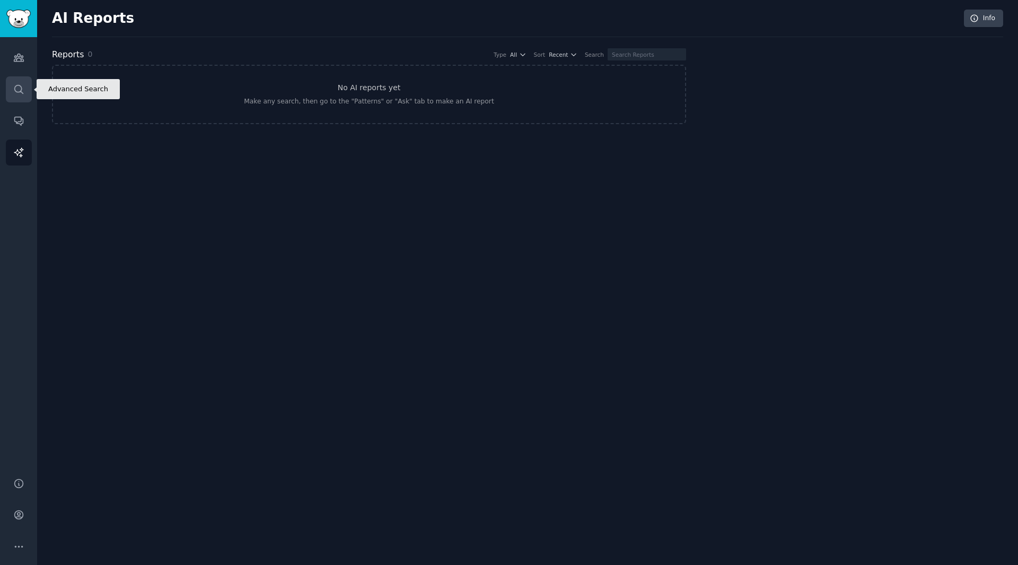
click at [20, 98] on link "Search" at bounding box center [19, 89] width 26 height 26
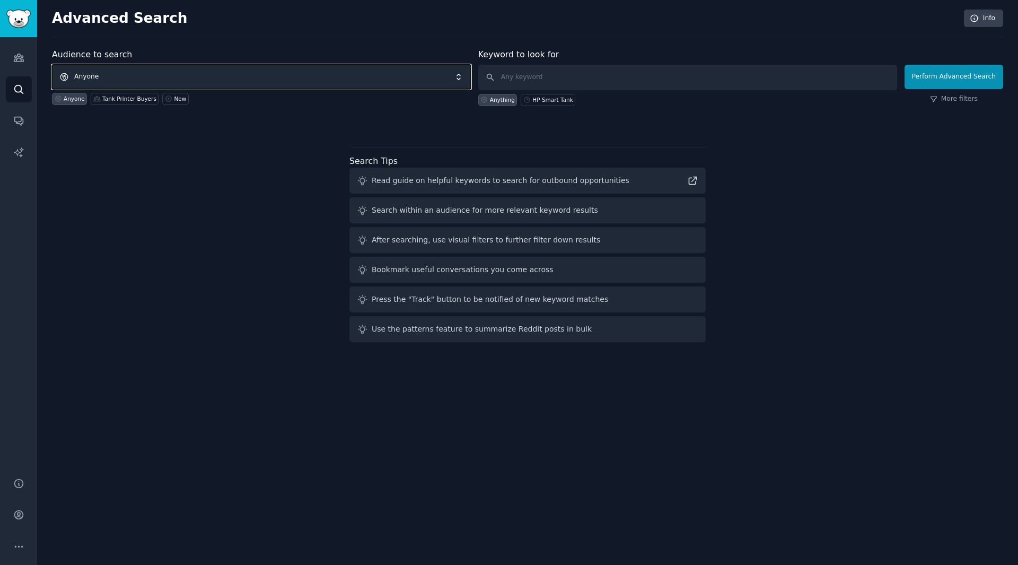
click at [200, 72] on span "Anyone" at bounding box center [261, 77] width 419 height 24
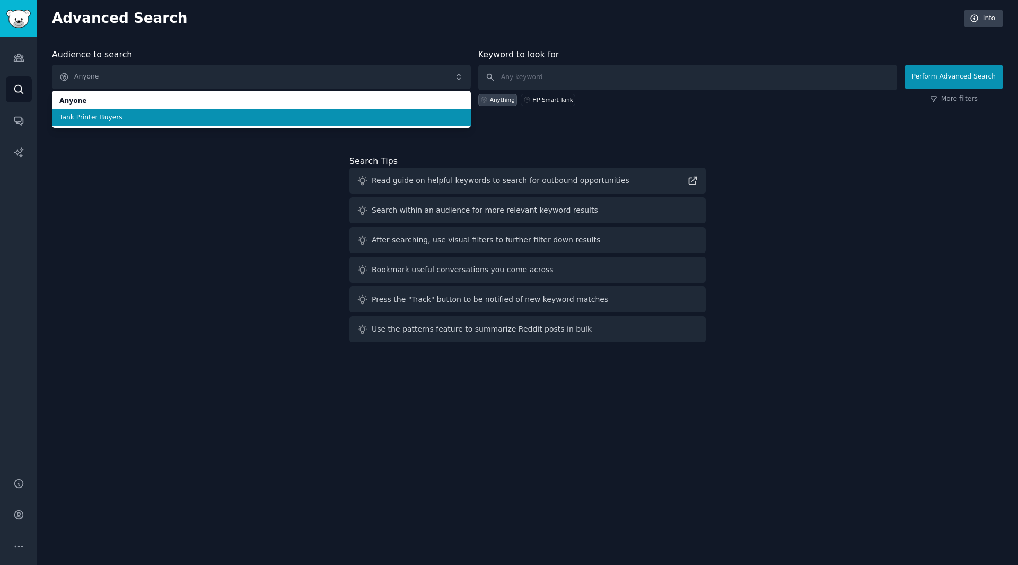
click at [198, 120] on span "Tank Printer Buyers" at bounding box center [261, 118] width 404 height 10
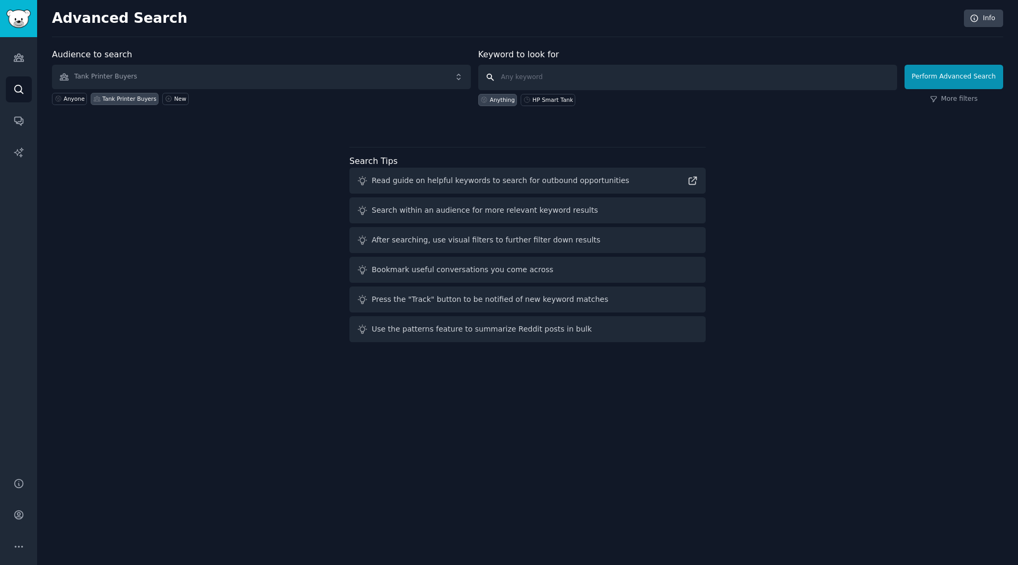
click at [529, 75] on input "text" at bounding box center [687, 77] width 419 height 25
paste input "HP Smart Tank"
type input "HP Smart Tank"
click at [936, 81] on button "Perform Advanced Search" at bounding box center [953, 77] width 99 height 24
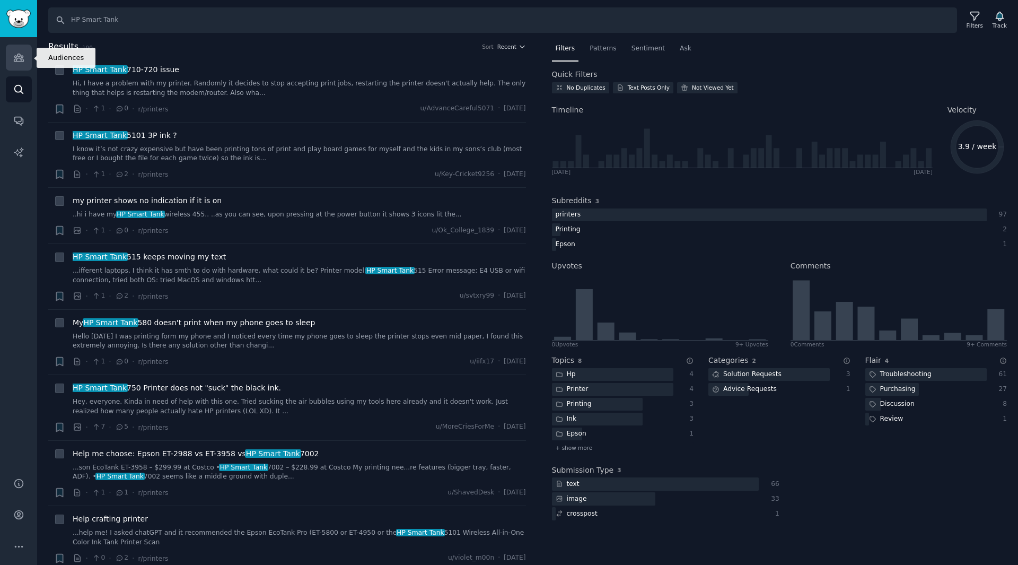
click at [22, 58] on icon "Sidebar" at bounding box center [18, 57] width 11 height 11
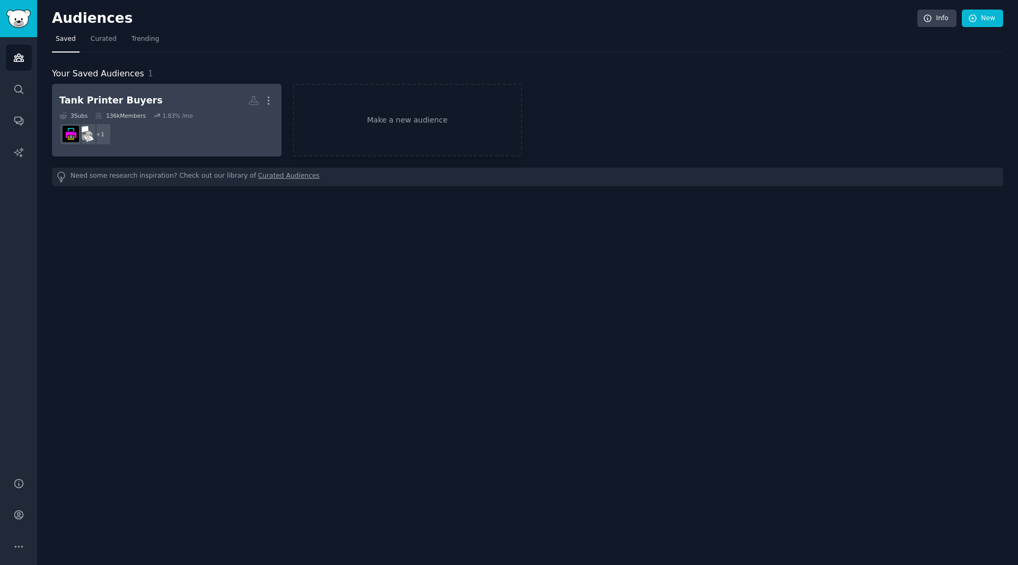
click at [188, 136] on dd "r/SCREENPRINTING + 1" at bounding box center [166, 134] width 215 height 30
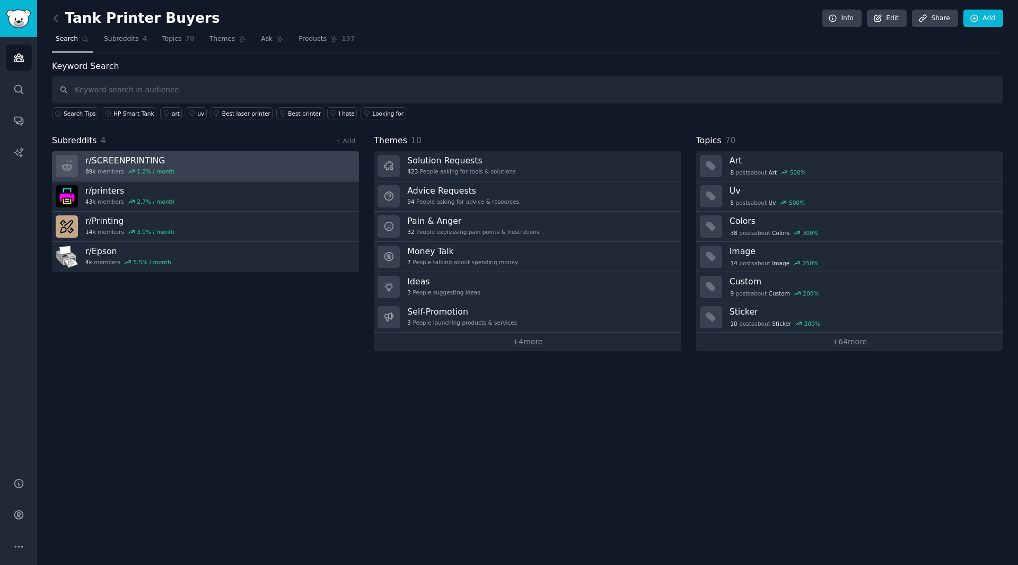
click at [341, 167] on link "r/ SCREENPRINTING 89k members 1.2 % / month" at bounding box center [205, 166] width 307 height 30
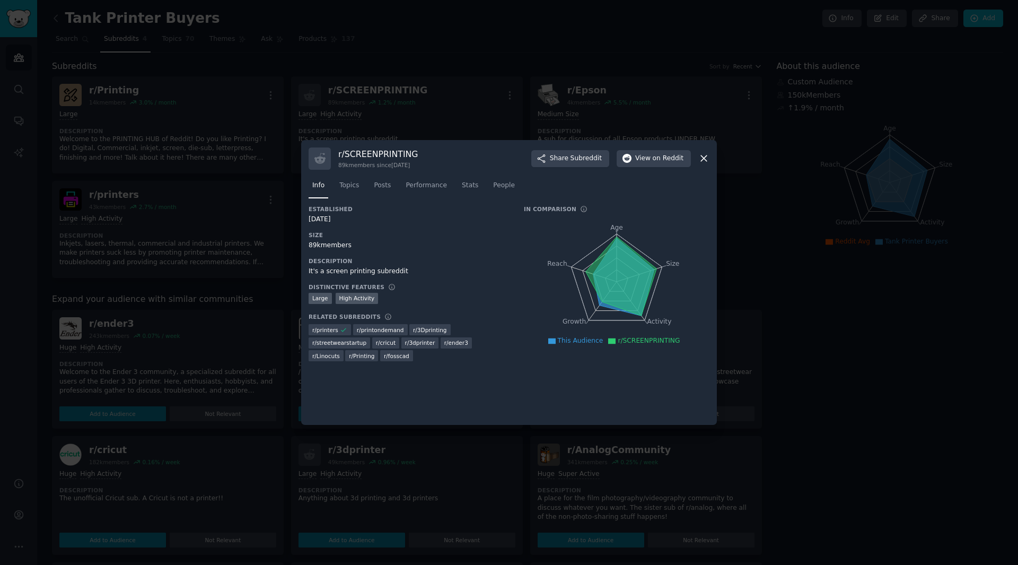
click at [702, 159] on icon at bounding box center [703, 158] width 11 height 11
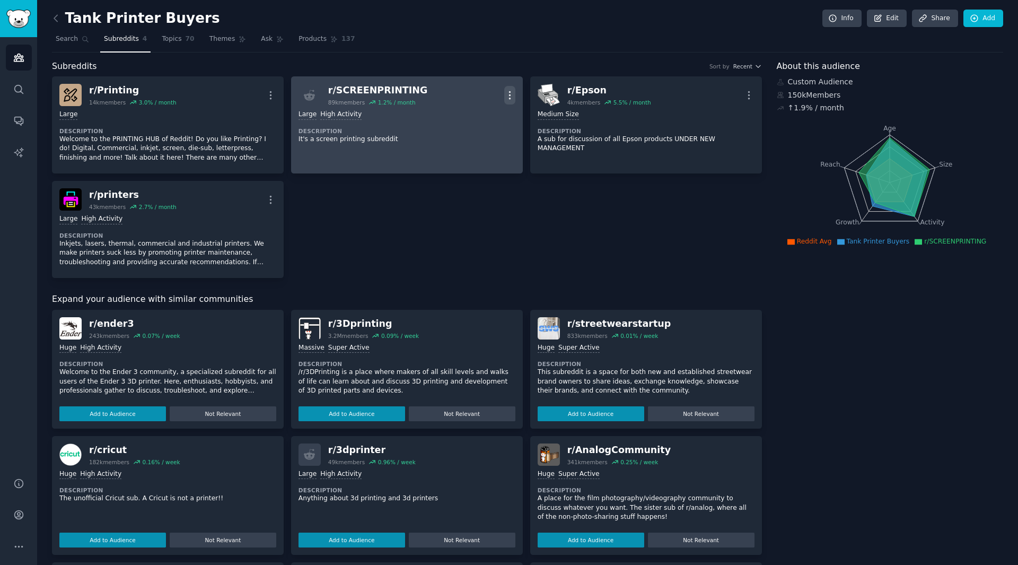
click at [510, 97] on icon "button" at bounding box center [509, 95] width 11 height 11
click at [471, 137] on p "Delete" at bounding box center [468, 135] width 24 height 11
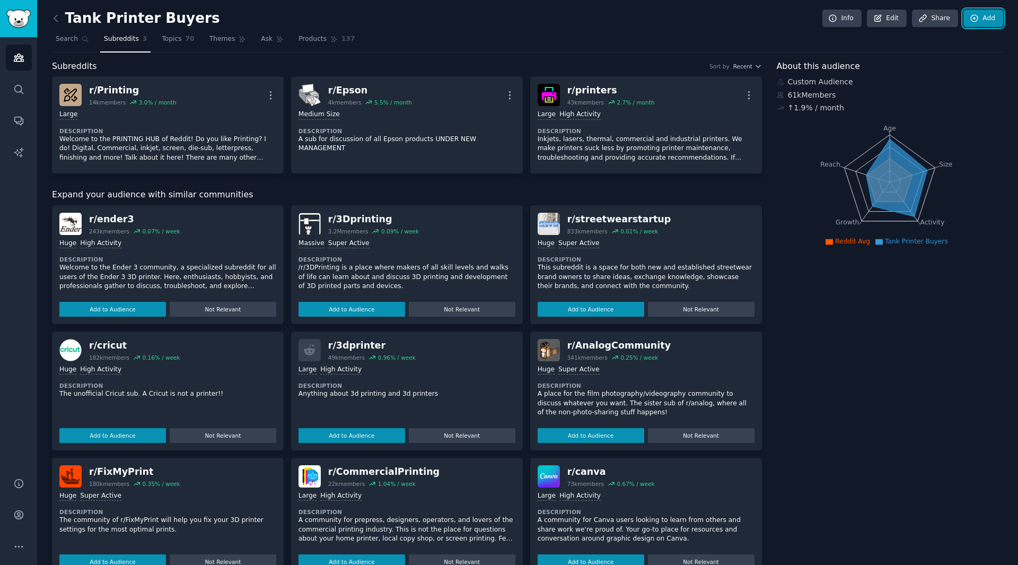
click at [988, 19] on link "Add" at bounding box center [983, 19] width 40 height 18
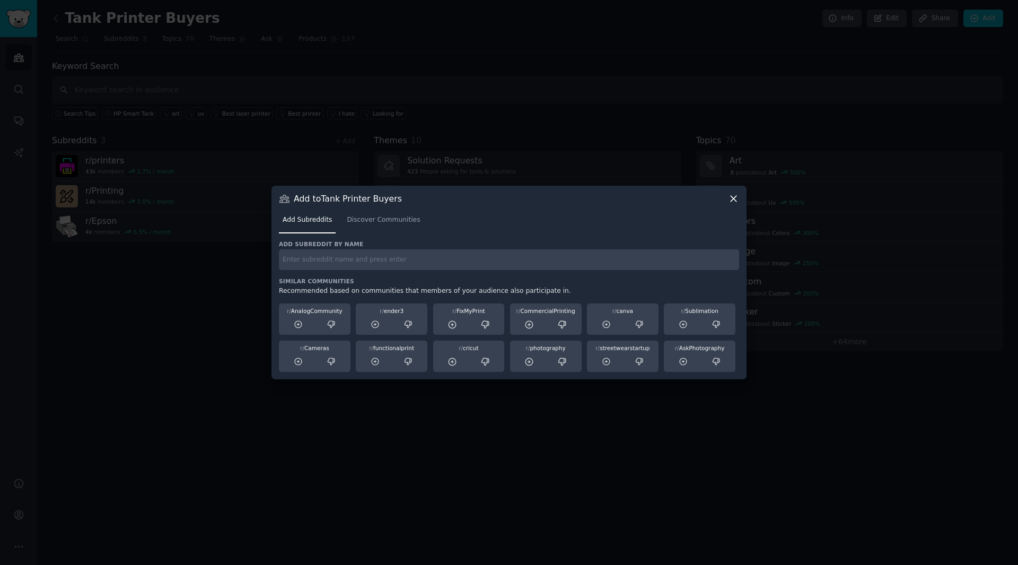
click at [449, 262] on input "text" at bounding box center [509, 259] width 460 height 21
paste input "r/HomeOffice"
type input "r/HomeOffice"
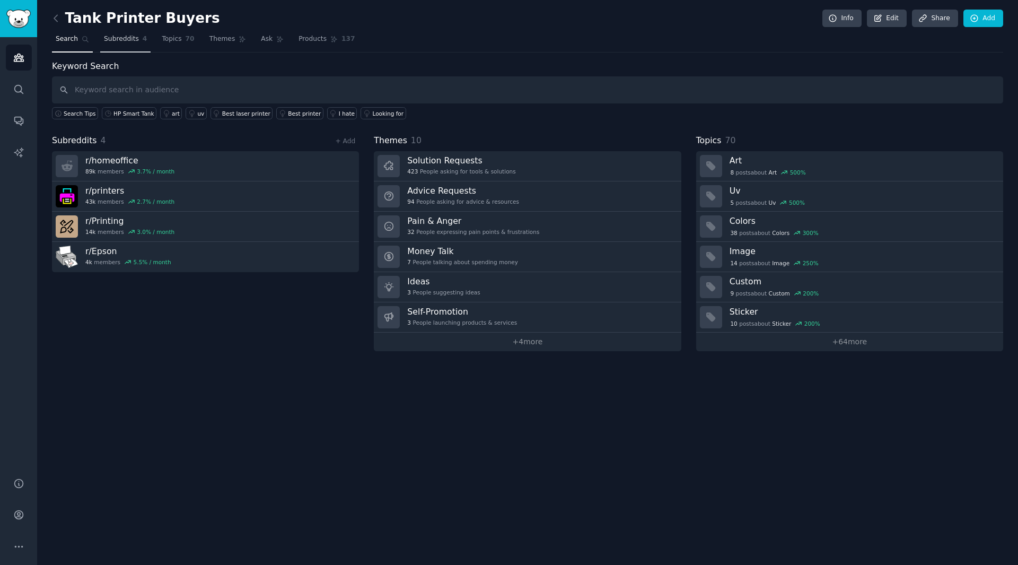
click at [116, 41] on span "Subreddits" at bounding box center [121, 39] width 35 height 10
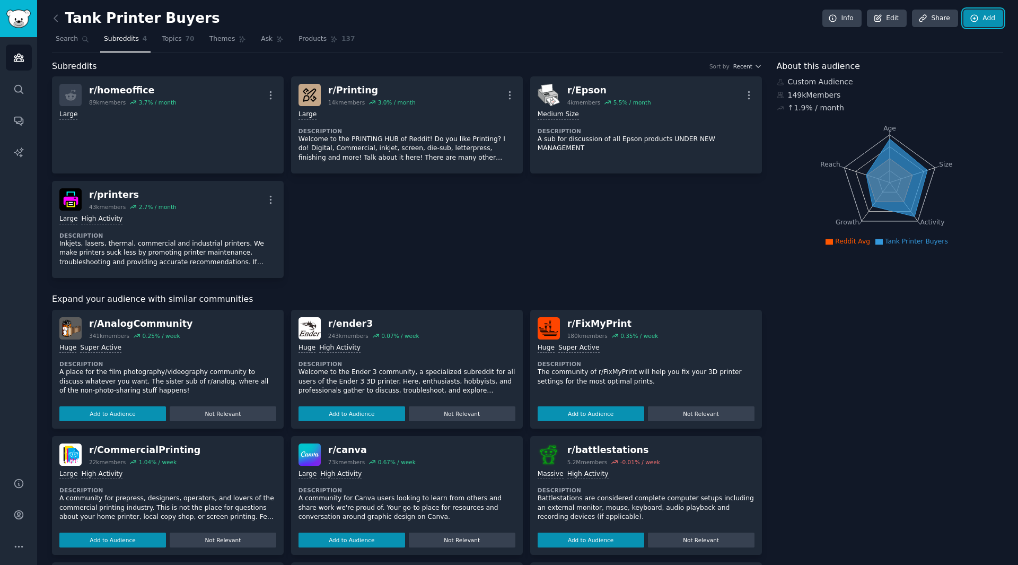
click at [985, 22] on link "Add" at bounding box center [983, 19] width 40 height 18
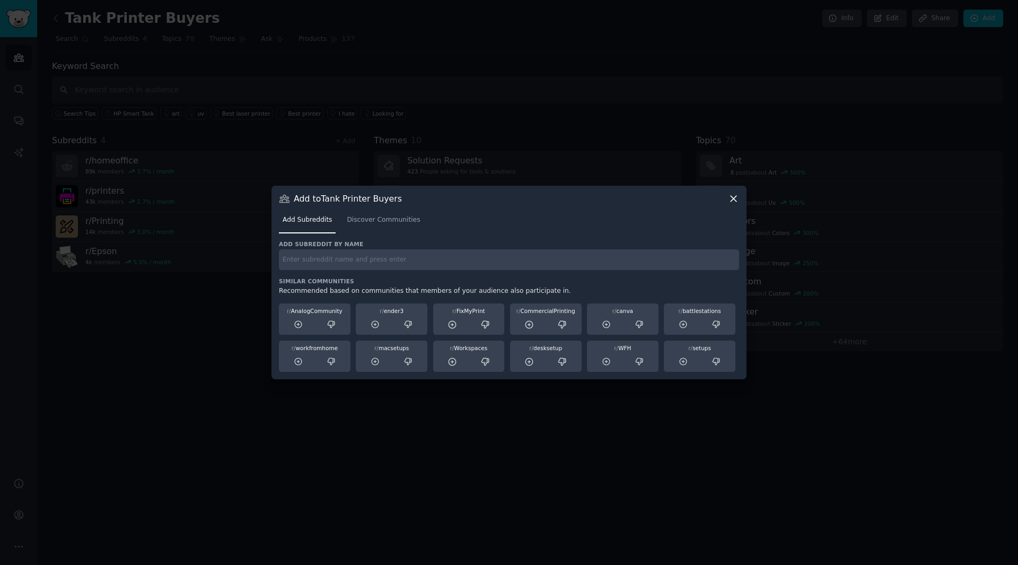
click at [521, 265] on input "text" at bounding box center [509, 259] width 460 height 21
paste input "r/BuyItForLife"
type input "r/BuyItForLife"
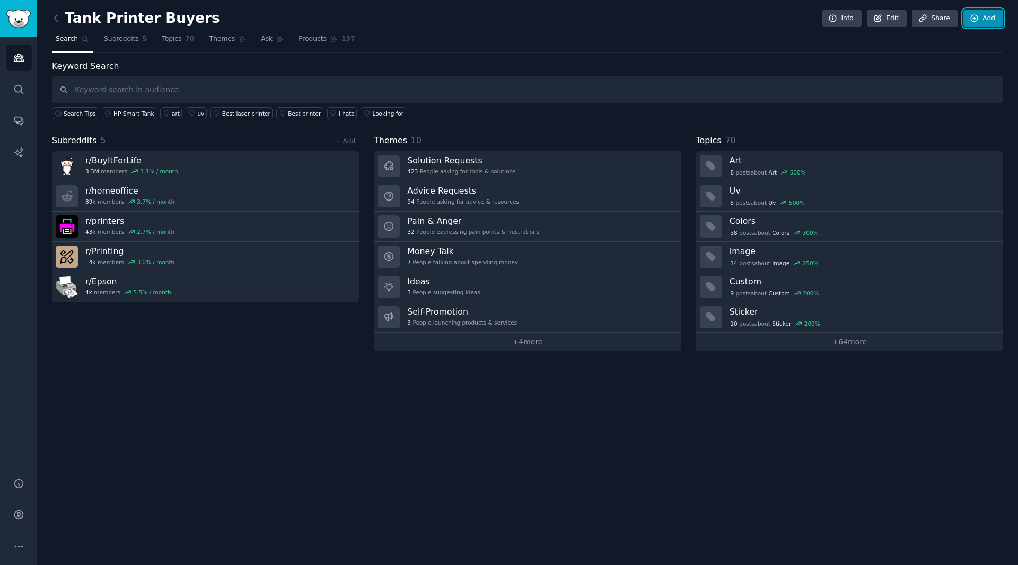
click at [979, 22] on icon at bounding box center [975, 19] width 10 height 10
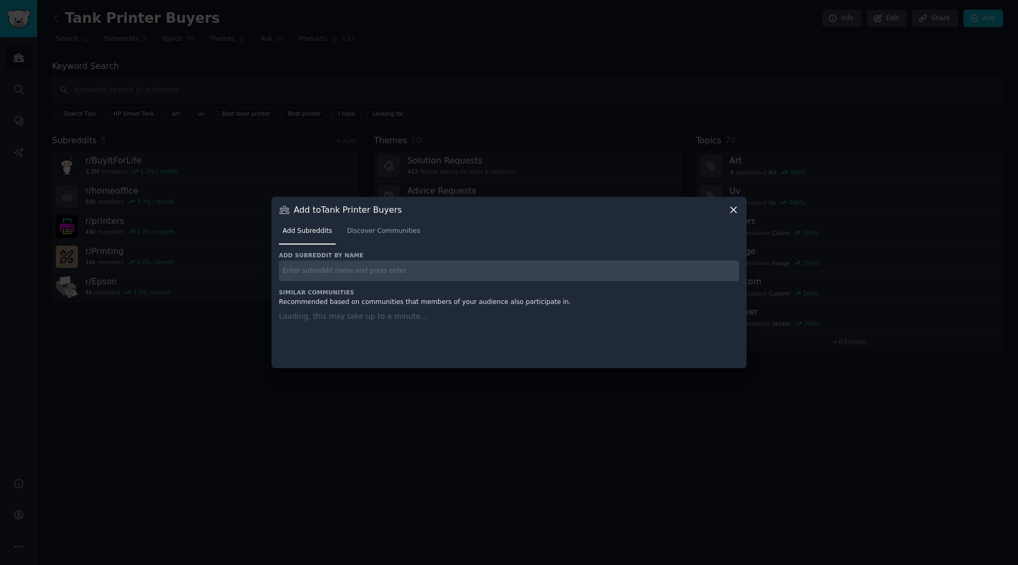
click at [441, 272] on input "text" at bounding box center [509, 270] width 460 height 21
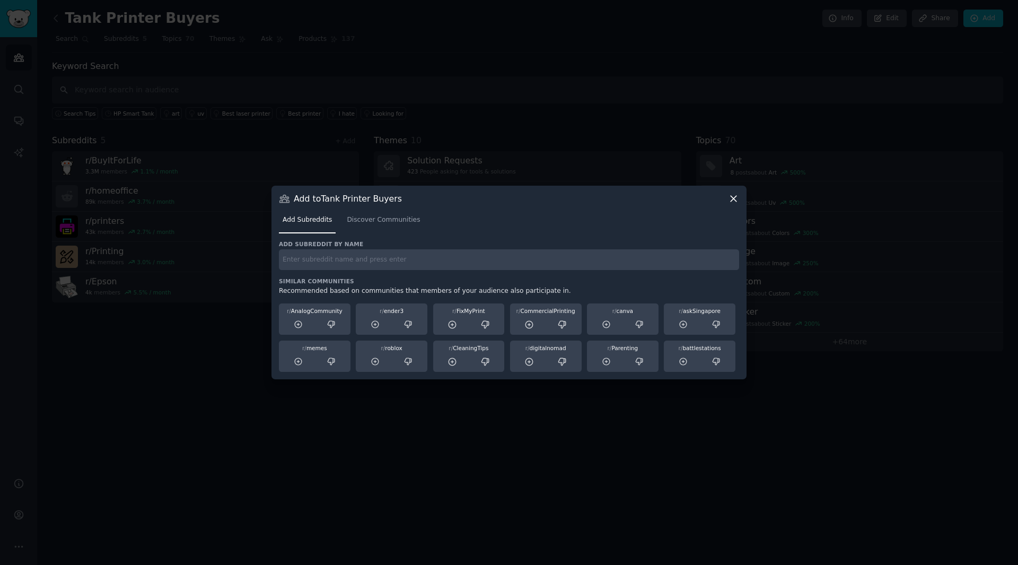
paste input "r/Frugal"
type input "r/Frugal"
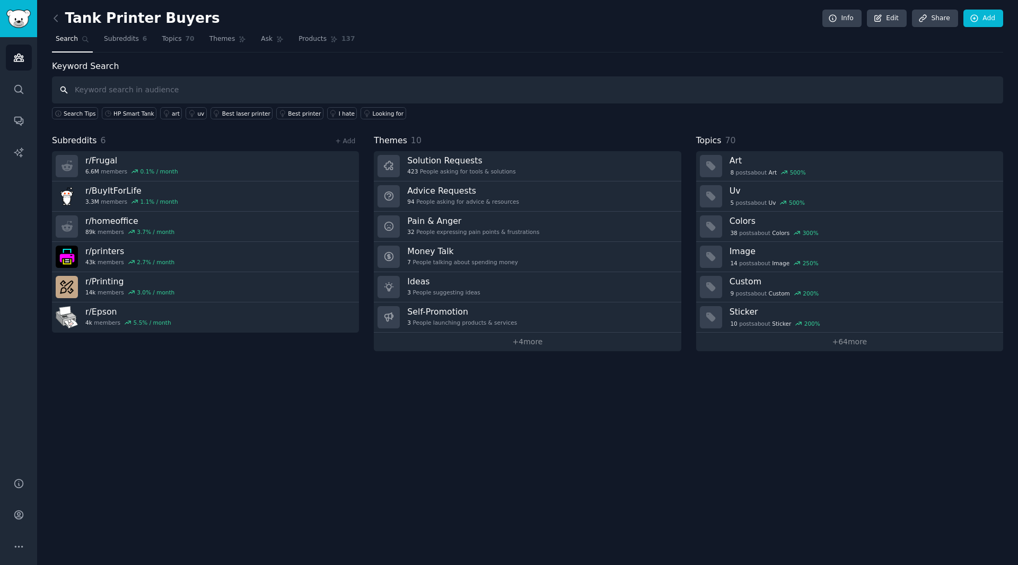
click at [764, 92] on input "text" at bounding box center [527, 89] width 951 height 27
click at [979, 14] on icon at bounding box center [975, 19] width 10 height 10
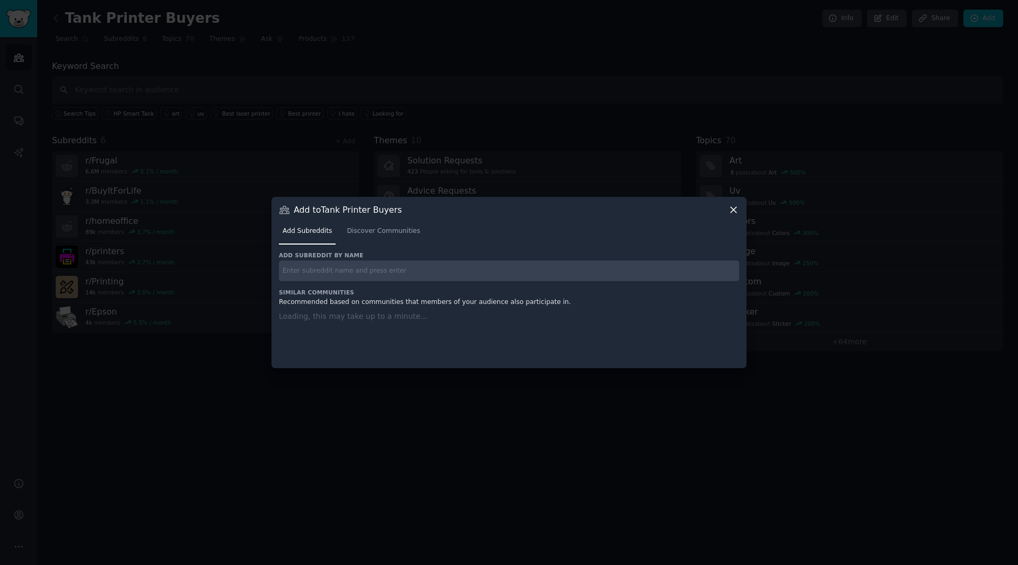
click at [546, 268] on input "text" at bounding box center [509, 270] width 460 height 21
paste input "r/SmallBusiness"
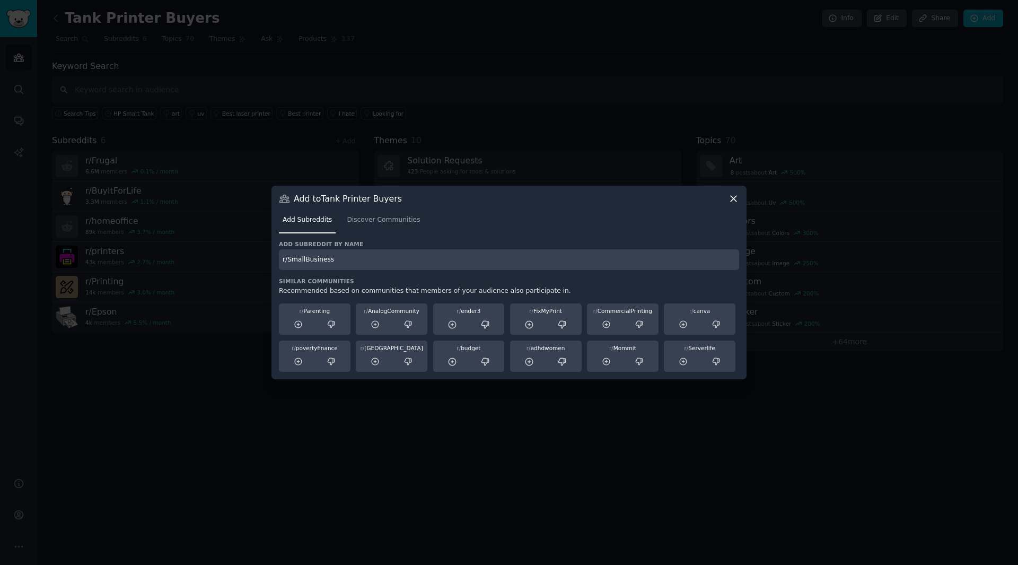
type input "r/SmallBusiness"
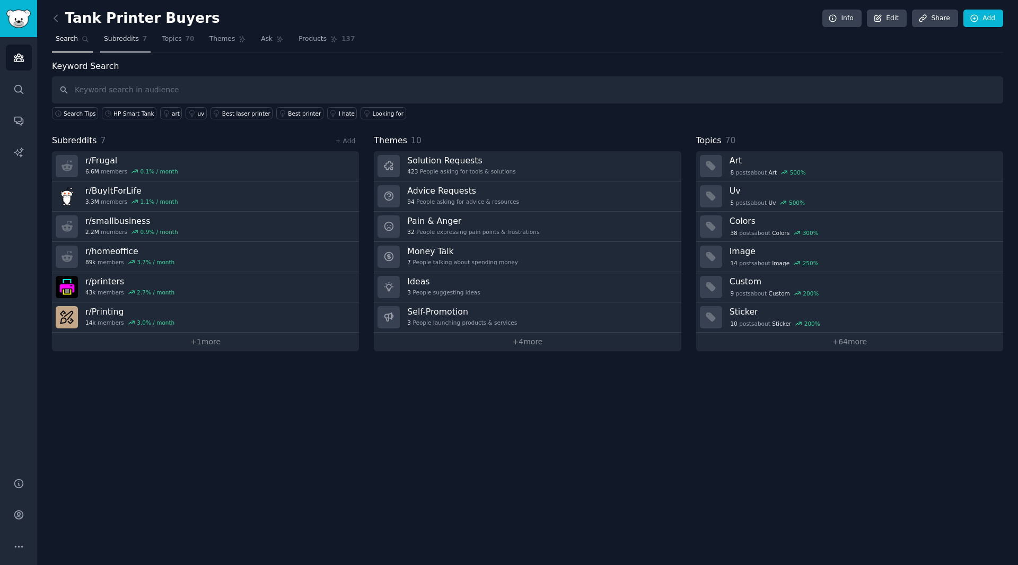
click at [117, 43] on span "Subreddits" at bounding box center [121, 39] width 35 height 10
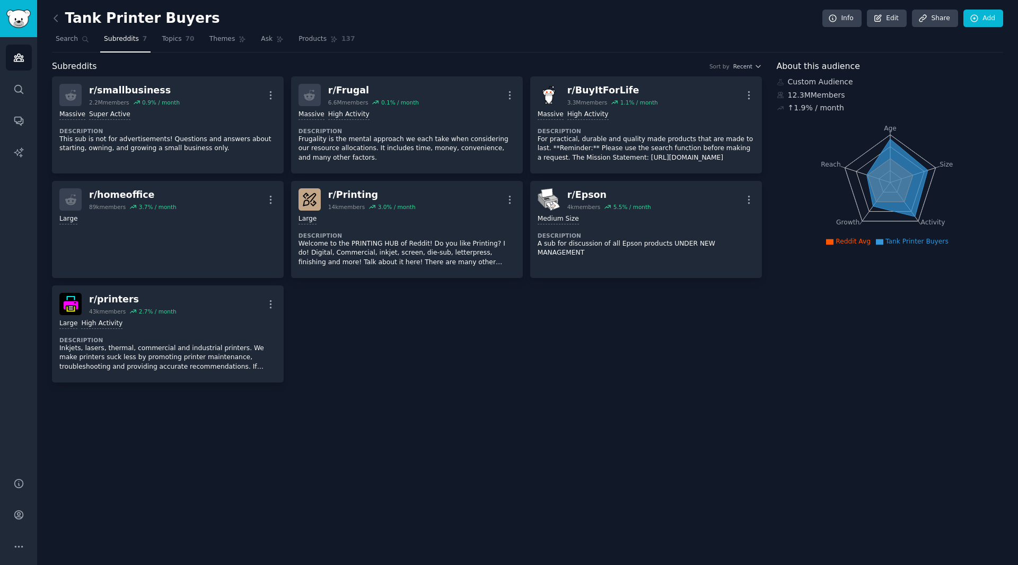
click at [424, 408] on div "Tank Printer Buyers Info Edit Share Add Search Subreddits 7 Topics 70 Themes As…" at bounding box center [527, 282] width 981 height 565
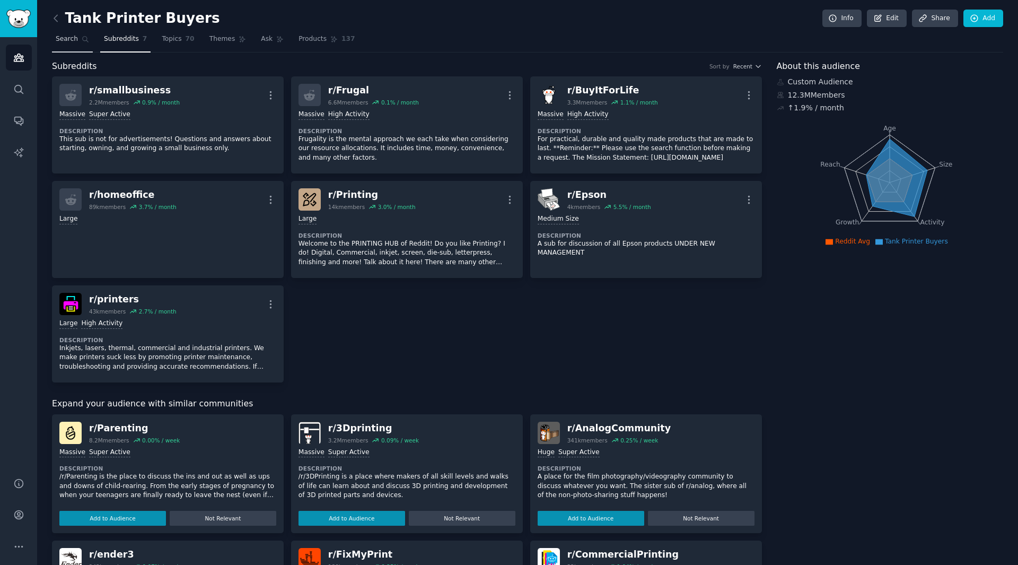
click at [69, 41] on span "Search" at bounding box center [67, 39] width 22 height 10
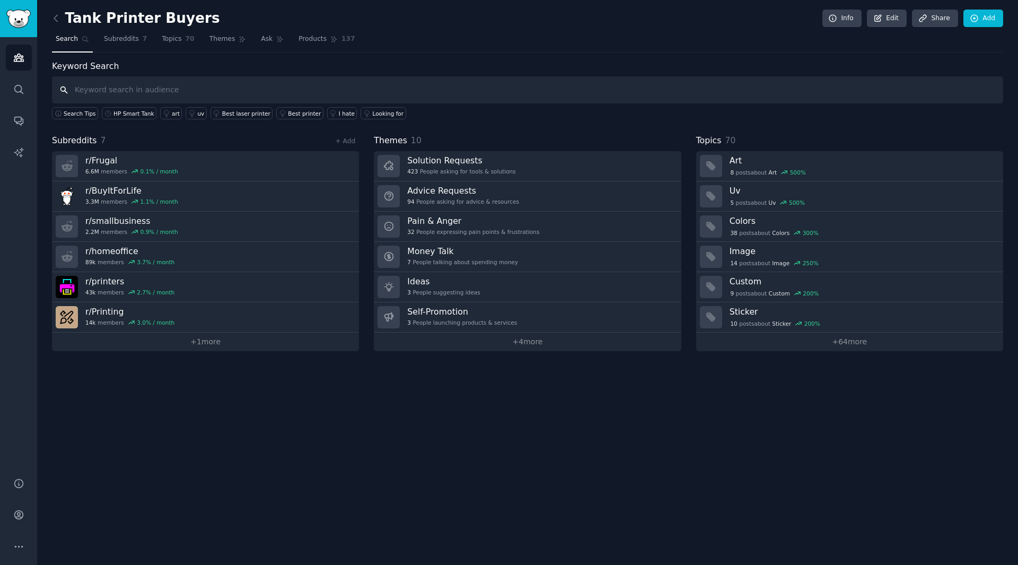
click at [179, 85] on input "text" at bounding box center [527, 89] width 951 height 27
paste input "HP Smart Tank"
type input "HP Smart Tank"
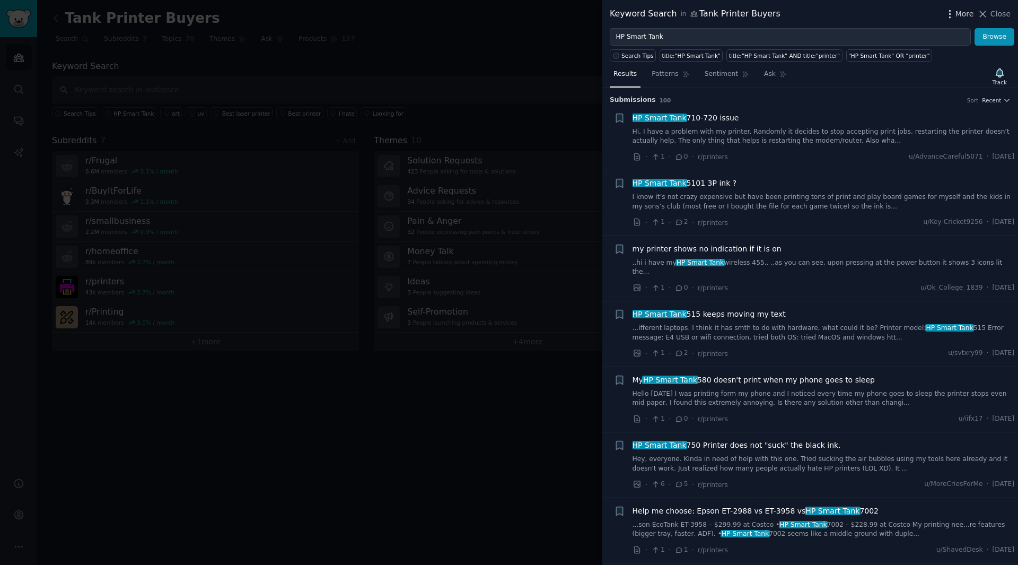
click at [969, 14] on span "More" at bounding box center [964, 13] width 19 height 11
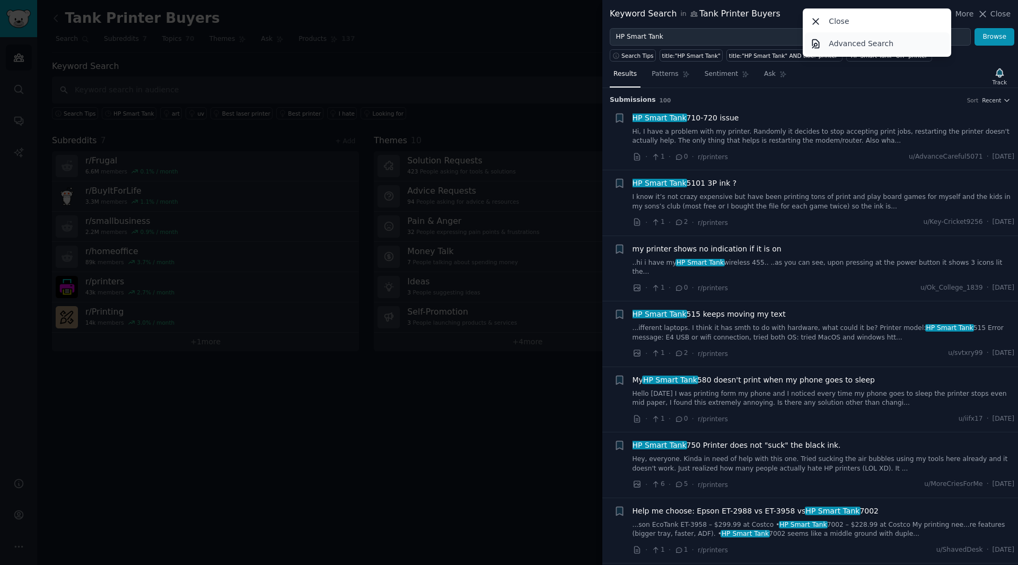
click at [856, 41] on p "Advanced Search" at bounding box center [861, 43] width 65 height 11
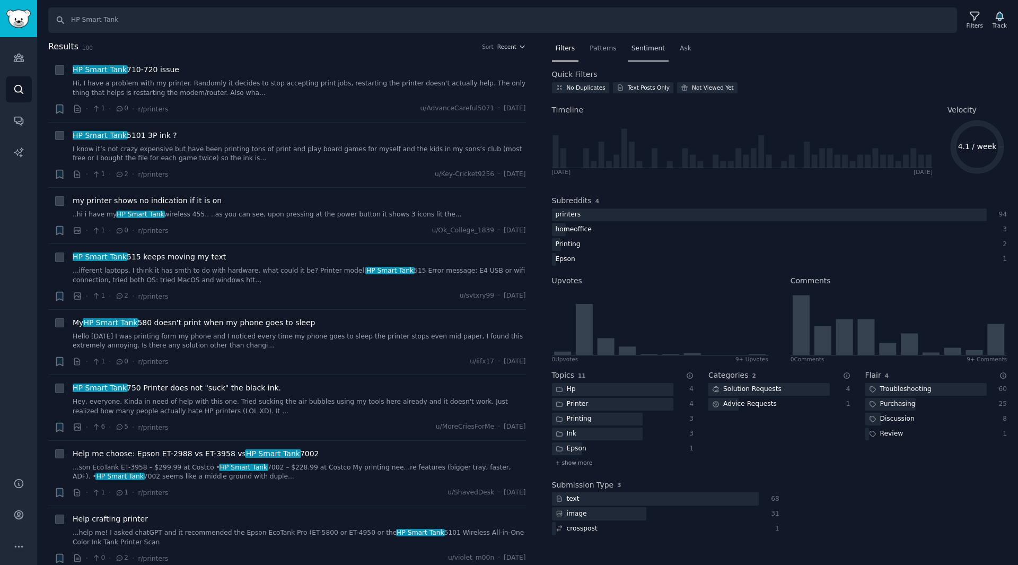
click at [645, 51] on span "Sentiment" at bounding box center [647, 49] width 33 height 10
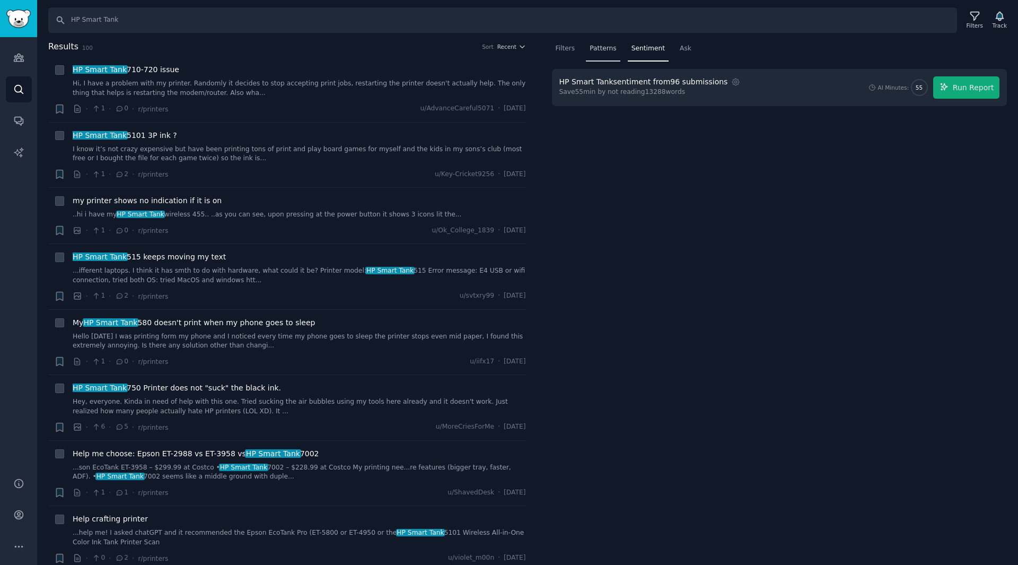
click at [599, 47] on span "Patterns" at bounding box center [603, 49] width 27 height 10
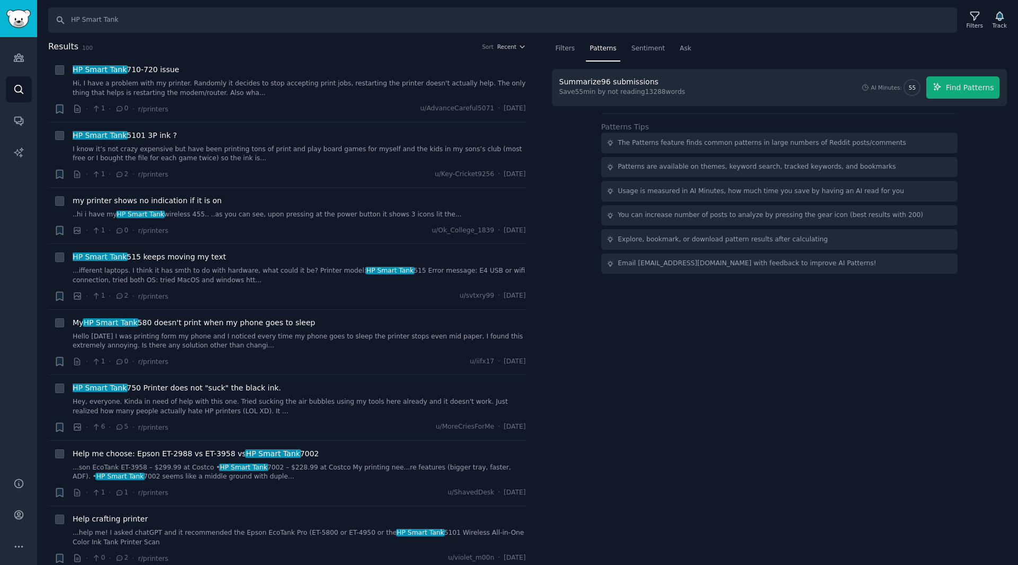
click at [570, 160] on div "Summarize 96 submissions Save 55 min by not reading 13288 words AI Minutes: 55 …" at bounding box center [779, 171] width 455 height 205
click at [563, 55] on div "Filters" at bounding box center [565, 51] width 27 height 22
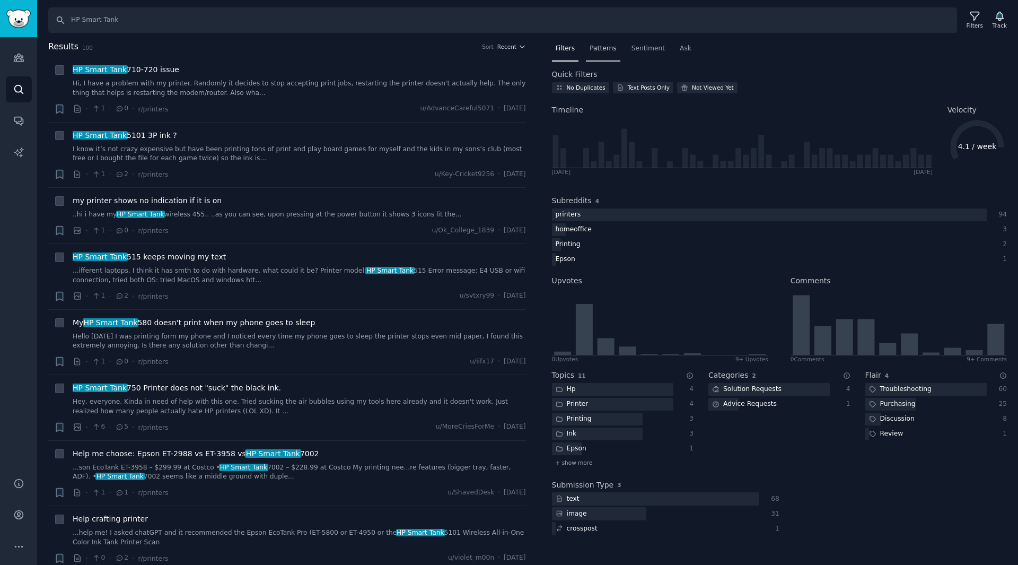
click at [596, 50] on span "Patterns" at bounding box center [603, 49] width 27 height 10
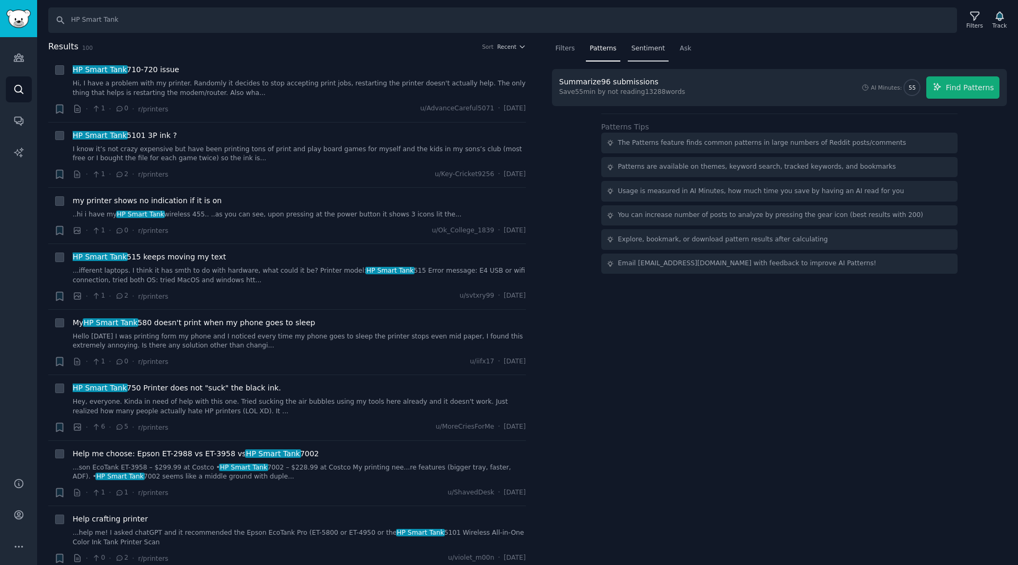
click at [644, 47] on span "Sentiment" at bounding box center [647, 49] width 33 height 10
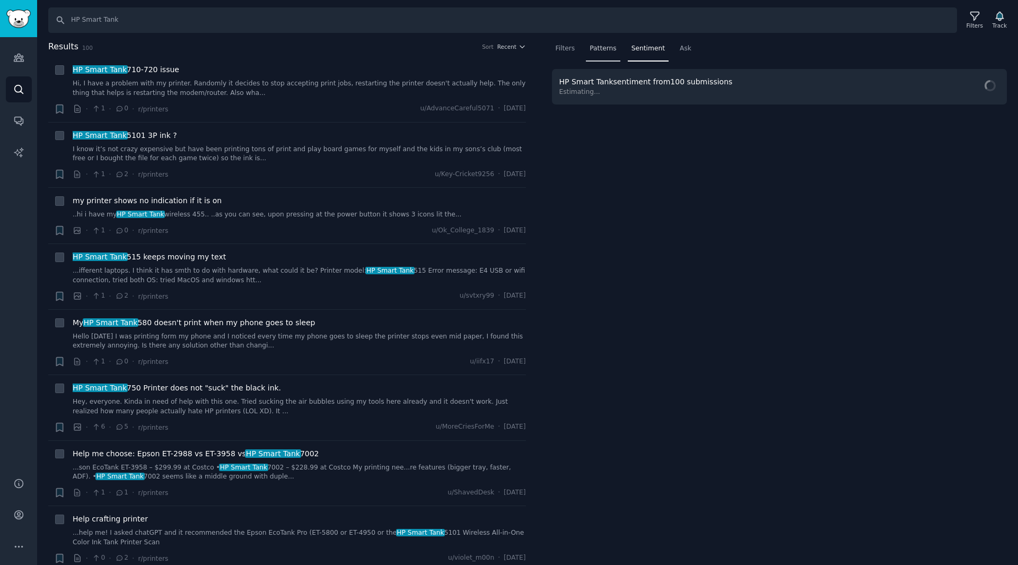
click at [600, 51] on span "Patterns" at bounding box center [603, 49] width 27 height 10
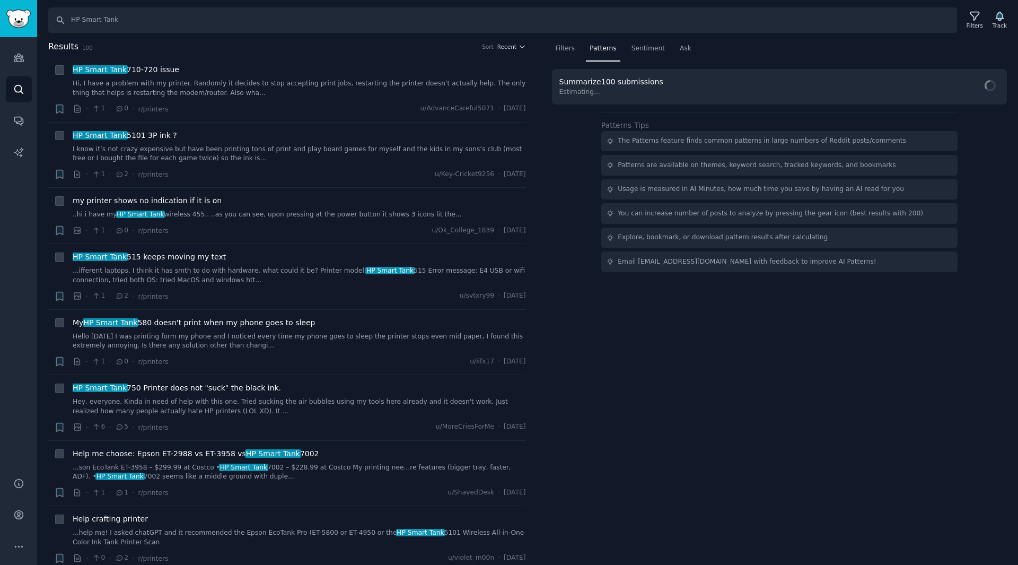
click at [562, 186] on div "Summarize 100 submissions Estimating... Patterns Tips The Patterns feature find…" at bounding box center [779, 170] width 455 height 203
click at [566, 54] on div "Filters" at bounding box center [565, 51] width 27 height 22
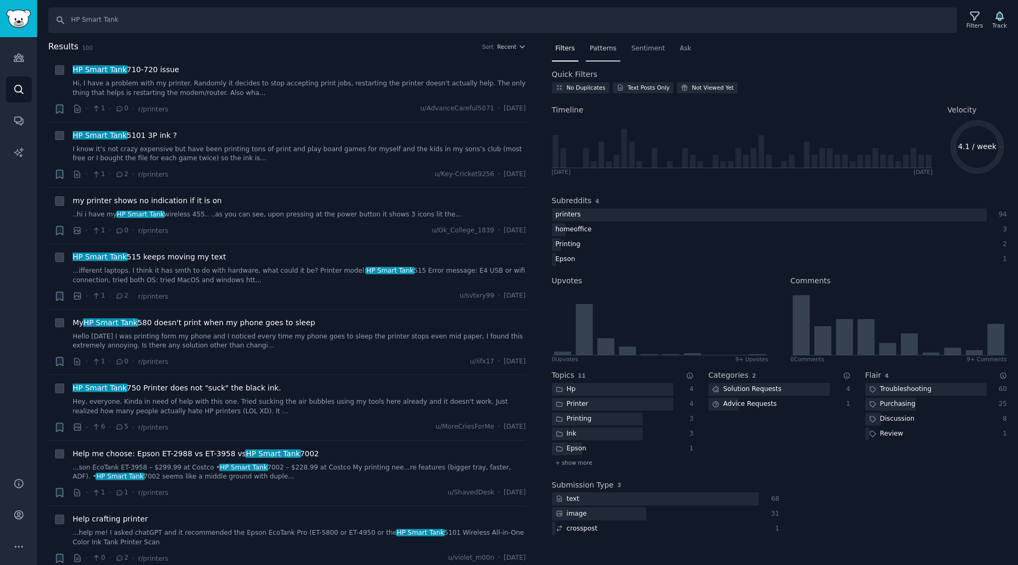
click at [592, 48] on span "Patterns" at bounding box center [603, 49] width 27 height 10
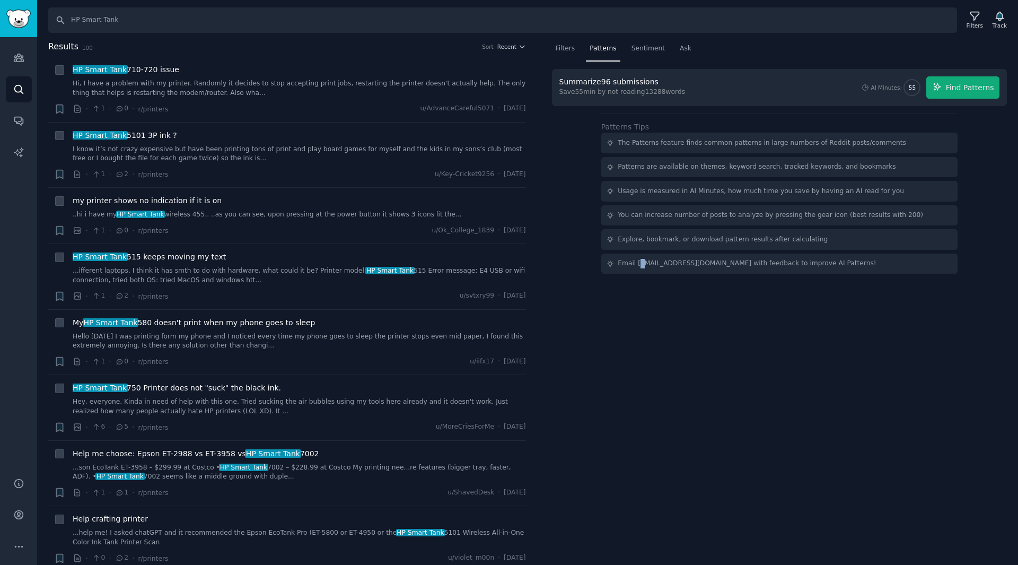
click at [640, 460] on div "Filters Patterns Sentiment Ask Summarize 96 submissions Save 55 min by not read…" at bounding box center [780, 302] width 478 height 525
drag, startPoint x: 550, startPoint y: 46, endPoint x: 686, endPoint y: 51, distance: 136.4
click at [686, 51] on div "Filters Patterns Sentiment Ask Summarize 96 submissions Save 55 min by not read…" at bounding box center [780, 302] width 478 height 525
copy nav "Filters Patterns Sentiment Ask"
click at [753, 57] on nav "Filters Patterns Sentiment Ask" at bounding box center [779, 51] width 455 height 22
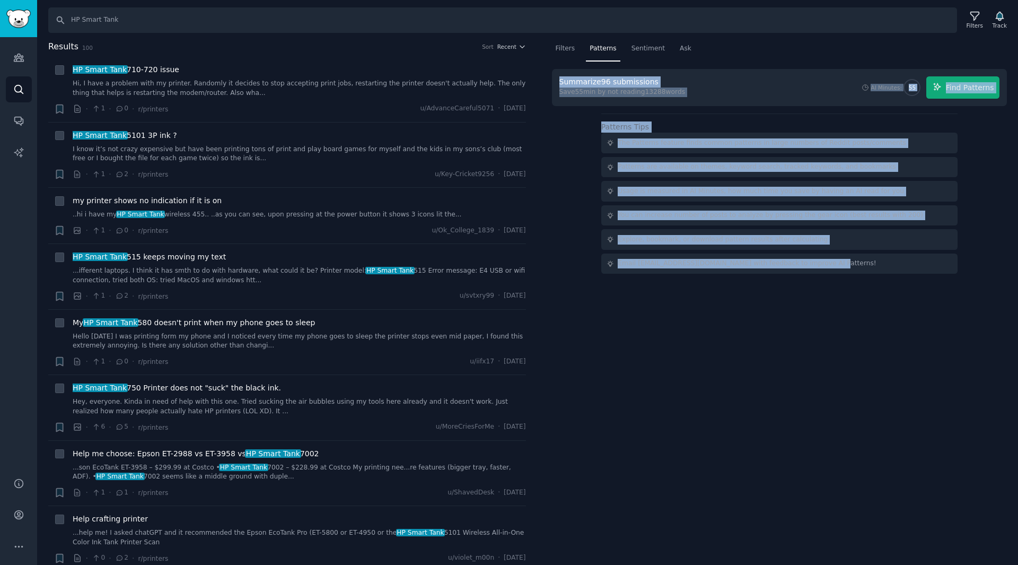
drag, startPoint x: 557, startPoint y: 83, endPoint x: 917, endPoint y: 288, distance: 414.3
click at [917, 288] on div "Filters Patterns Sentiment Ask Summarize 96 submissions Save 55 min by not read…" at bounding box center [780, 302] width 478 height 525
copy div "Summarize 96 submissions Save 55 min by not reading 13288 words AI Minutes: 55 …"
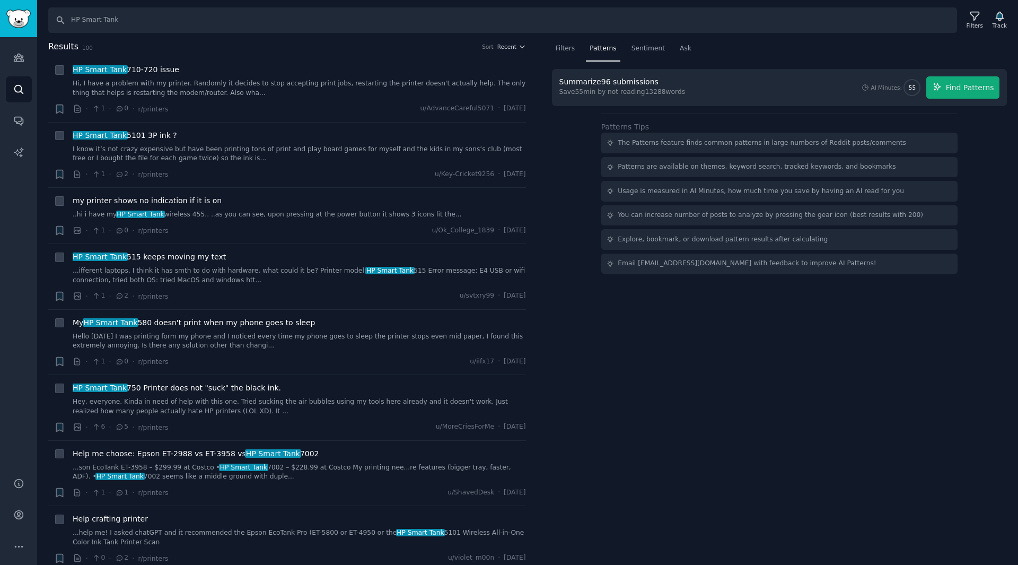
click at [769, 47] on nav "Filters Patterns Sentiment Ask" at bounding box center [779, 51] width 455 height 22
click at [644, 55] on div "Sentiment" at bounding box center [648, 51] width 41 height 22
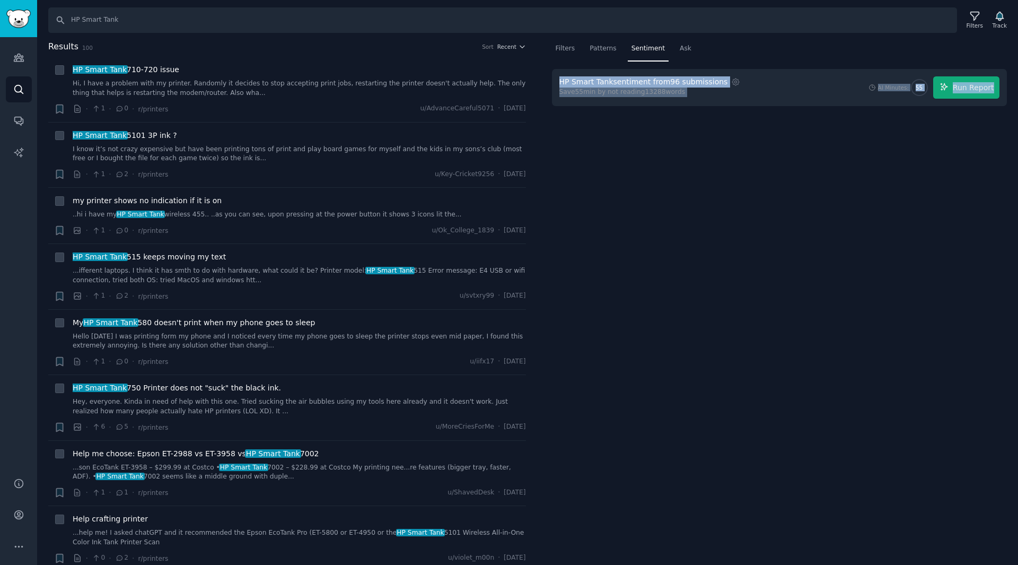
drag, startPoint x: 559, startPoint y: 79, endPoint x: 1007, endPoint y: 106, distance: 448.2
click at [1007, 106] on div "Filters Patterns Sentiment Ask HP Smart Tank sentiment from 96 submissions Sett…" at bounding box center [780, 302] width 478 height 525
copy div "HP Smart Tank sentiment from 96 submissions Settings Save 55 min by not reading…"
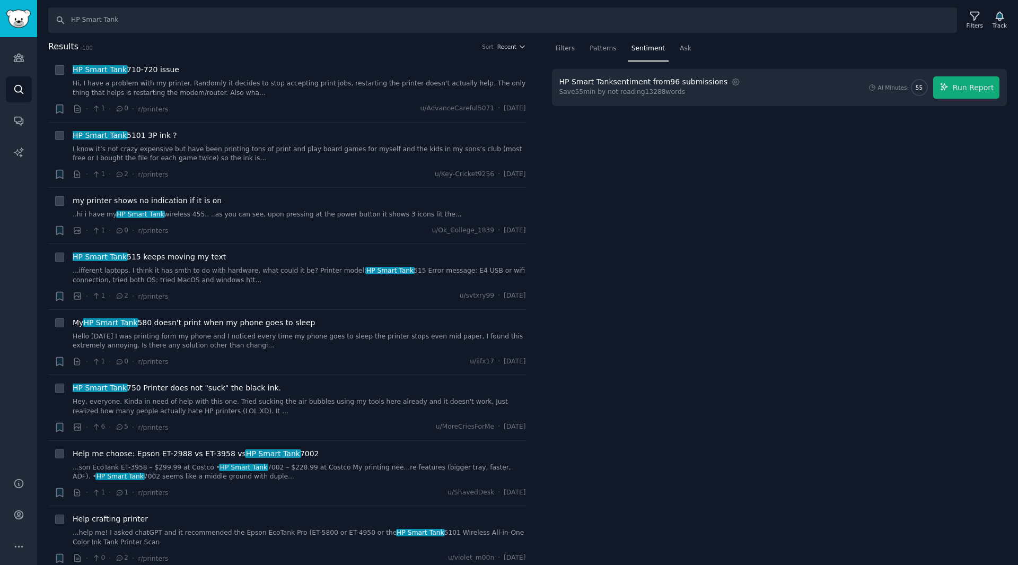
click at [733, 54] on nav "Filters Patterns Sentiment Ask" at bounding box center [779, 51] width 455 height 22
click at [680, 49] on span "Ask" at bounding box center [686, 49] width 12 height 10
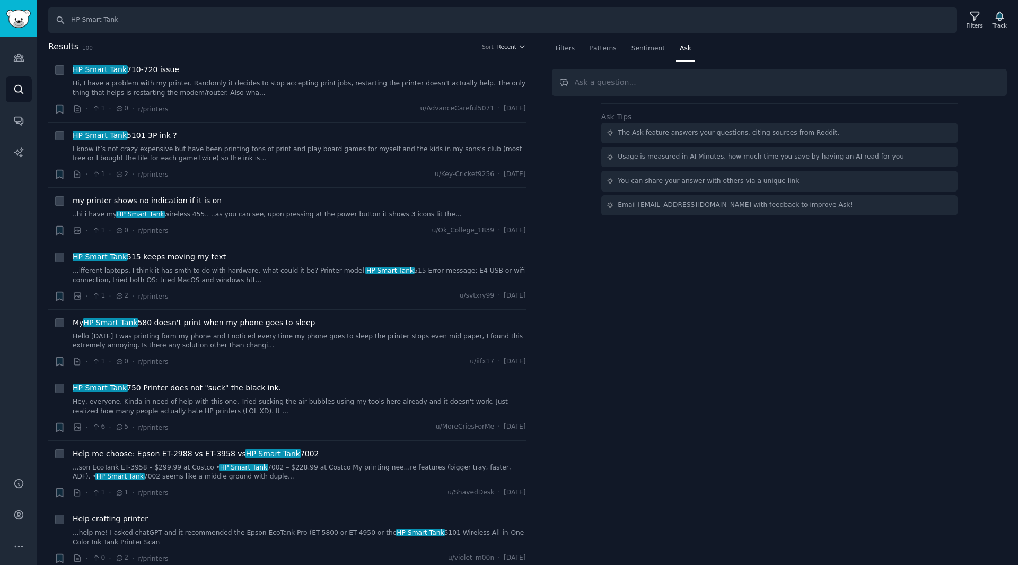
click at [645, 77] on input "text" at bounding box center [779, 82] width 455 height 27
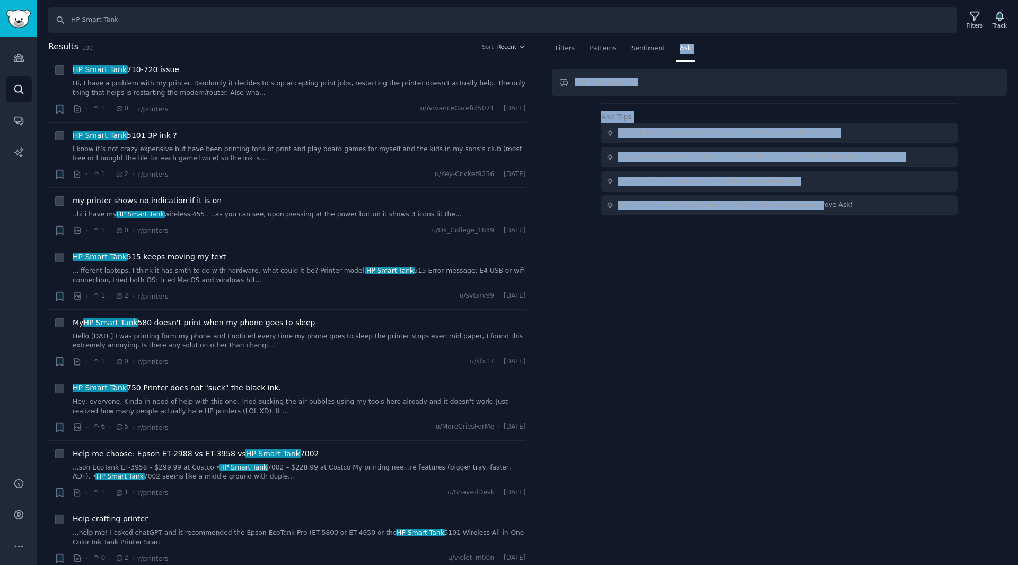
drag, startPoint x: 672, startPoint y: 48, endPoint x: 800, endPoint y: 216, distance: 211.4
click at [803, 218] on div "Filters Patterns Sentiment Ask Ask Tips The Ask feature answers your questions,…" at bounding box center [780, 302] width 478 height 525
click at [800, 216] on div "Filters Patterns Sentiment Ask Ask Tips The Ask feature answers your questions,…" at bounding box center [780, 302] width 478 height 525
drag, startPoint x: 668, startPoint y: 46, endPoint x: 843, endPoint y: 222, distance: 248.2
click at [843, 222] on div "Filters Patterns Sentiment Ask Ask Tips The Ask feature answers your questions,…" at bounding box center [780, 302] width 478 height 525
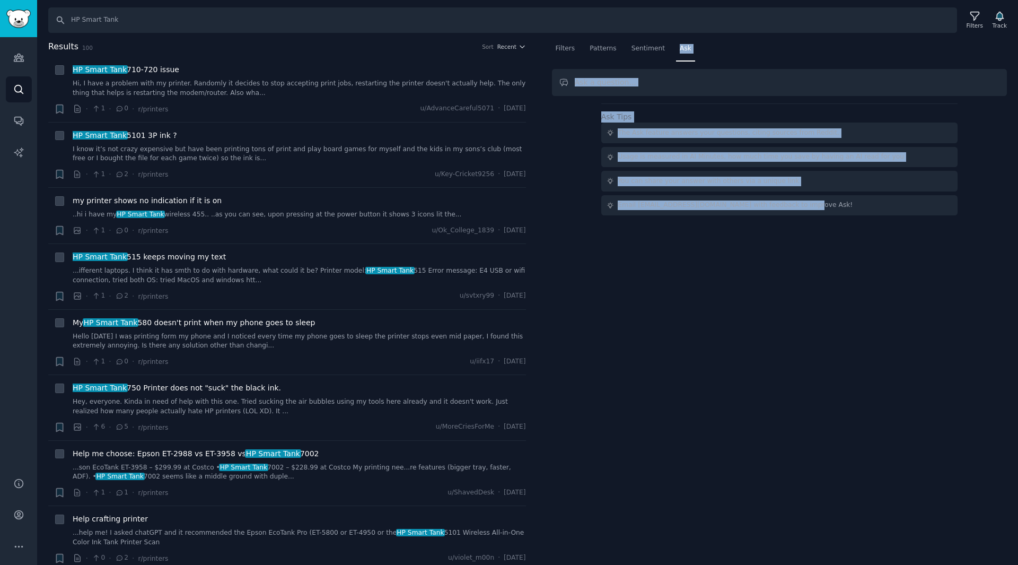
copy div "Ask Ask Tips The Ask feature answers your questions, citing sources from Reddit…"
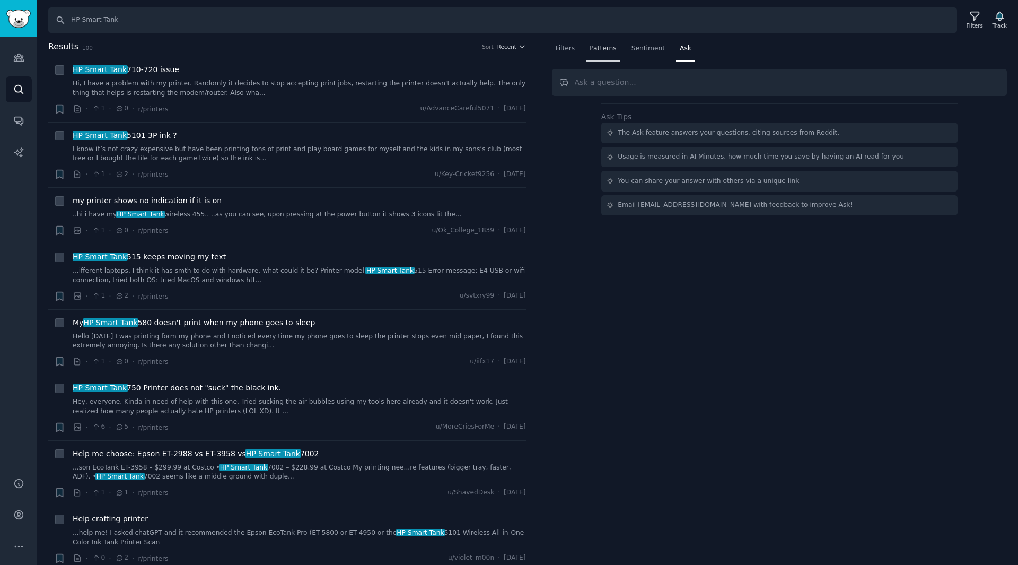
click at [608, 52] on span "Patterns" at bounding box center [603, 49] width 27 height 10
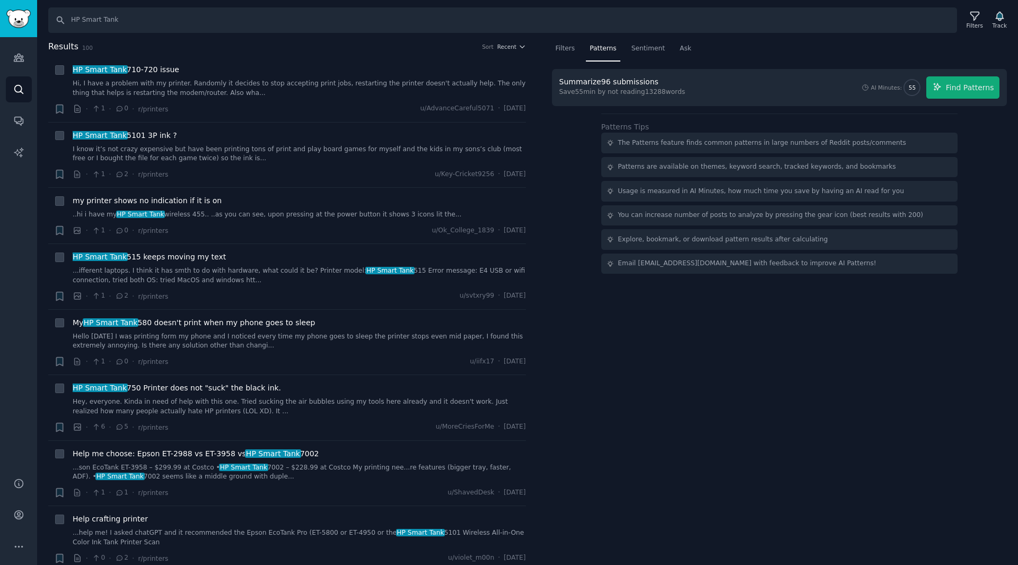
click at [832, 87] on div "Summarize 96 submissions Save 55 min by not reading 13288 words AI Minutes: 55 …" at bounding box center [779, 87] width 441 height 22
click at [786, 143] on div "The Patterns feature finds common patterns in large numbers of Reddit posts/com…" at bounding box center [762, 143] width 288 height 10
drag, startPoint x: 937, startPoint y: 310, endPoint x: 939, endPoint y: 323, distance: 13.4
click at [936, 315] on div "Filters Patterns Sentiment Ask Summarize 96 submissions Save 55 min by not read…" at bounding box center [780, 302] width 478 height 525
click at [888, 97] on div "AI Minutes: 55 Find Patterns" at bounding box center [929, 87] width 139 height 22
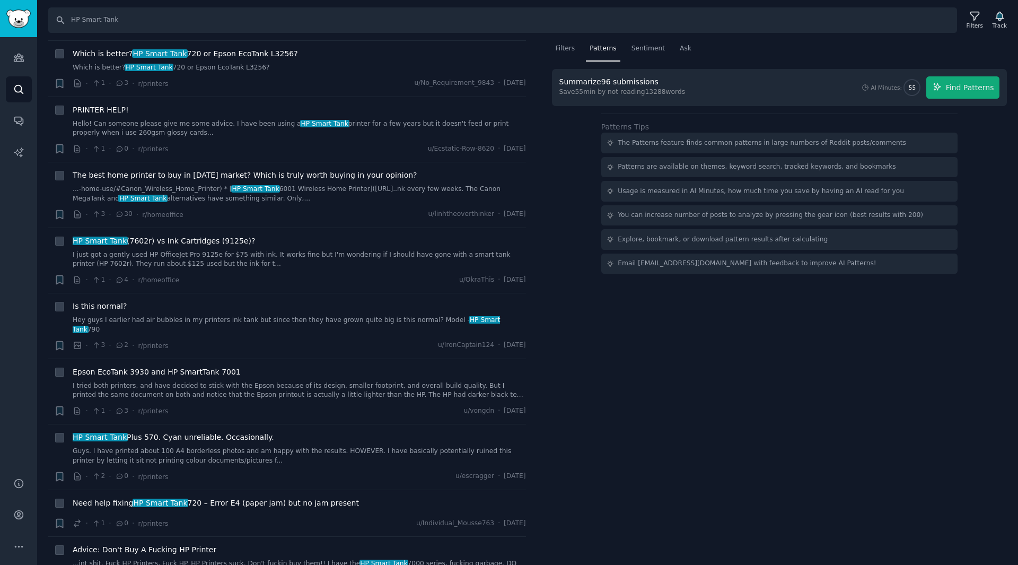
scroll to position [636, 0]
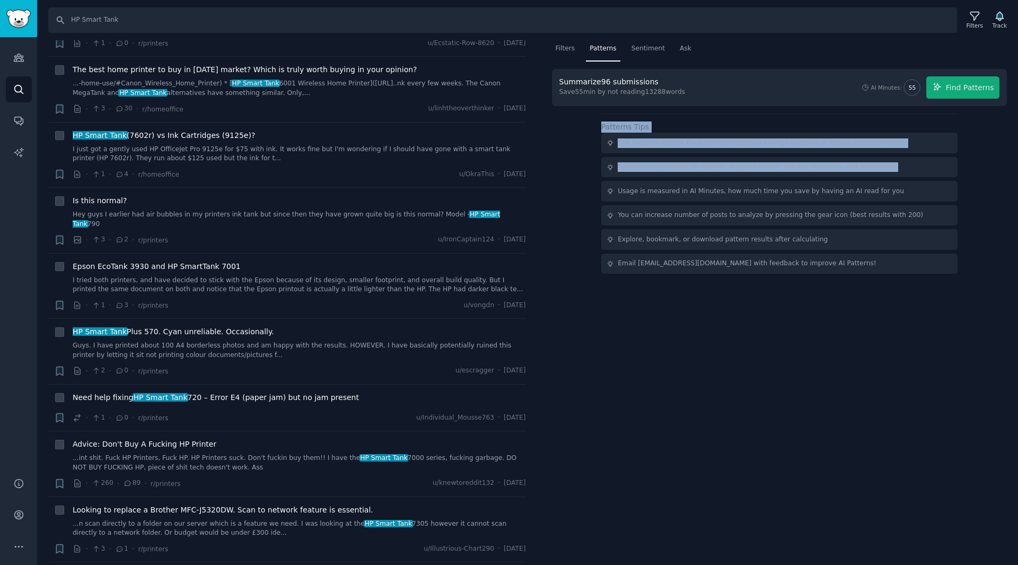
drag, startPoint x: 541, startPoint y: 115, endPoint x: 546, endPoint y: 176, distance: 61.2
click at [543, 188] on div "Filters Patterns Sentiment Ask Summarize 96 submissions Save 55 min by not read…" at bounding box center [780, 302] width 478 height 525
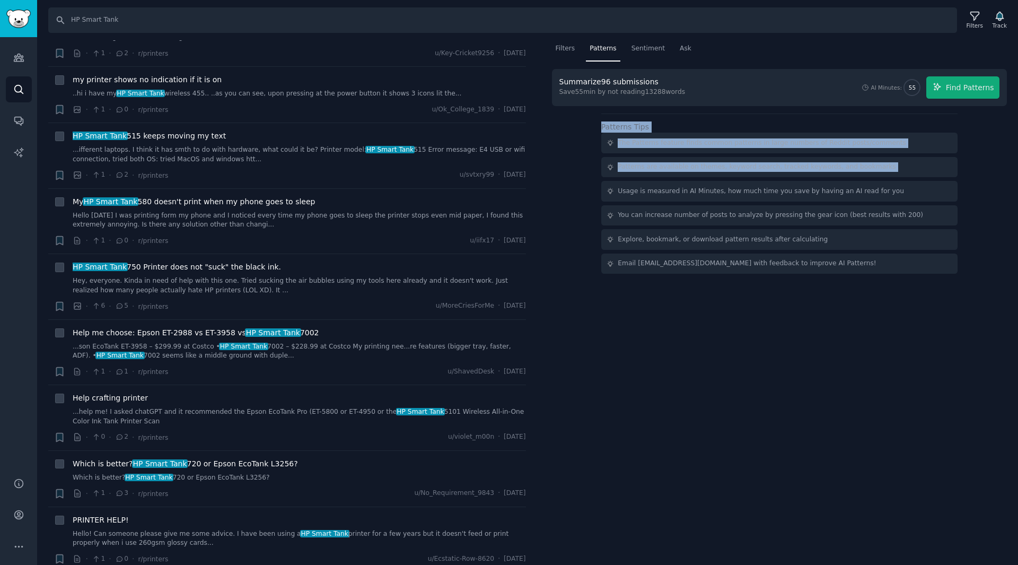
scroll to position [0, 0]
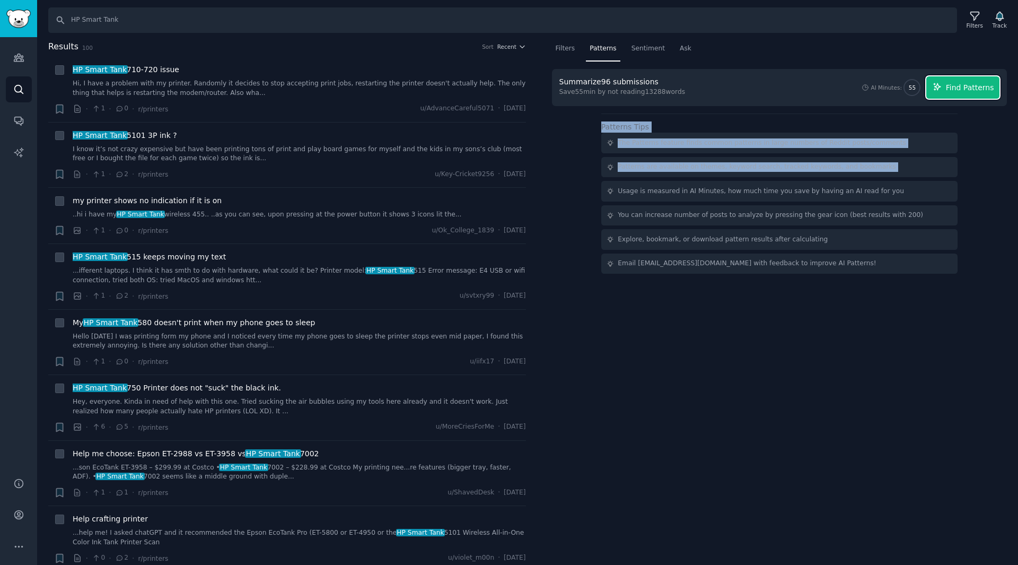
click at [963, 89] on span "Find Patterns" at bounding box center [970, 87] width 48 height 11
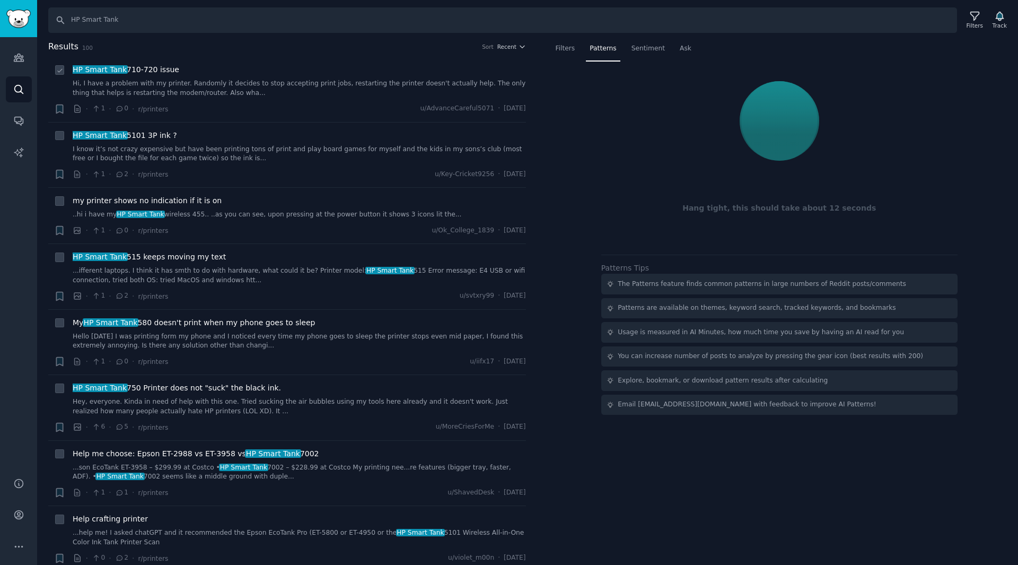
click at [61, 71] on icon at bounding box center [59, 70] width 7 height 7
click at [61, 72] on icon at bounding box center [59, 70] width 7 height 7
click at [63, 47] on span "Results" at bounding box center [63, 46] width 30 height 13
click at [63, 70] on icon at bounding box center [59, 70] width 7 height 7
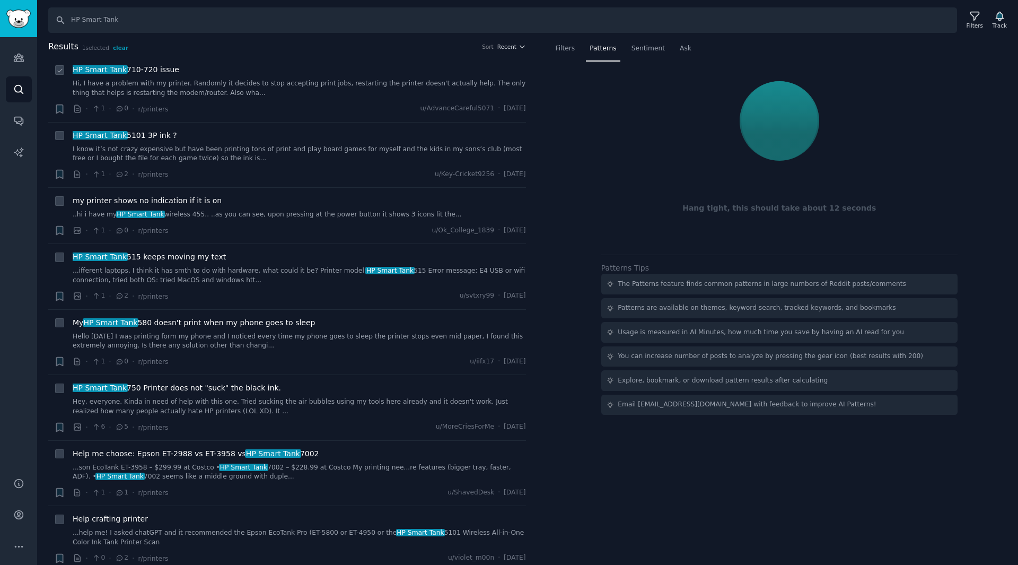
checkbox input "false"
click at [522, 45] on icon "button" at bounding box center [521, 46] width 7 height 7
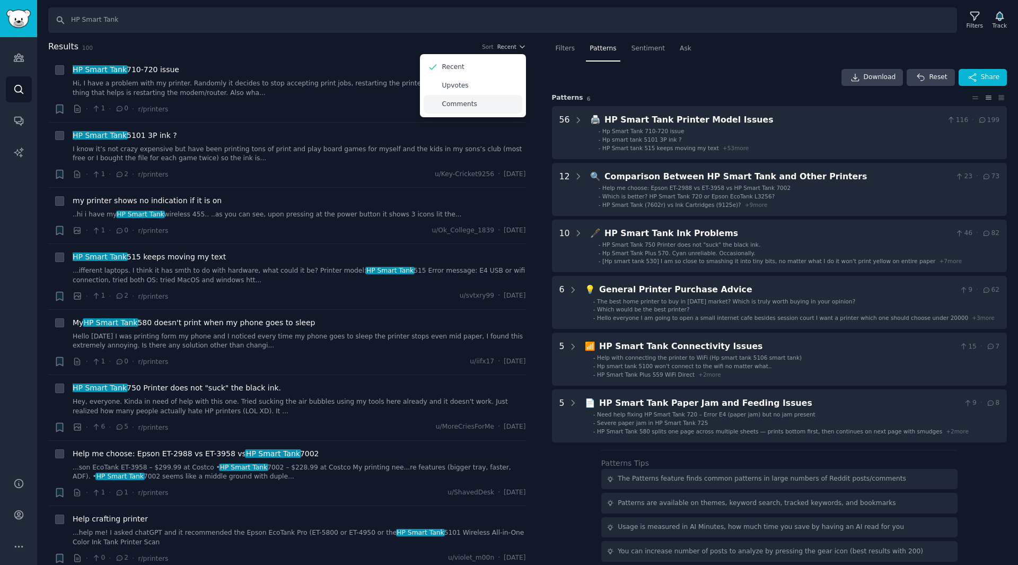
click at [470, 101] on p "Comments" at bounding box center [459, 105] width 35 height 10
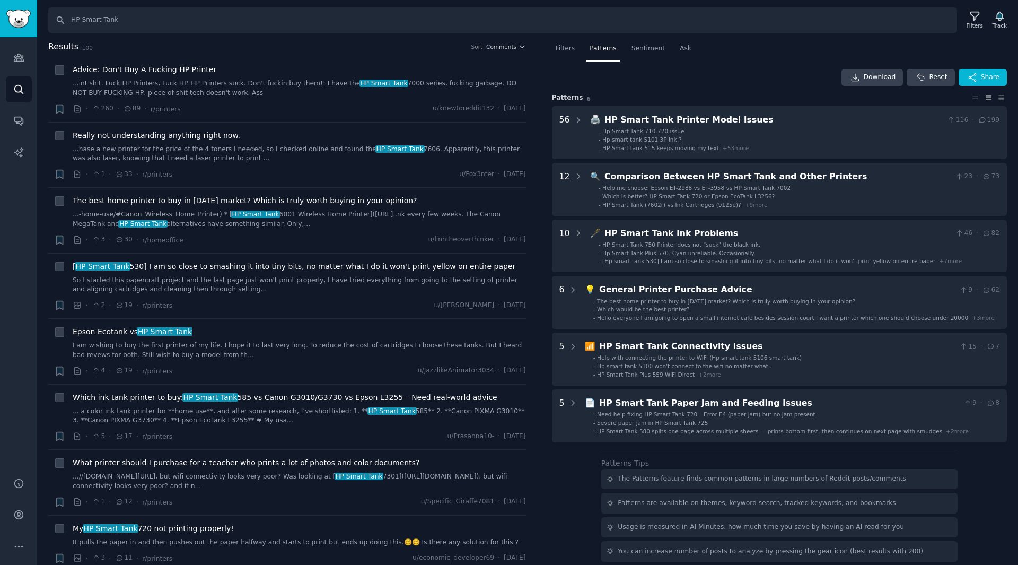
click at [553, 76] on div "Download Reset Share" at bounding box center [779, 77] width 455 height 17
click at [377, 89] on link "...int shit. Fuck HP Printers, Fuck HP. HP Printers suck. Don't fuckin buy them…" at bounding box center [299, 88] width 453 height 19
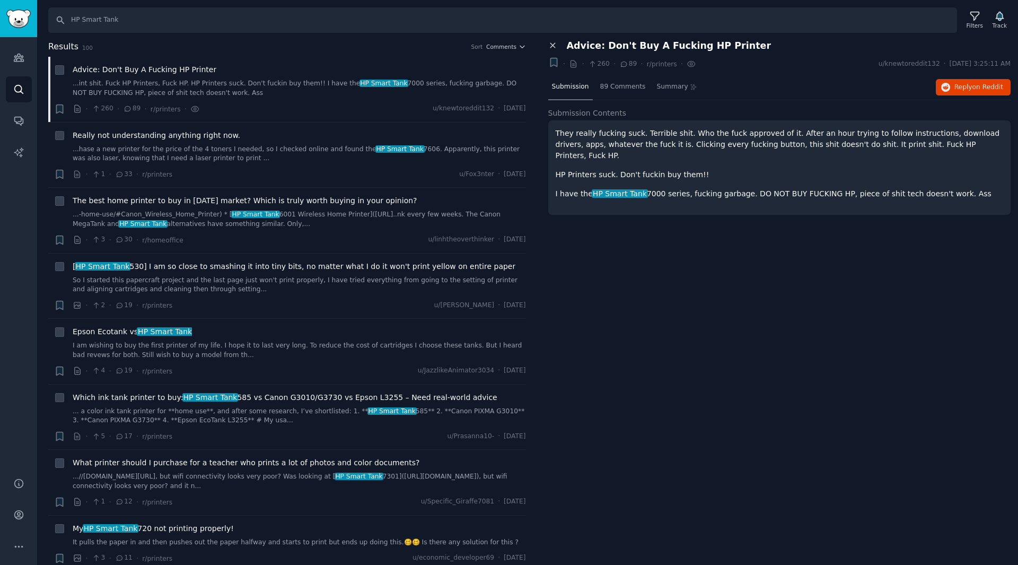
click at [552, 46] on icon at bounding box center [552, 45] width 5 height 5
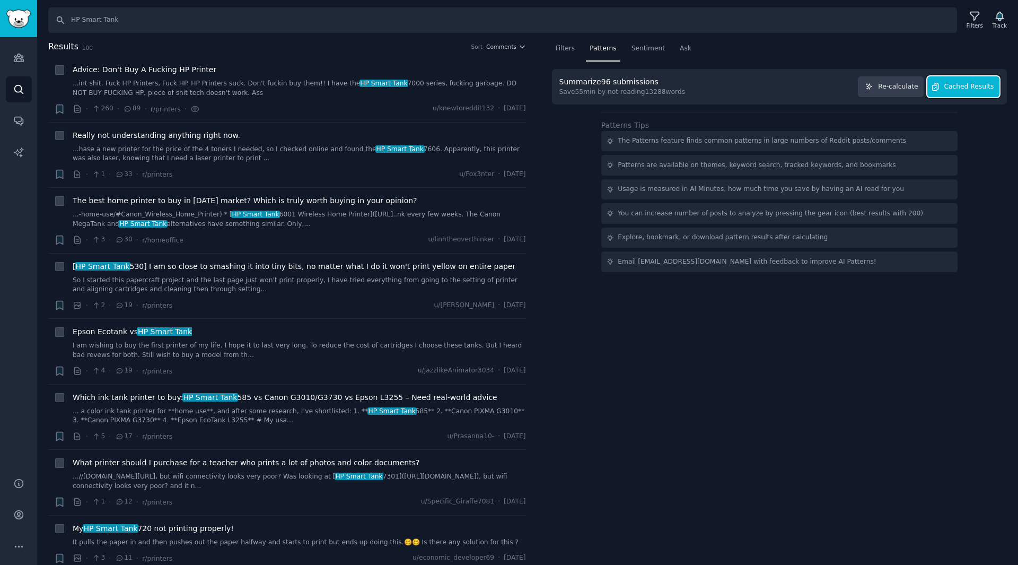
click at [965, 84] on span "Cached Results" at bounding box center [969, 87] width 50 height 10
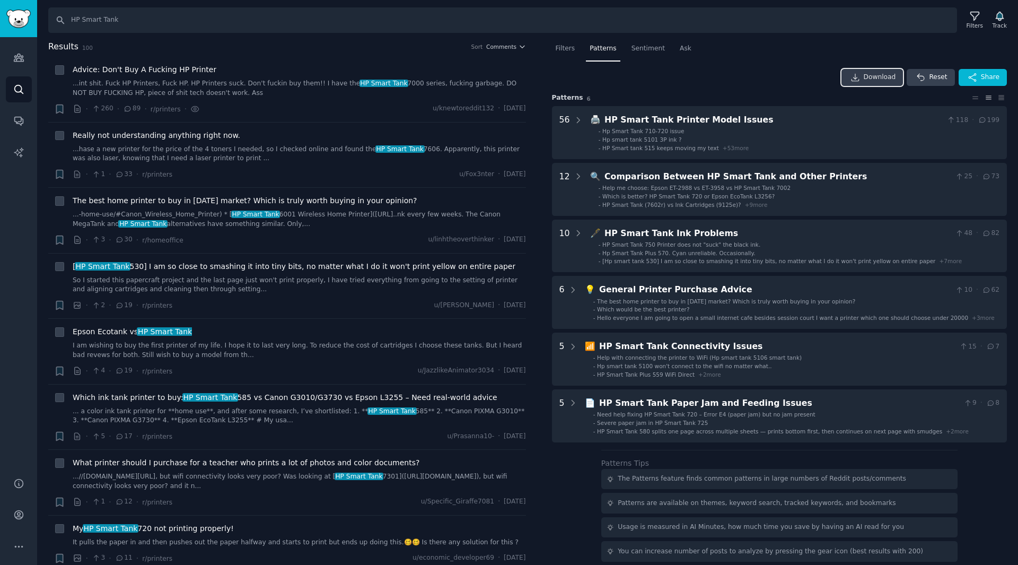
click at [875, 74] on span "Download" at bounding box center [880, 78] width 32 height 10
click at [644, 50] on span "Sentiment" at bounding box center [647, 49] width 33 height 10
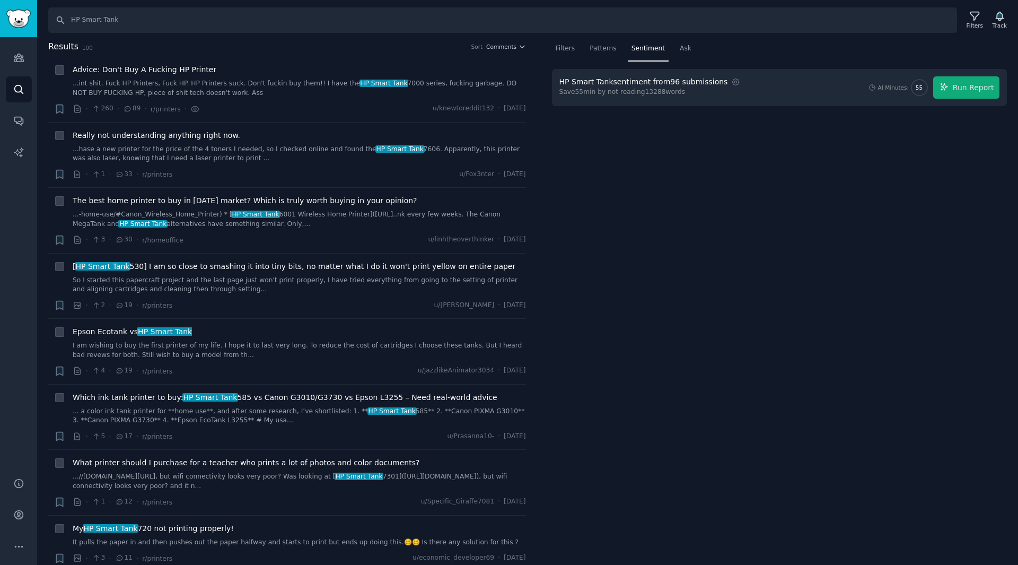
click at [775, 231] on div "Filters Patterns Sentiment Ask HP Smart Tank sentiment from 96 submissions Sett…" at bounding box center [780, 302] width 478 height 525
click at [735, 83] on icon "button" at bounding box center [736, 82] width 2 height 2
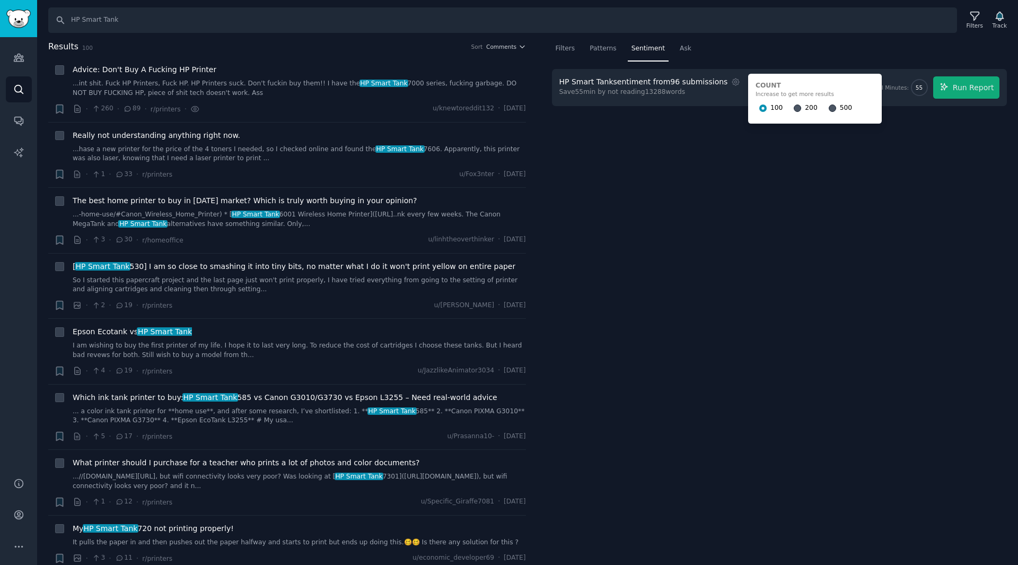
click at [644, 168] on div "Filters Patterns Sentiment Ask HP Smart Tank sentiment from 96 submissions Sett…" at bounding box center [780, 302] width 478 height 525
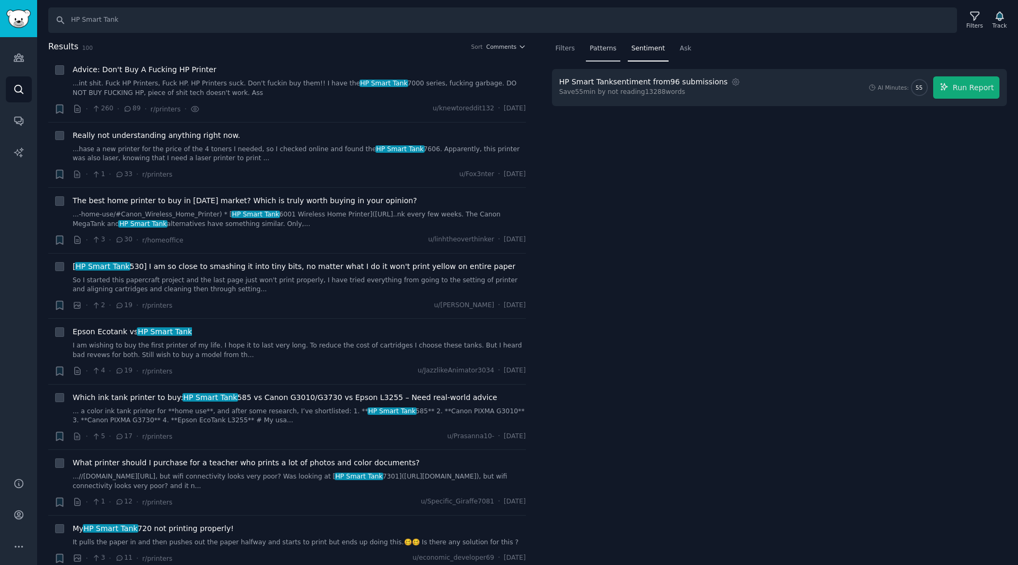
click at [602, 52] on div "Patterns" at bounding box center [603, 51] width 34 height 22
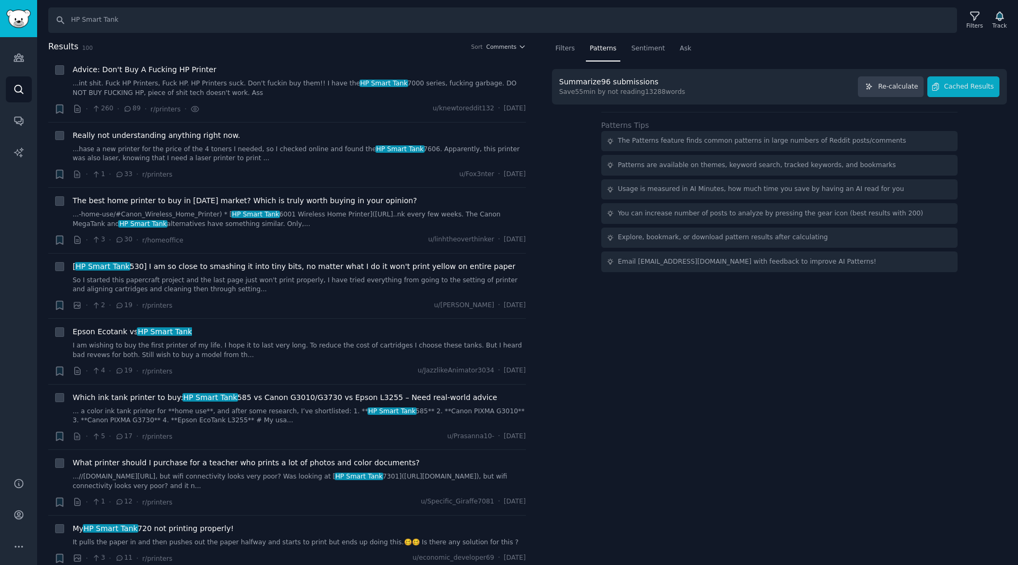
click at [663, 95] on div "Save 55 min by not reading 13288 words" at bounding box center [622, 92] width 126 height 10
click at [629, 90] on div "Save 55 min by not reading 13288 words" at bounding box center [622, 92] width 126 height 10
click at [645, 47] on span "Sentiment" at bounding box center [647, 49] width 33 height 10
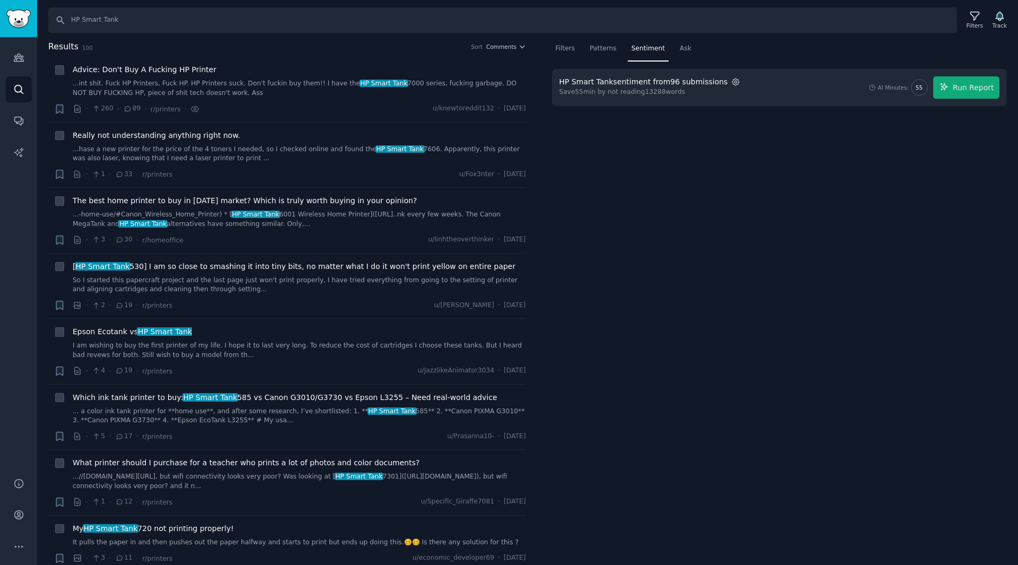
click at [735, 81] on icon "button" at bounding box center [736, 82] width 2 height 2
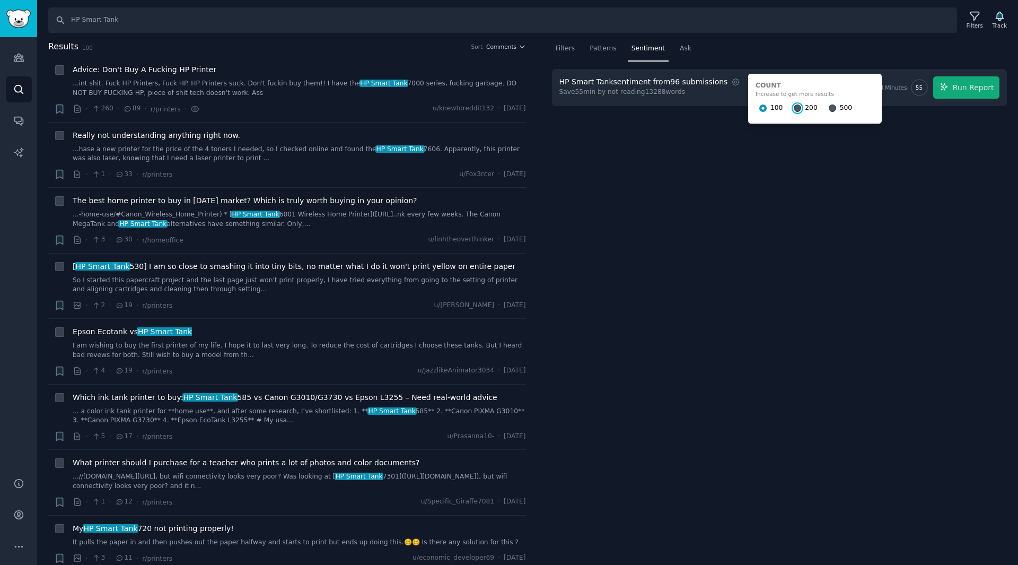
click at [794, 109] on input "200" at bounding box center [797, 107] width 7 height 7
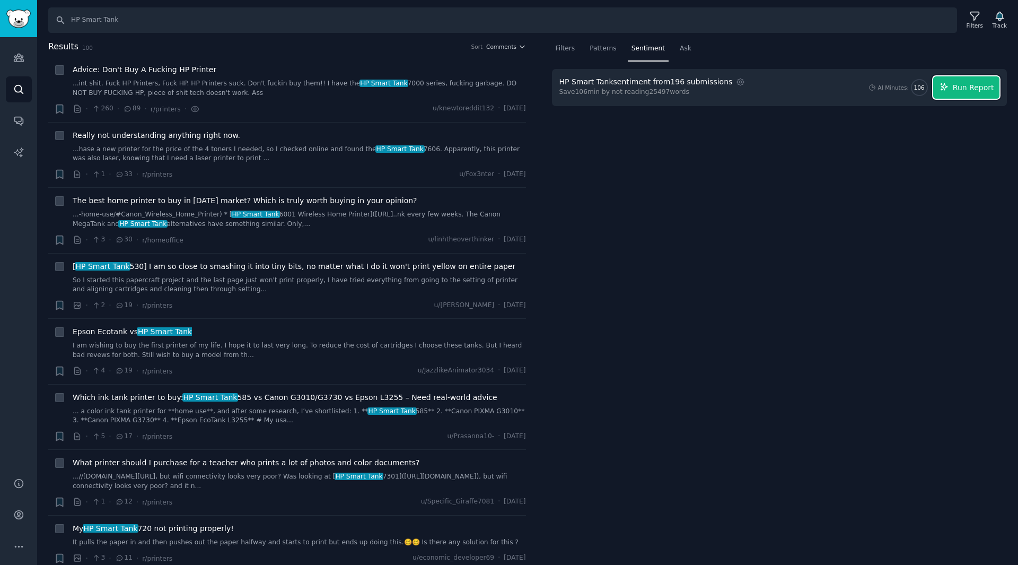
click at [949, 89] on icon "button" at bounding box center [944, 87] width 10 height 10
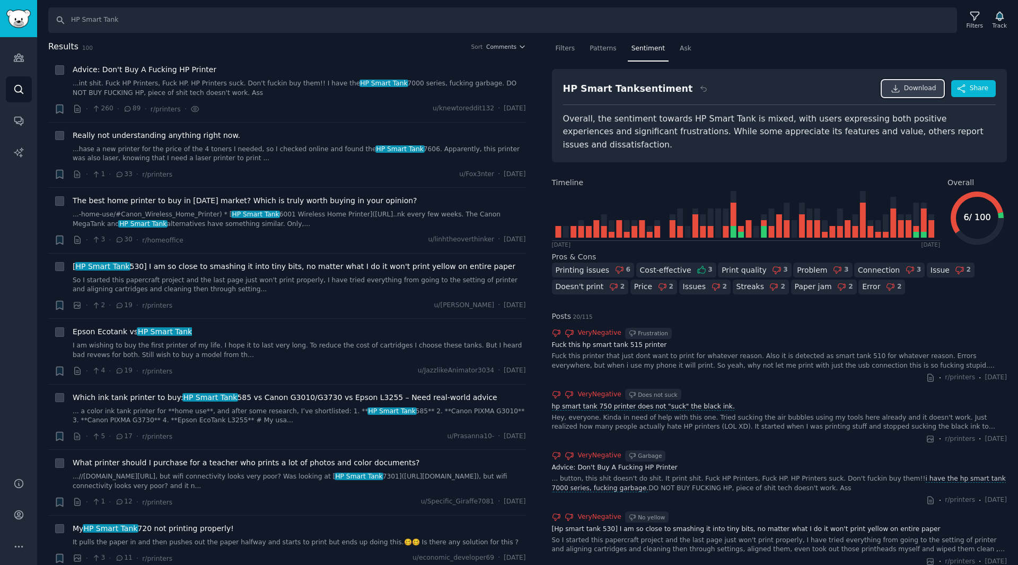
click at [919, 88] on span "Download" at bounding box center [920, 89] width 32 height 10
click at [614, 177] on h2 "Timeline" at bounding box center [746, 182] width 389 height 11
click at [676, 53] on div "Ask" at bounding box center [685, 51] width 19 height 22
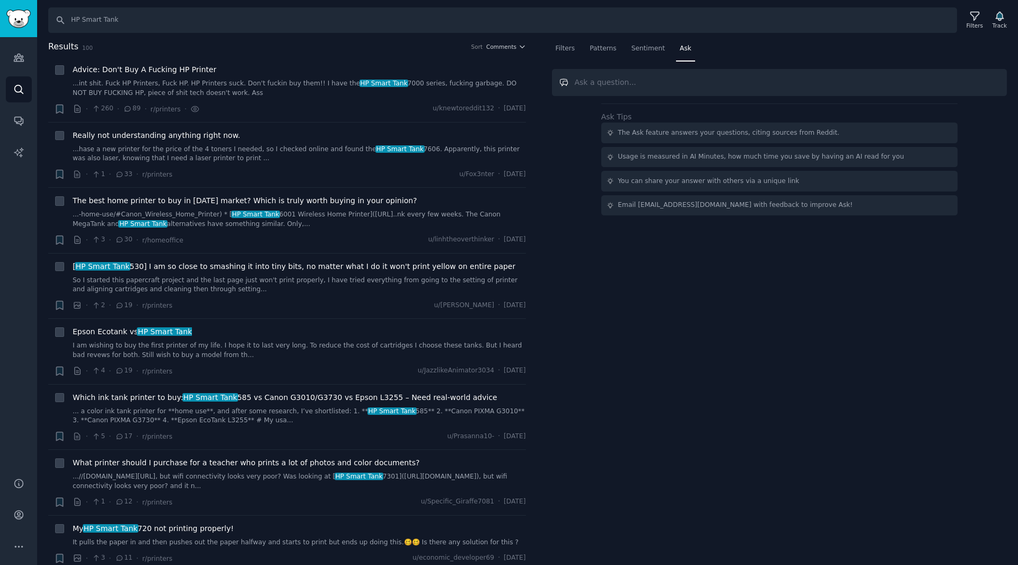
click at [659, 87] on input "text" at bounding box center [779, 82] width 455 height 27
paste input "What are the main complaints or concerns people have about HP Smart Tank printe…"
type input "What are the main complaints or concerns people have about HP Smart Tank printe…"
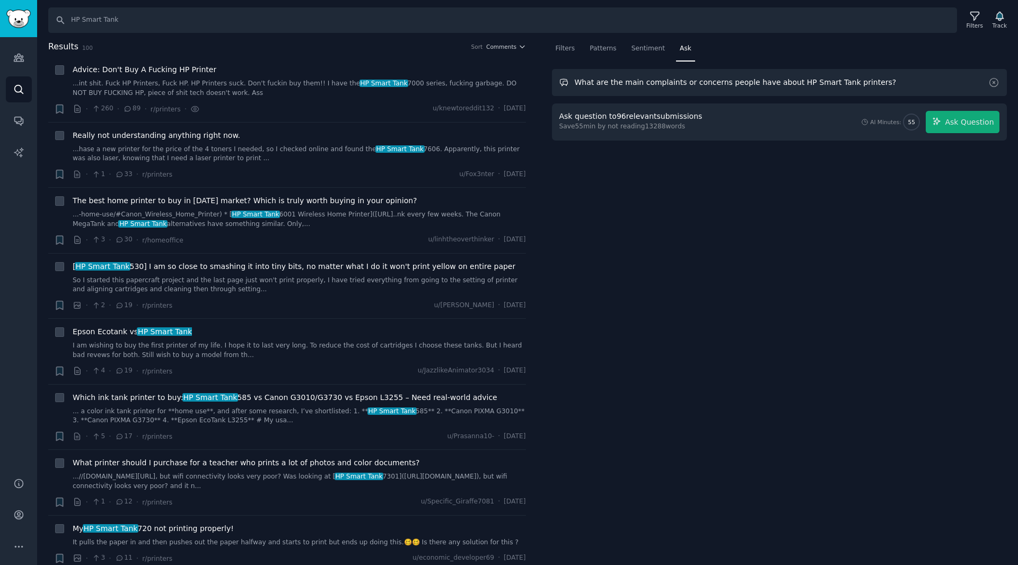
click at [796, 83] on input "What are the main complaints or concerns people have about HP Smart Tank printe…" at bounding box center [779, 82] width 455 height 27
click at [763, 124] on div "Ask question to 96 relevant submissions Save 55 min by not reading 13288 words …" at bounding box center [779, 122] width 441 height 22
click at [822, 135] on div "Ask question to 96 relevant submissions Save 55 min by not reading 13288 words …" at bounding box center [779, 121] width 455 height 37
click at [955, 116] on button "Ask Question" at bounding box center [963, 122] width 74 height 22
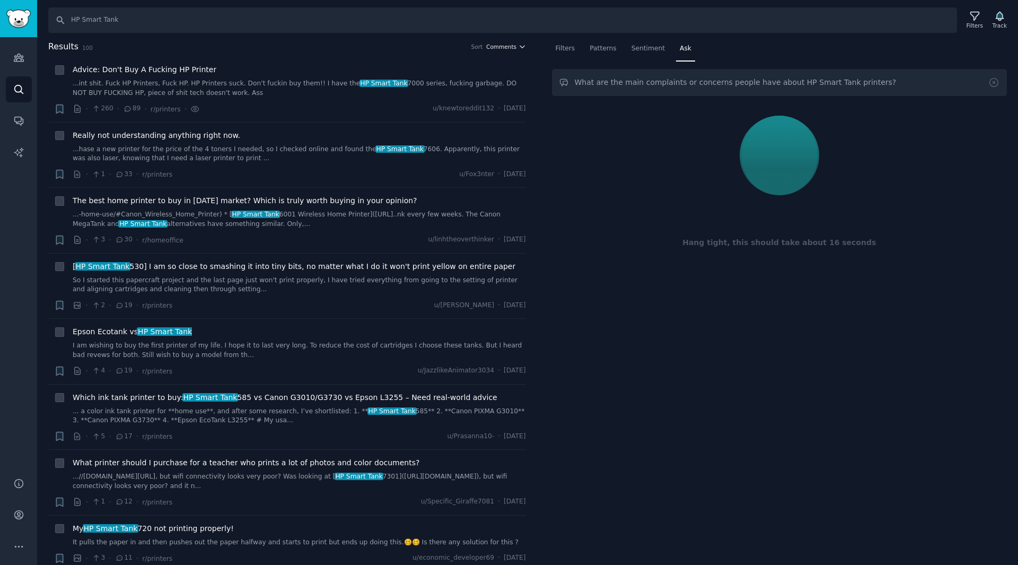
click at [520, 49] on icon "button" at bounding box center [521, 46] width 7 height 7
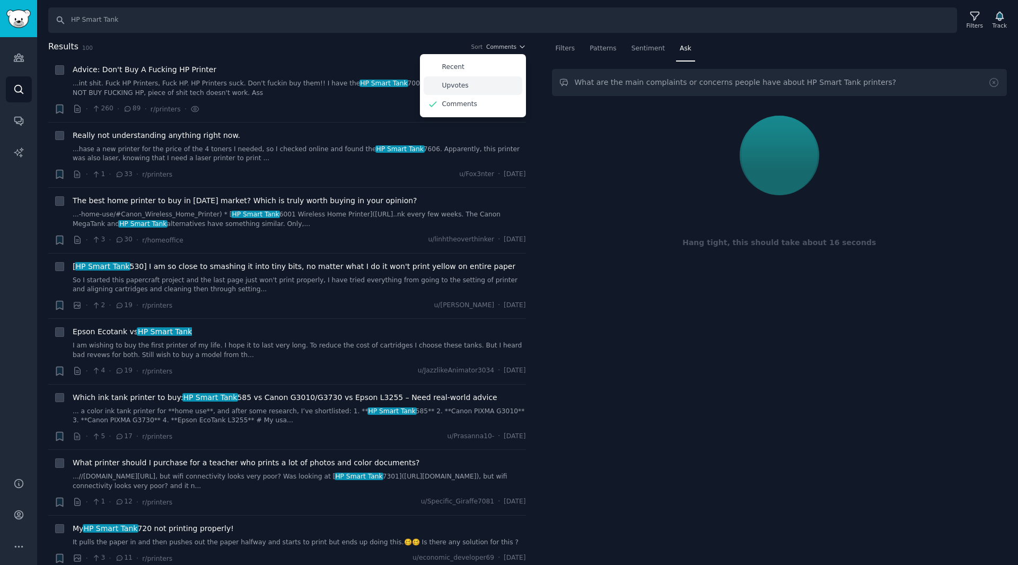
click at [478, 83] on div "Upvotes" at bounding box center [473, 85] width 99 height 19
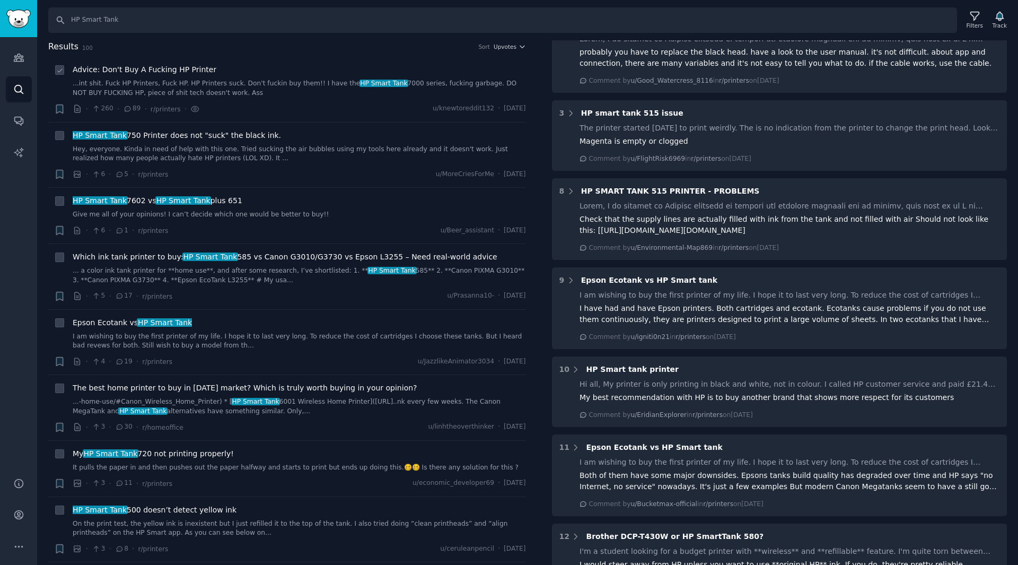
click at [368, 118] on li "+ Advice: Don't Buy A Fucking HP Printer ...int shit. Fuck HP Printers, Fuck HP…" at bounding box center [287, 89] width 478 height 65
click at [544, 147] on div "Filters Patterns Sentiment Ask What are the main complaints or concerns people …" at bounding box center [780, 302] width 478 height 525
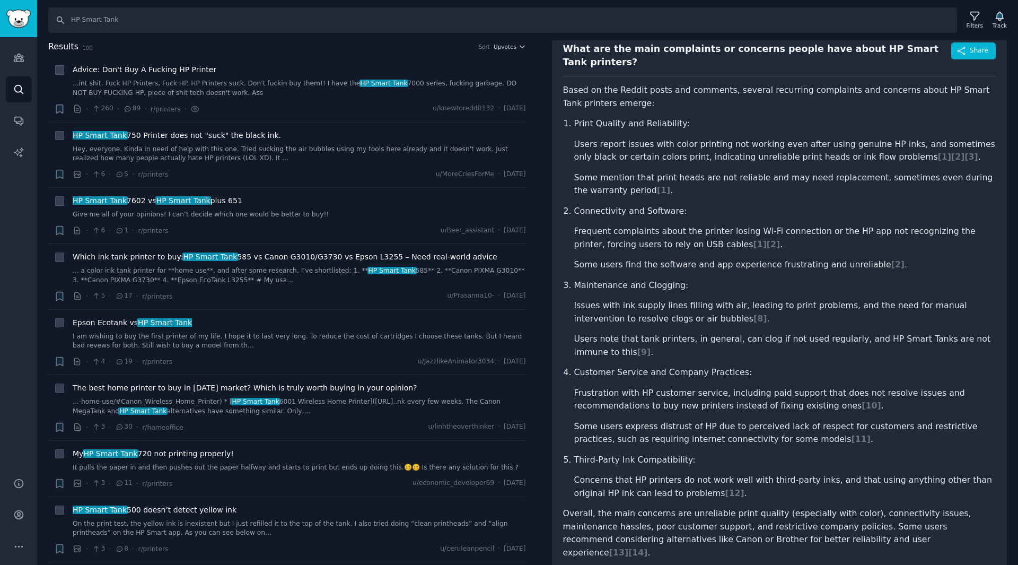
scroll to position [53, 0]
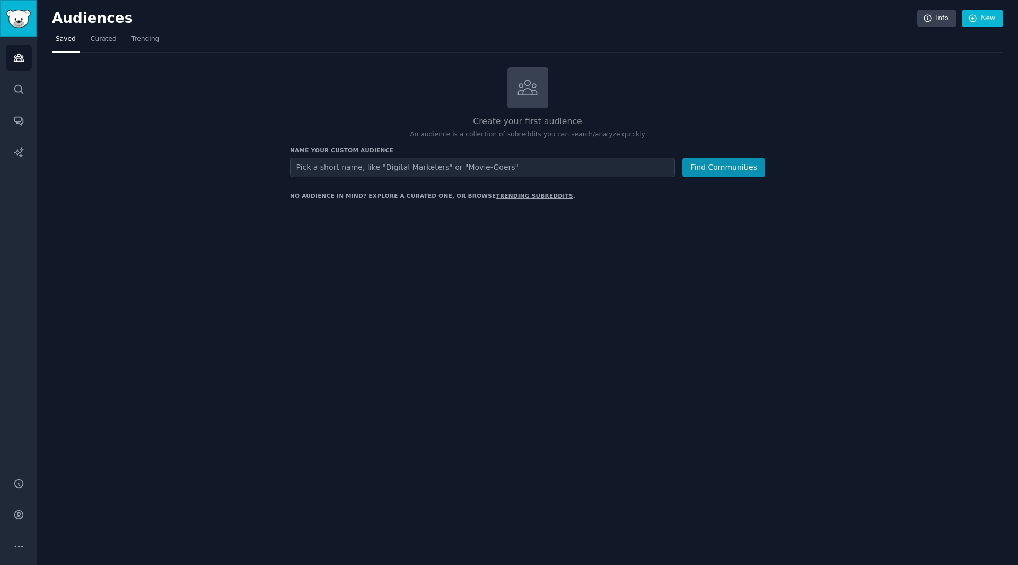
click at [19, 24] on img "Sidebar" at bounding box center [18, 19] width 24 height 19
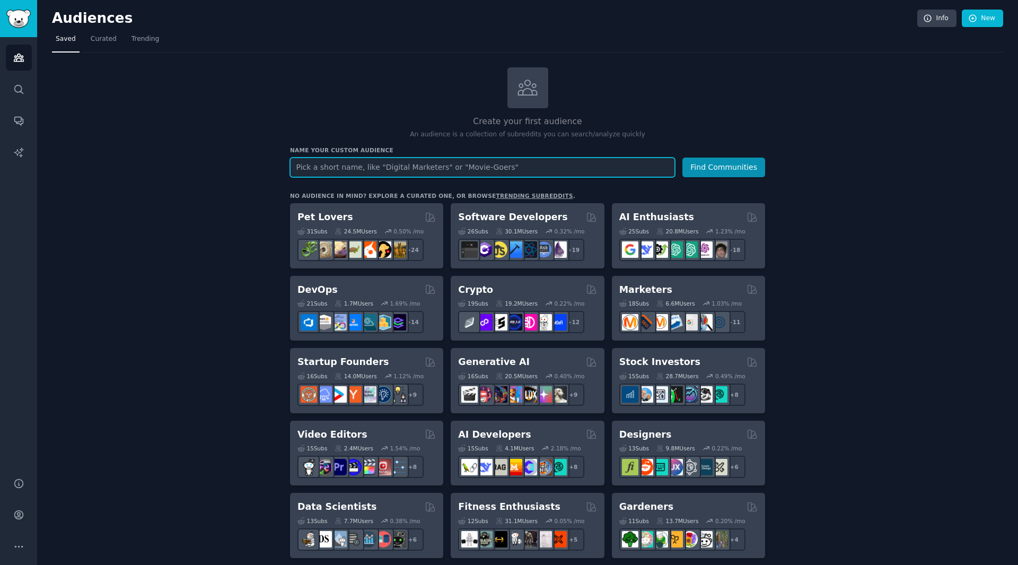
click at [354, 168] on input "text" at bounding box center [482, 167] width 385 height 20
paste input "Tank Printer Buyers"
type input "Tank Printer Buyers"
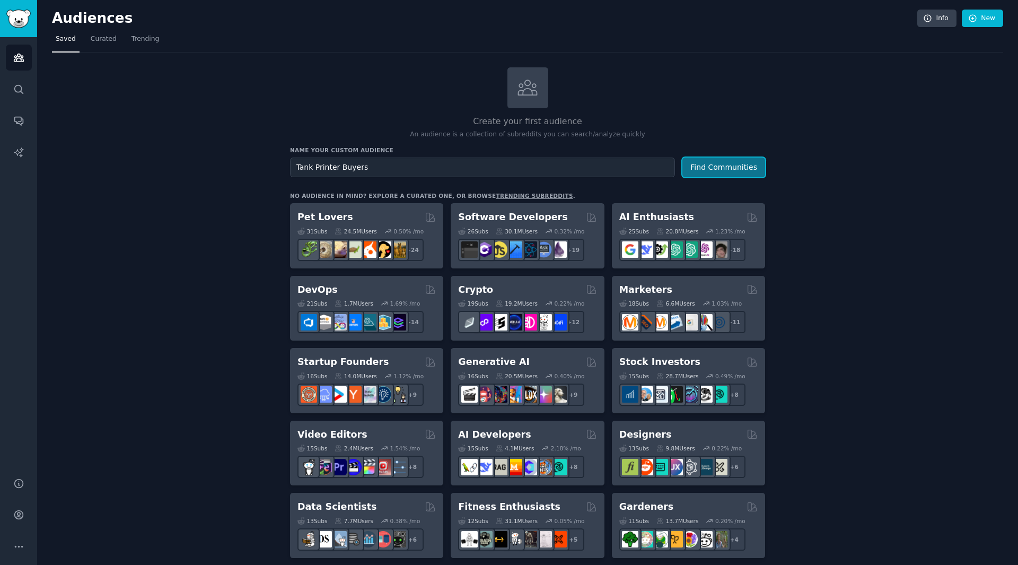
click at [710, 163] on button "Find Communities" at bounding box center [723, 167] width 83 height 20
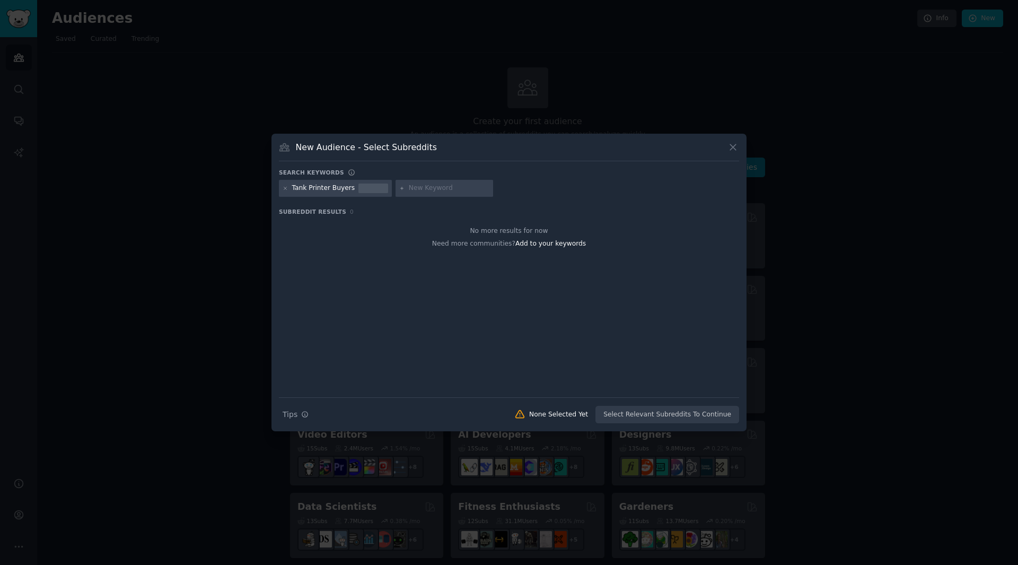
click at [409, 190] on input "text" at bounding box center [449, 188] width 81 height 10
click at [556, 242] on span "Add to your keywords" at bounding box center [550, 243] width 71 height 7
